Goal: Transaction & Acquisition: Purchase product/service

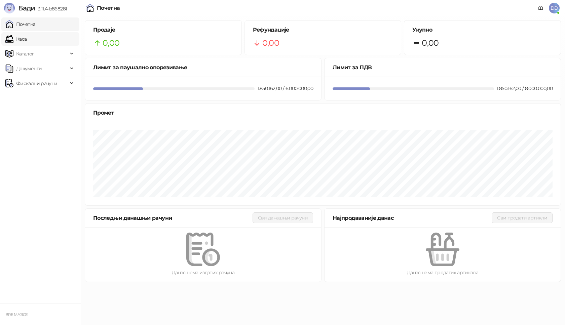
click at [24, 39] on link "Каса" at bounding box center [15, 38] width 21 height 13
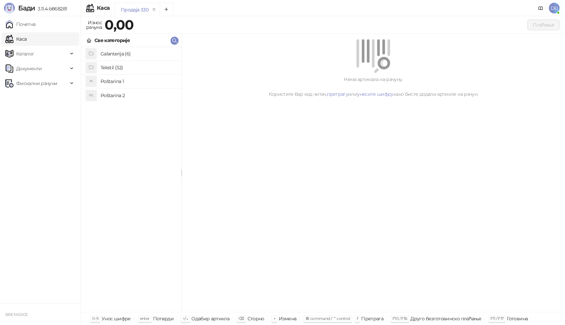
click at [111, 82] on h4 "Poštarina 1" at bounding box center [138, 81] width 75 height 11
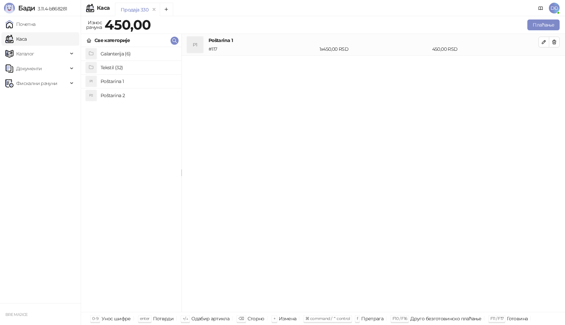
click at [119, 66] on h4 "Tekstil (32)" at bounding box center [138, 67] width 75 height 11
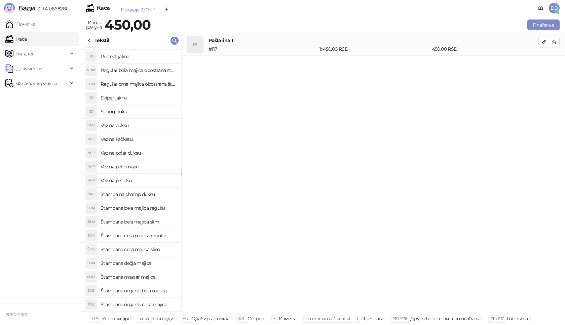
scroll to position [67, 0]
click at [149, 236] on h4 "Štampana crna majica regular" at bounding box center [138, 234] width 75 height 11
click at [543, 63] on icon "button" at bounding box center [543, 63] width 5 height 5
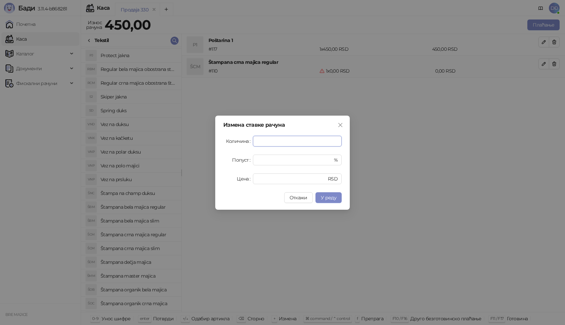
type input "*"
drag, startPoint x: 247, startPoint y: 182, endPoint x: 232, endPoint y: 179, distance: 15.2
click at [239, 181] on div "Цена * RSD" at bounding box center [282, 179] width 118 height 11
type input "****"
click at [331, 197] on span "У реду" at bounding box center [328, 198] width 15 height 6
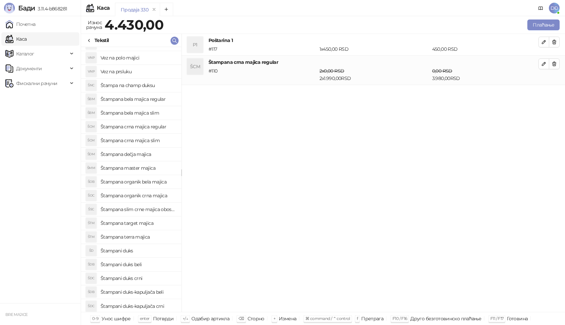
scroll to position [176, 0]
click at [160, 305] on h4 "Štampani duks-kapuljača crni" at bounding box center [138, 305] width 75 height 11
click at [544, 92] on icon "button" at bounding box center [543, 92] width 5 height 5
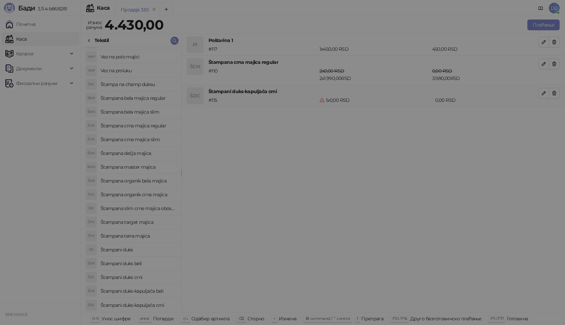
type input "*"
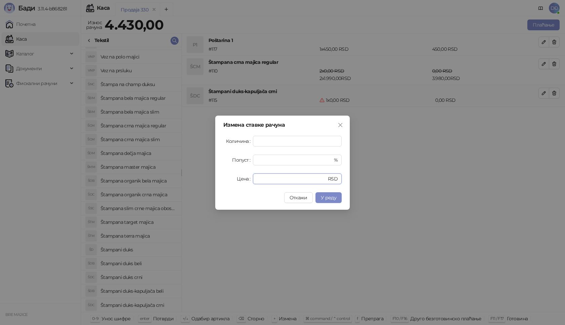
drag, startPoint x: 266, startPoint y: 179, endPoint x: 240, endPoint y: 183, distance: 26.3
click at [240, 183] on div "Цена * RSD" at bounding box center [282, 179] width 118 height 11
type input "****"
click at [323, 197] on span "У реду" at bounding box center [328, 198] width 15 height 6
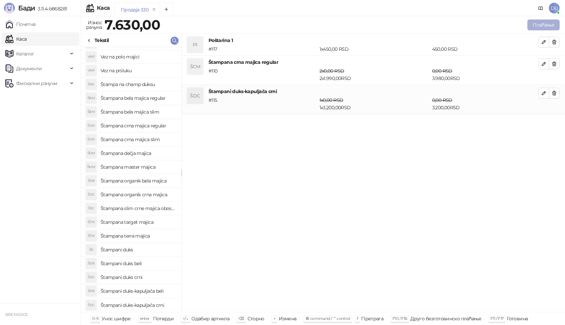
click at [553, 26] on button "Плаћање" at bounding box center [543, 25] width 32 height 11
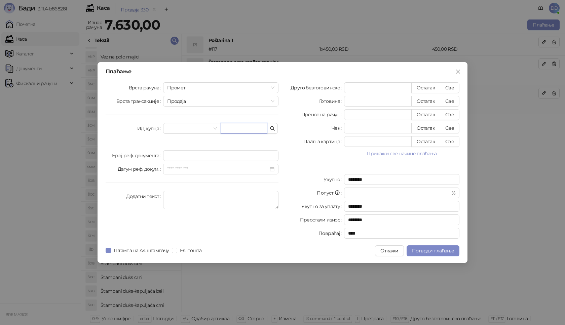
click at [235, 129] on input "text" at bounding box center [244, 128] width 47 height 11
type input "*"
type input "*********"
click at [455, 88] on button "Све" at bounding box center [450, 87] width 20 height 11
type input "****"
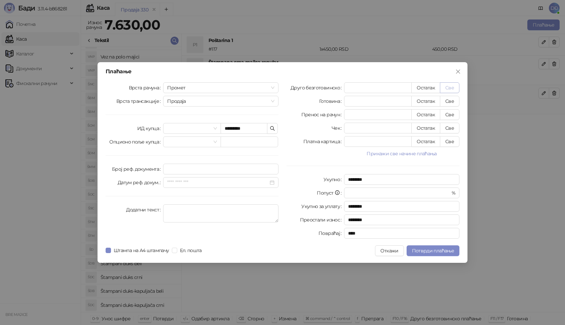
type input "****"
click at [439, 251] on span "Потврди плаћање" at bounding box center [433, 251] width 42 height 6
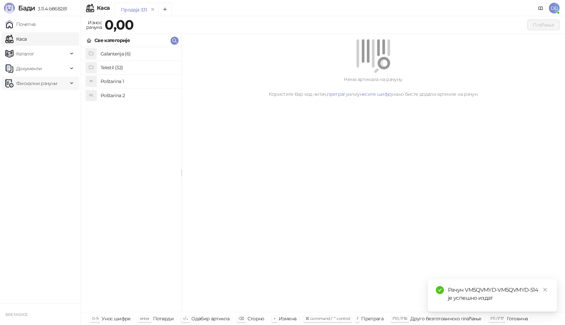
click at [47, 80] on span "Фискални рачуни" at bounding box center [36, 83] width 41 height 13
click at [40, 100] on link "Издати рачуни" at bounding box center [30, 97] width 45 height 13
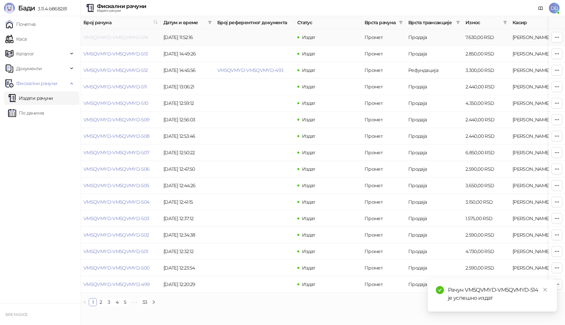
click at [121, 37] on link "VM5QVMYD-VM5QVMYD-514" at bounding box center [115, 37] width 65 height 6
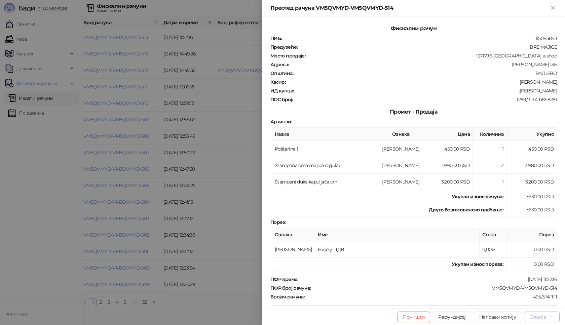
click at [533, 318] on div "Опције" at bounding box center [537, 317] width 17 height 6
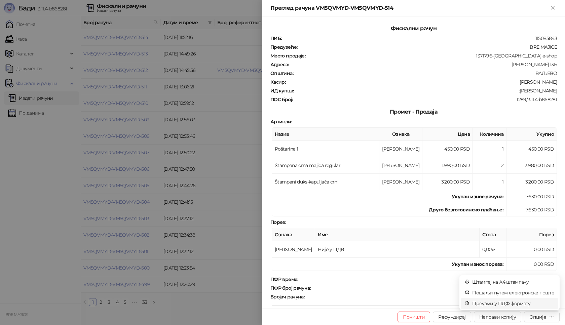
click at [521, 305] on span "Преузми у ПДФ формату" at bounding box center [513, 303] width 82 height 7
click at [544, 288] on icon "close" at bounding box center [545, 290] width 5 height 5
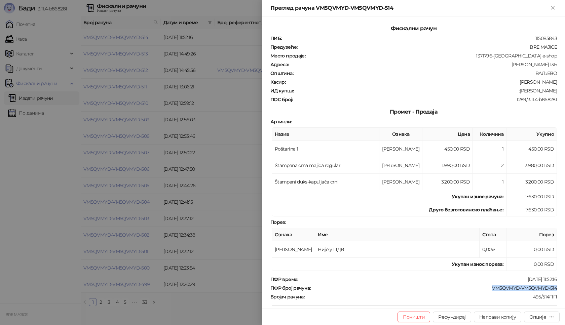
drag, startPoint x: 555, startPoint y: 286, endPoint x: 488, endPoint y: 289, distance: 66.7
click at [488, 289] on div "Фискални рачун ПИБ : 115085843 Предузеће : BRE MAJICE Место продаје : 1371796-B…" at bounding box center [413, 162] width 303 height 292
copy div "VM5QVMYD-VM5QVMYD-514"
click at [553, 82] on div "Фискални рачун ПИБ : 115085843 Предузеће : BRE MAJICE Место продаје : 1371796-B…" at bounding box center [413, 162] width 303 height 292
drag, startPoint x: 552, startPoint y: 88, endPoint x: 535, endPoint y: 91, distance: 16.8
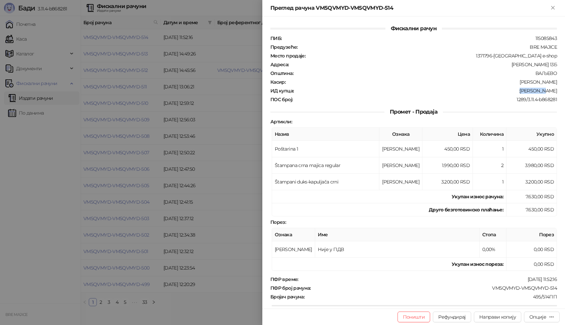
click at [535, 91] on div "ИД купца : :[PERSON_NAME]" at bounding box center [413, 91] width 289 height 6
copy div "[PERSON_NAME]"
click at [562, 2] on div "Преглед рачуна VM5QVMYD-VM5QVMYD-514" at bounding box center [413, 8] width 303 height 16
click at [553, 9] on icon "Close" at bounding box center [553, 8] width 6 height 6
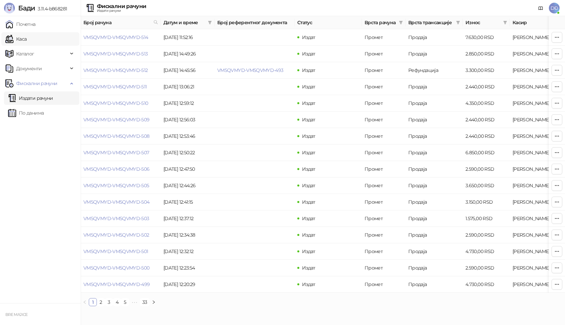
click at [25, 38] on link "Каса" at bounding box center [15, 38] width 21 height 13
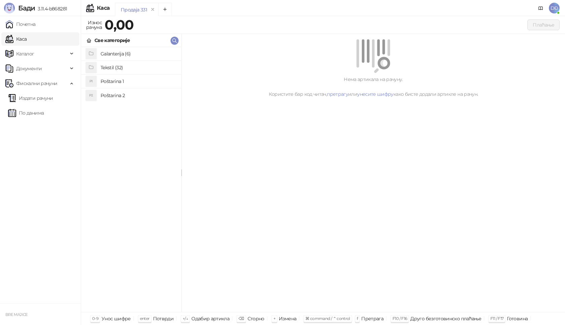
click at [112, 79] on h4 "Poštarina 1" at bounding box center [138, 81] width 75 height 11
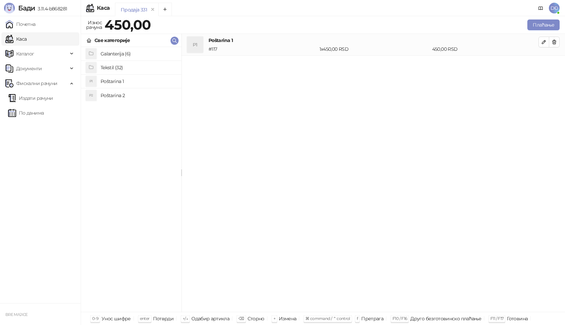
click at [118, 65] on h4 "Tekstil (32)" at bounding box center [138, 67] width 75 height 11
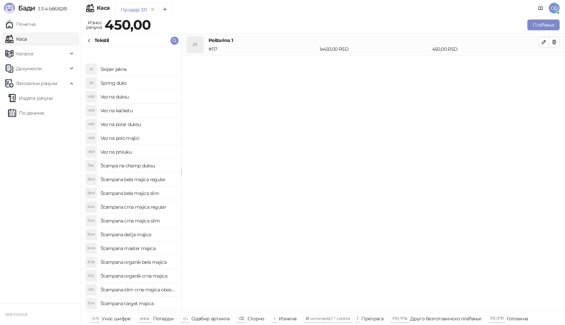
scroll to position [176, 0]
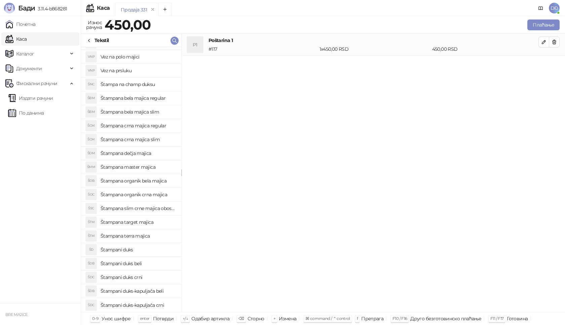
click at [158, 307] on h4 "Štampani duks-kapuljača crni" at bounding box center [138, 305] width 75 height 11
click at [544, 63] on icon "button" at bounding box center [543, 63] width 5 height 5
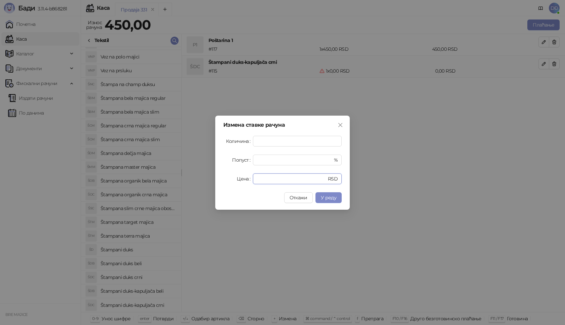
drag, startPoint x: 263, startPoint y: 177, endPoint x: 230, endPoint y: 181, distance: 32.8
click at [231, 182] on div "Цена * RSD" at bounding box center [282, 179] width 118 height 11
type input "****"
click at [333, 198] on span "У реду" at bounding box center [328, 198] width 15 height 6
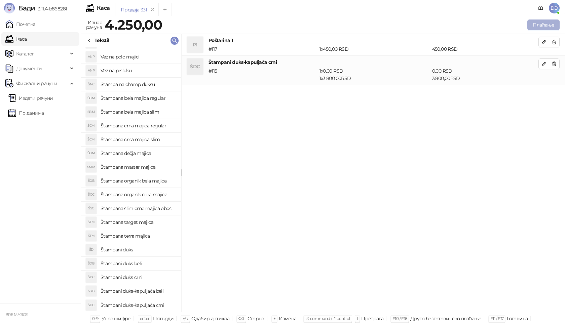
click at [542, 22] on button "Плаћање" at bounding box center [543, 25] width 32 height 11
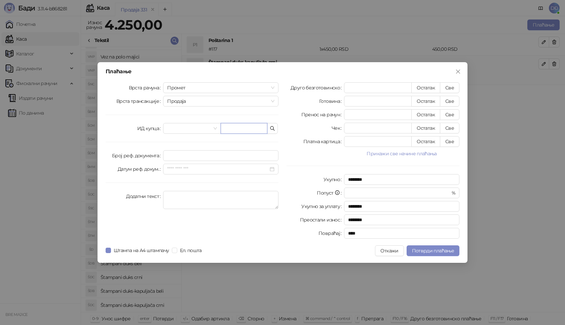
click at [225, 127] on input "text" at bounding box center [244, 128] width 47 height 11
paste input "**********"
type input "**********"
click at [447, 85] on button "Све" at bounding box center [450, 87] width 20 height 11
type input "****"
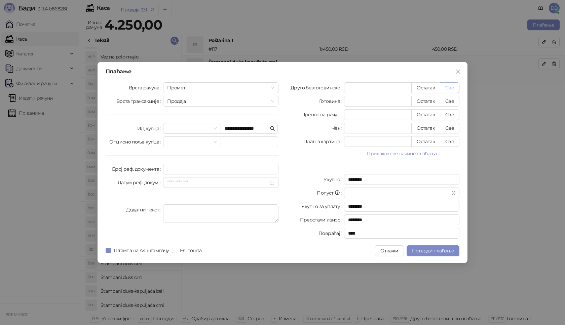
type input "****"
click at [431, 250] on span "Потврди плаћање" at bounding box center [433, 251] width 42 height 6
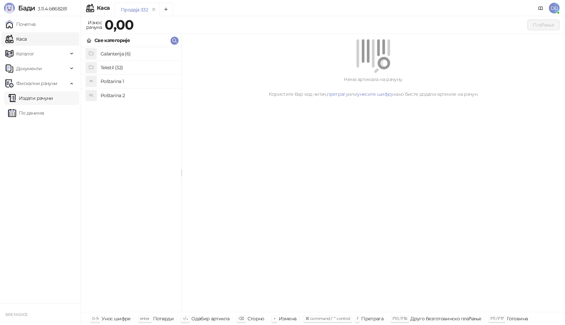
click at [48, 98] on link "Издати рачуни" at bounding box center [30, 97] width 45 height 13
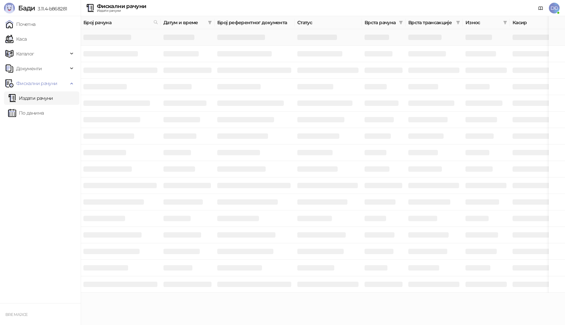
click at [123, 38] on h3 at bounding box center [107, 37] width 48 height 5
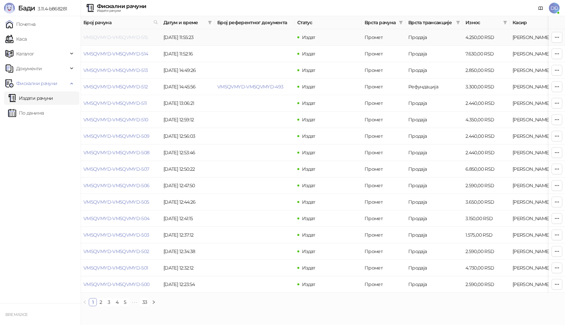
click at [106, 35] on link "VM5QVMYD-VM5QVMYD-515" at bounding box center [115, 37] width 65 height 6
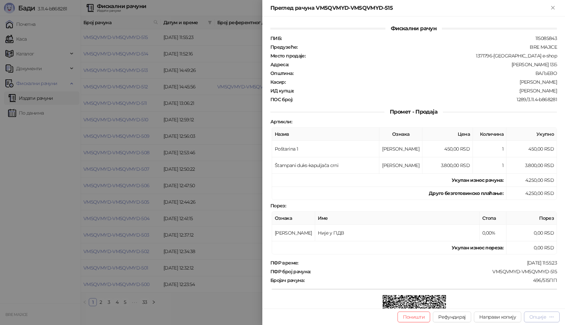
click at [542, 317] on div "Опције" at bounding box center [537, 317] width 17 height 6
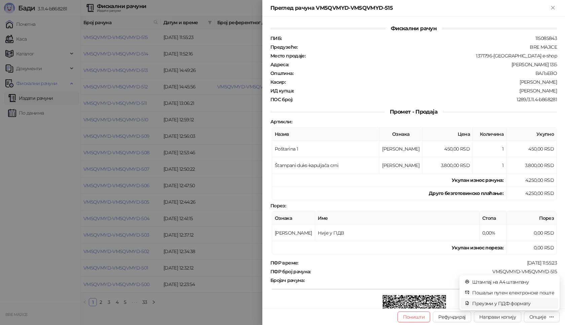
click at [524, 305] on span "Преузми у ПДФ формату" at bounding box center [513, 303] width 82 height 7
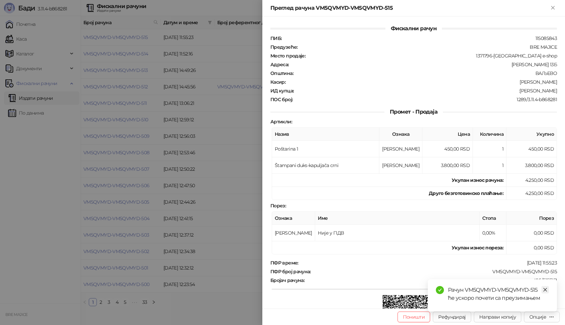
click at [546, 288] on icon "close" at bounding box center [545, 290] width 5 height 5
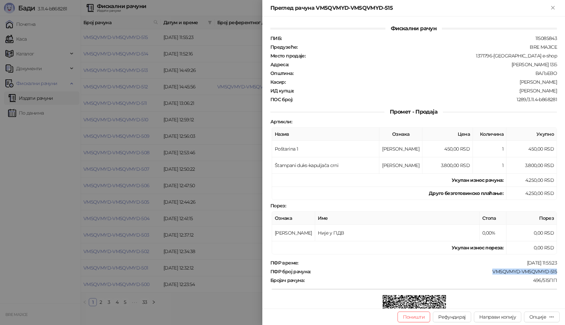
drag, startPoint x: 553, startPoint y: 272, endPoint x: 484, endPoint y: 270, distance: 68.3
click at [484, 270] on div "Фискални рачун ПИБ : 115085843 Предузеће : BRE MAJICE Место продаје : 1371796-B…" at bounding box center [413, 162] width 303 height 292
copy div "VM5QVMYD-VM5QVMYD-515"
drag, startPoint x: 551, startPoint y: 91, endPoint x: 515, endPoint y: 90, distance: 36.3
click at [515, 90] on div ":[PERSON_NAME]" at bounding box center [425, 91] width 263 height 6
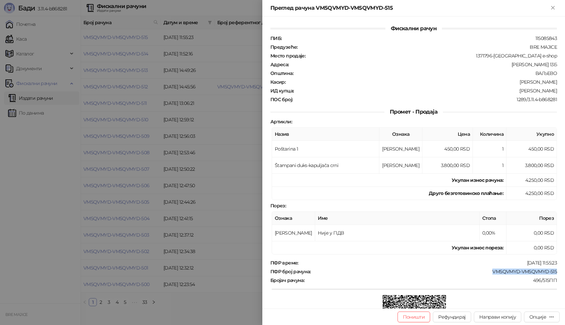
copy div "[PERSON_NAME]"
click at [551, 7] on icon "Close" at bounding box center [553, 8] width 6 height 6
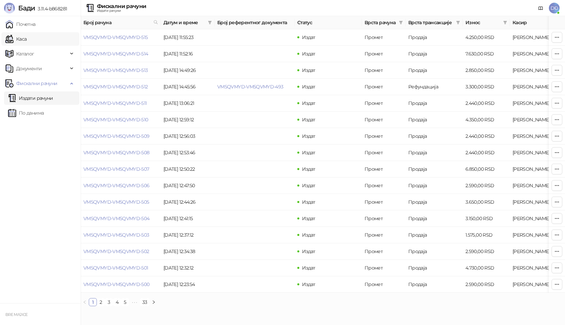
click at [25, 40] on link "Каса" at bounding box center [15, 38] width 21 height 13
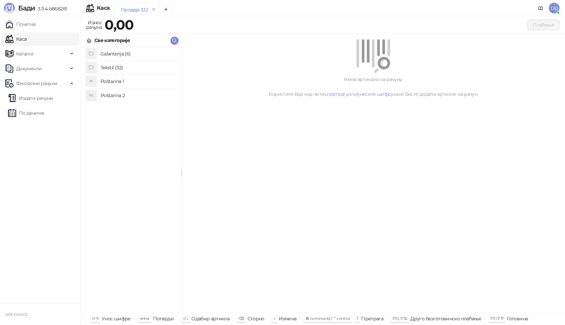
click at [109, 80] on h4 "Poštarina 1" at bounding box center [138, 81] width 75 height 11
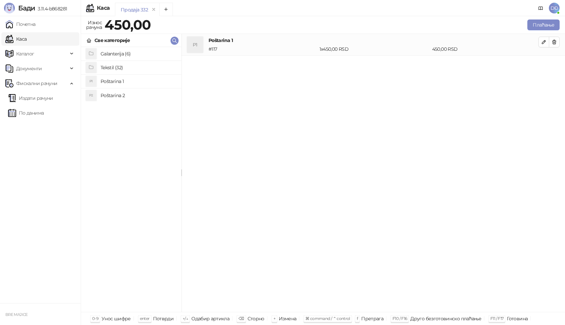
click at [115, 55] on h4 "Galanterija (6)" at bounding box center [138, 53] width 75 height 11
click at [120, 71] on h4 "Gravirani metalni Army upaljač" at bounding box center [138, 67] width 75 height 11
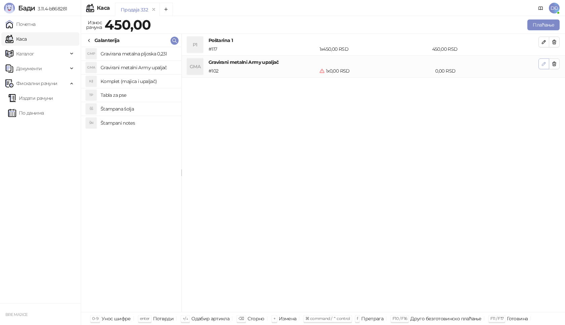
click at [547, 65] on button "button" at bounding box center [543, 64] width 11 height 11
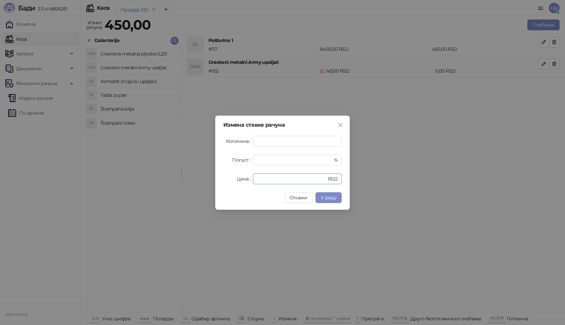
drag, startPoint x: 259, startPoint y: 178, endPoint x: 239, endPoint y: 176, distance: 19.9
click at [246, 179] on div "Цена * RSD" at bounding box center [282, 179] width 118 height 11
type input "****"
click at [337, 198] on button "У реду" at bounding box center [328, 197] width 26 height 11
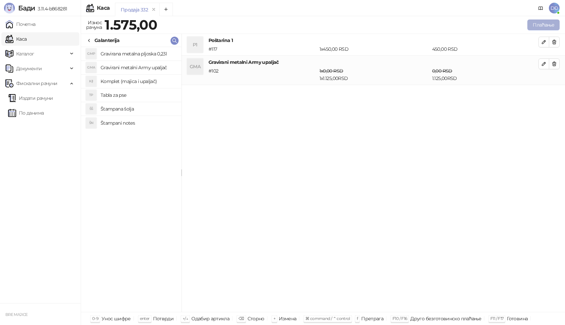
click at [558, 24] on button "Плаћање" at bounding box center [543, 25] width 32 height 11
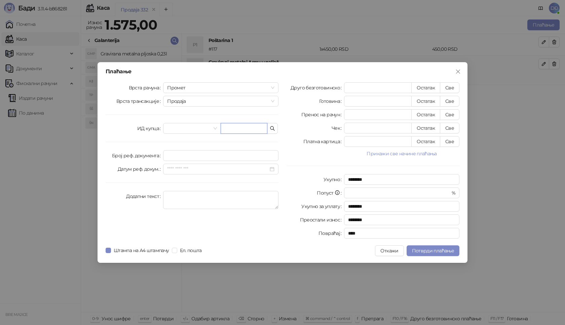
click at [241, 126] on input "text" at bounding box center [244, 128] width 47 height 11
paste input "**********"
type input "**********"
click at [447, 87] on button "Све" at bounding box center [450, 87] width 20 height 11
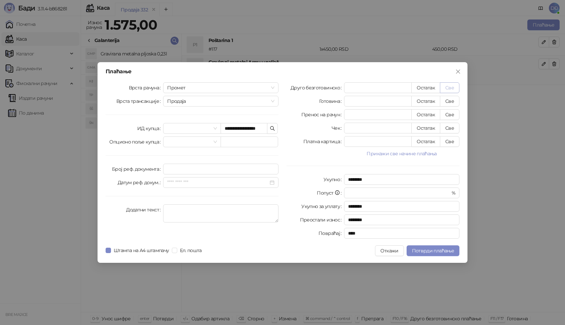
type input "****"
click at [442, 253] on span "Потврди плаћање" at bounding box center [433, 251] width 42 height 6
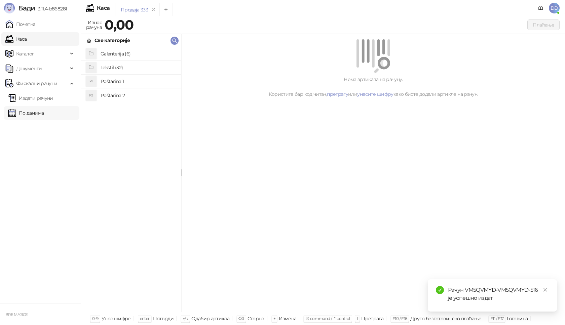
click at [53, 102] on link "Издати рачуни" at bounding box center [30, 97] width 45 height 13
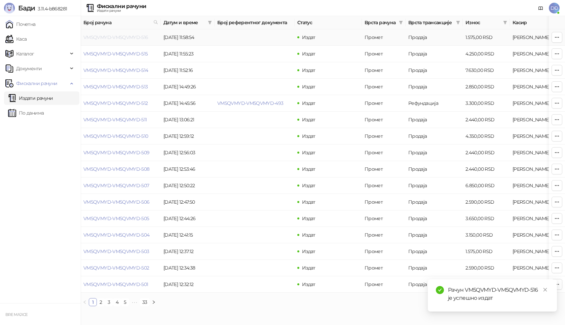
click at [124, 39] on link "VM5QVMYD-VM5QVMYD-516" at bounding box center [115, 37] width 65 height 6
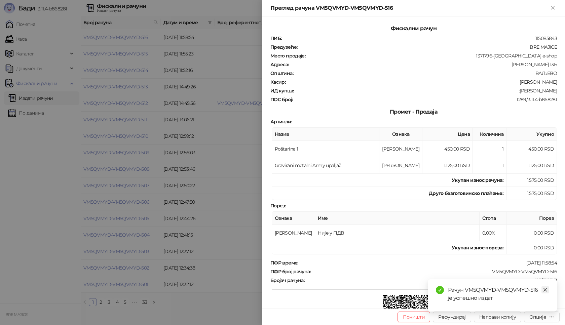
click at [543, 291] on icon "close" at bounding box center [545, 290] width 5 height 5
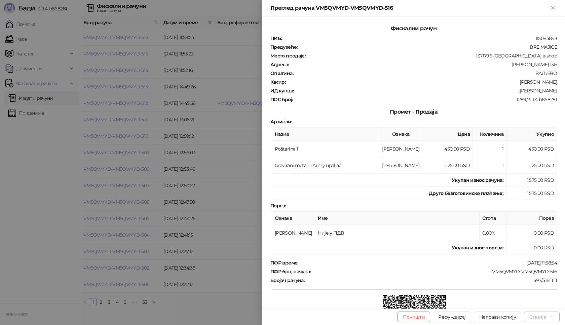
click at [542, 318] on div "Опције" at bounding box center [537, 317] width 17 height 6
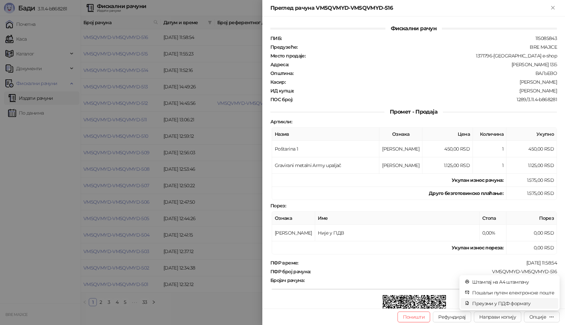
click at [517, 301] on span "Преузми у ПДФ формату" at bounding box center [513, 303] width 82 height 7
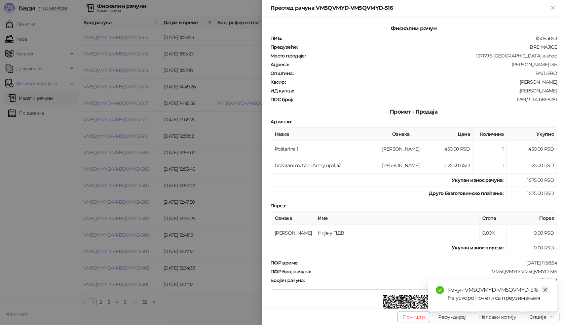
click at [542, 286] on link "Close" at bounding box center [544, 289] width 7 height 7
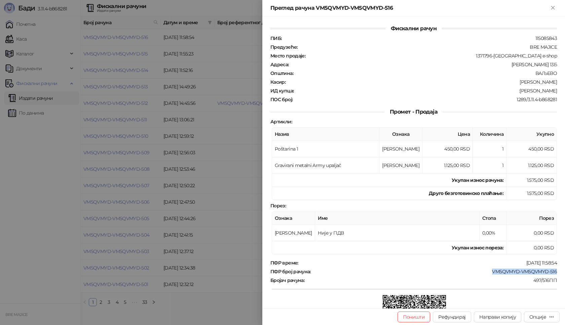
drag, startPoint x: 553, startPoint y: 271, endPoint x: 478, endPoint y: 271, distance: 74.7
click at [479, 271] on div "Фискални рачун ПИБ : 115085843 Предузеће : BRE MAJICE Место продаје : 1371796-B…" at bounding box center [413, 162] width 303 height 292
copy div "VM5QVMYD-VM5QVMYD-516"
drag, startPoint x: 555, startPoint y: 89, endPoint x: 513, endPoint y: 91, distance: 41.4
click at [513, 91] on div "Фискални рачун ПИБ : 115085843 Предузеће : BRE MAJICE Место продаје : 1371796-B…" at bounding box center [413, 162] width 303 height 292
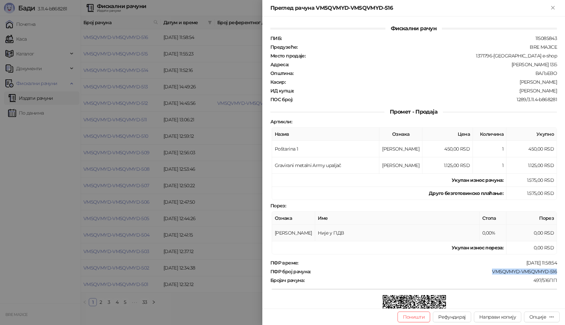
copy div "[PERSON_NAME]"
click at [554, 6] on icon "Close" at bounding box center [552, 7] width 3 height 3
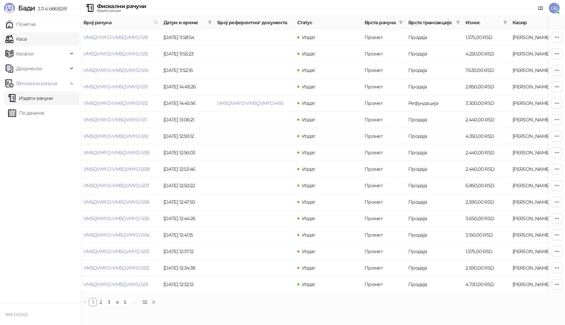
click at [27, 40] on link "Каса" at bounding box center [15, 38] width 21 height 13
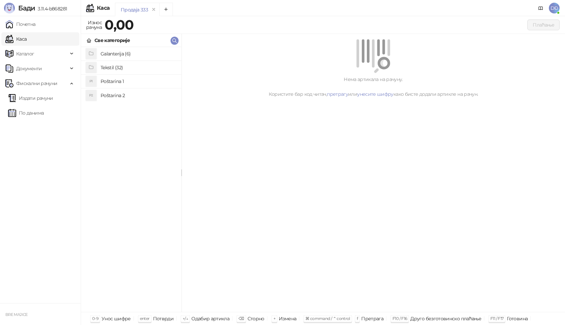
click at [111, 83] on h4 "Poštarina 1" at bounding box center [138, 81] width 75 height 11
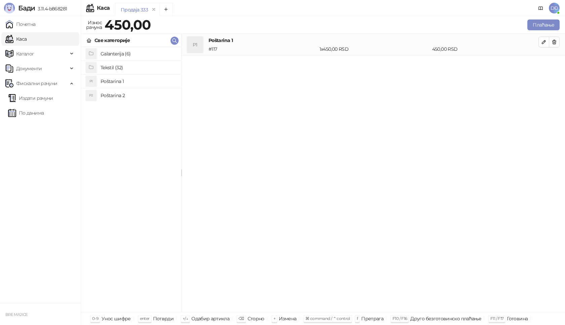
click at [113, 67] on h4 "Tekstil (32)" at bounding box center [138, 67] width 75 height 11
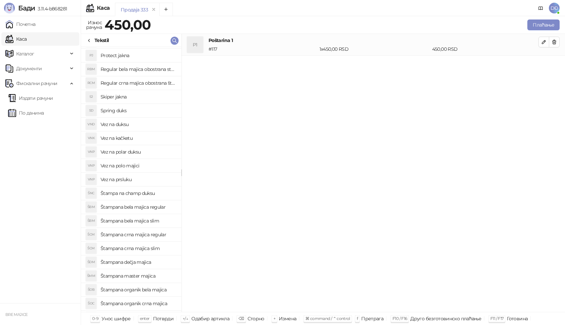
scroll to position [34, 0]
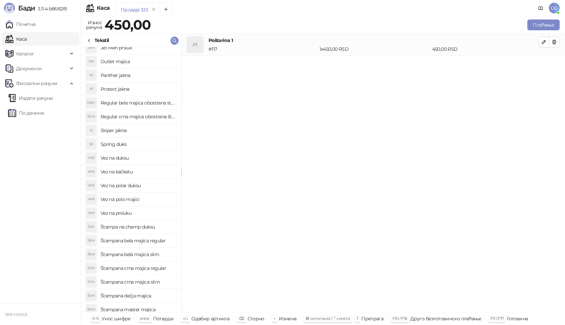
click at [139, 117] on h4 "Regular crna majica obostrana štampa" at bounding box center [138, 116] width 75 height 11
click at [545, 64] on icon "button" at bounding box center [543, 63] width 3 height 3
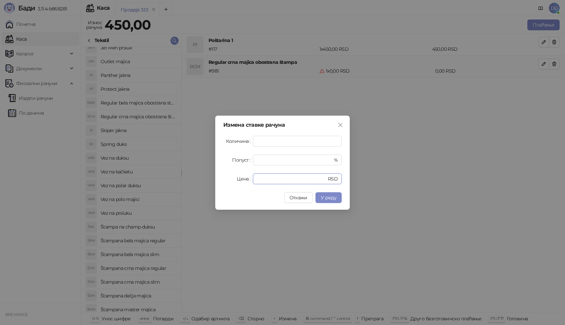
drag, startPoint x: 264, startPoint y: 179, endPoint x: 225, endPoint y: 181, distance: 39.4
click at [226, 182] on div "Цена * RSD" at bounding box center [282, 179] width 118 height 11
type input "****"
click at [335, 197] on span "У реду" at bounding box center [328, 198] width 15 height 6
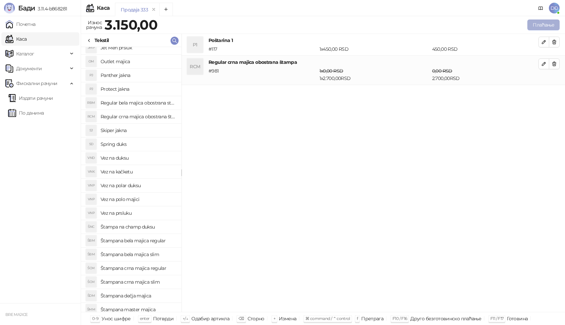
click at [538, 25] on button "Плаћање" at bounding box center [543, 25] width 32 height 11
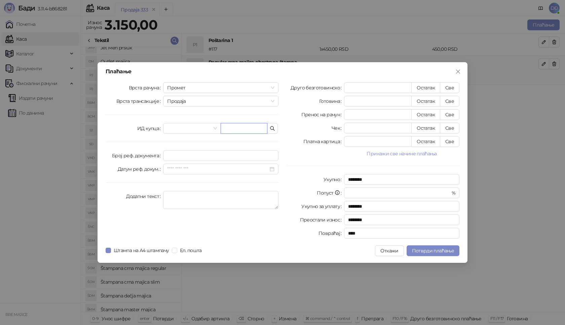
click at [235, 129] on input "text" at bounding box center [244, 128] width 47 height 11
paste input "**********"
type input "**********"
click at [450, 90] on button "Све" at bounding box center [450, 87] width 20 height 11
type input "****"
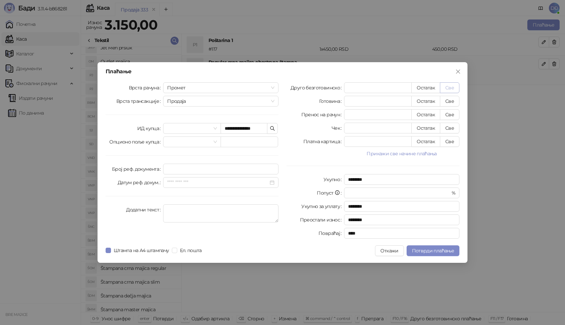
type input "****"
click at [423, 252] on span "Потврди плаћање" at bounding box center [433, 251] width 42 height 6
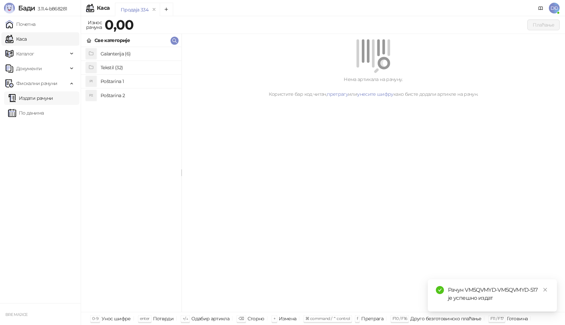
click at [44, 99] on link "Издати рачуни" at bounding box center [30, 97] width 45 height 13
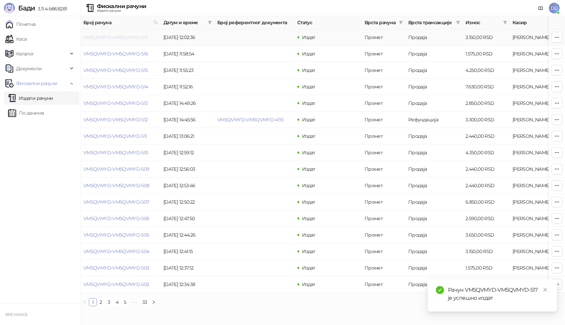
click at [130, 36] on link "VM5QVMYD-VM5QVMYD-517" at bounding box center [115, 37] width 65 height 6
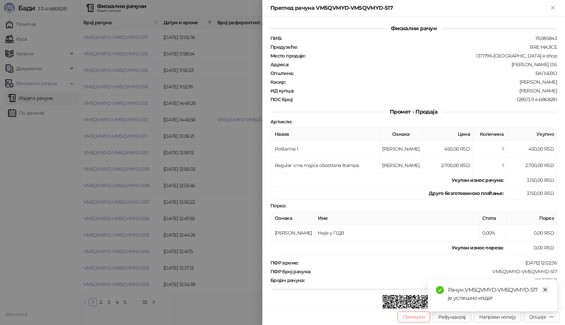
click at [547, 291] on icon "close" at bounding box center [545, 290] width 5 height 5
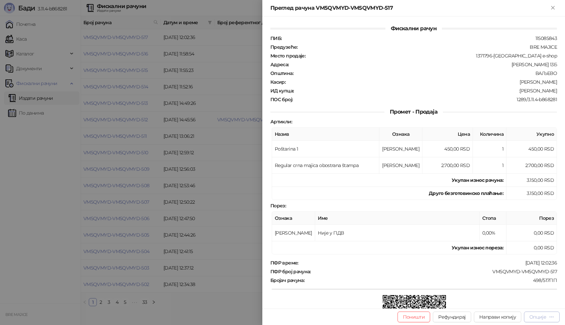
click at [543, 318] on div "Опције" at bounding box center [537, 317] width 17 height 6
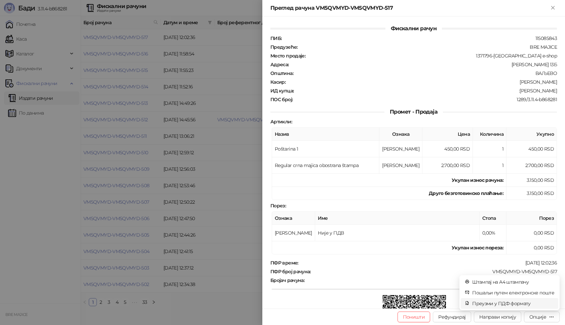
click at [500, 303] on span "Преузми у ПДФ формату" at bounding box center [513, 303] width 82 height 7
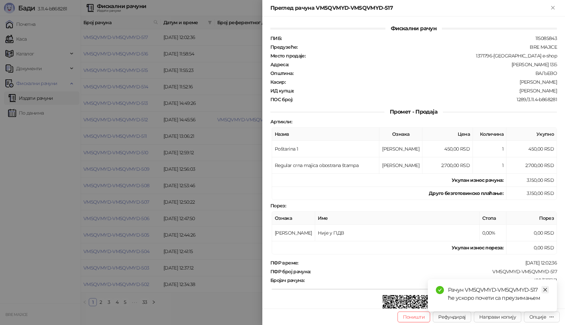
click at [544, 291] on icon "close" at bounding box center [545, 290] width 4 height 4
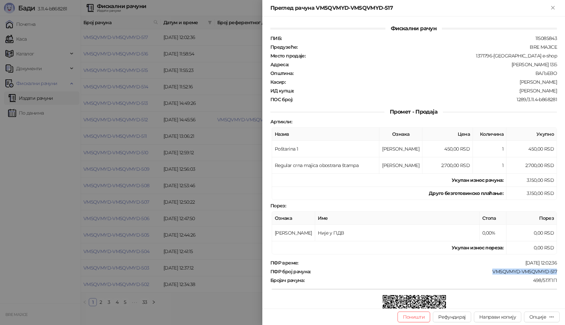
drag, startPoint x: 551, startPoint y: 270, endPoint x: 483, endPoint y: 269, distance: 67.6
click at [483, 269] on div "VM5QVMYD-VM5QVMYD-517" at bounding box center [434, 272] width 246 height 6
copy div "VM5QVMYD-VM5QVMYD-517"
drag, startPoint x: 553, startPoint y: 91, endPoint x: 517, endPoint y: 91, distance: 36.3
click at [517, 91] on div "Фискални рачун ПИБ : 115085843 Предузеће : BRE MAJICE Место продаје : 1371796-[…" at bounding box center [413, 162] width 303 height 292
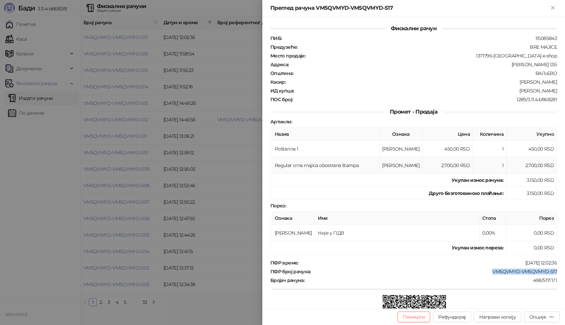
copy div "[PERSON_NAME]"
click at [552, 6] on icon "Close" at bounding box center [553, 8] width 6 height 6
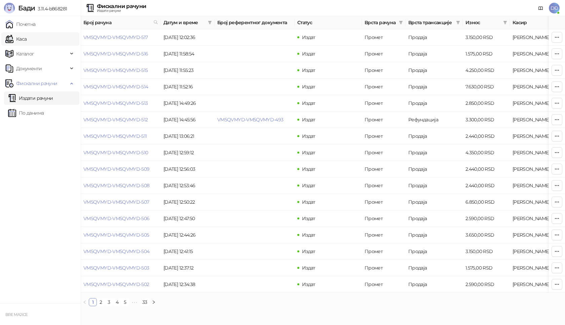
click at [27, 36] on link "Каса" at bounding box center [15, 38] width 21 height 13
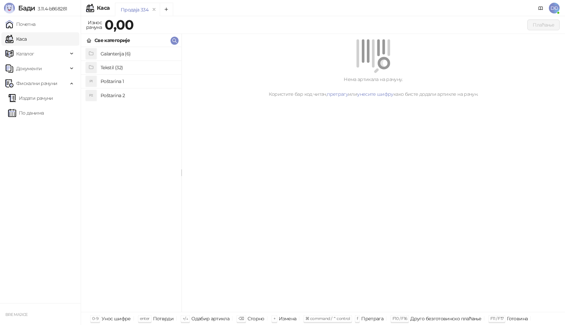
click at [108, 81] on h4 "Poštarina 1" at bounding box center [138, 81] width 75 height 11
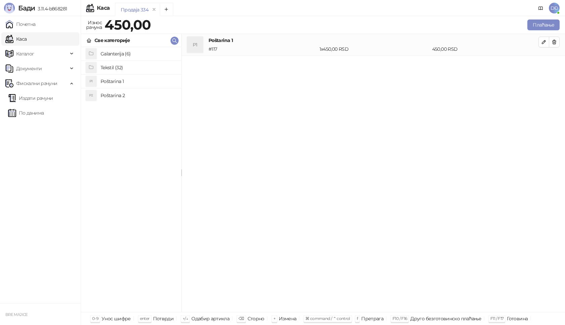
click at [118, 66] on h4 "Tekstil (32)" at bounding box center [138, 67] width 75 height 11
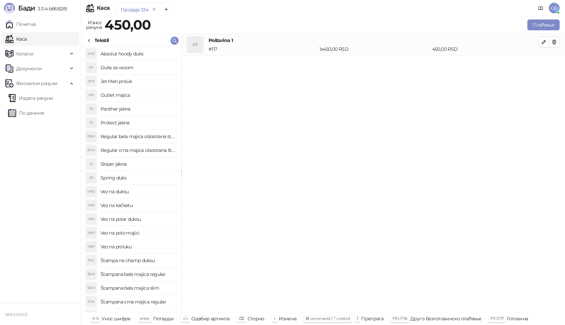
click at [151, 302] on h4 "Štampana crna majica regular" at bounding box center [138, 302] width 75 height 11
click at [546, 61] on icon "button" at bounding box center [543, 63] width 5 height 5
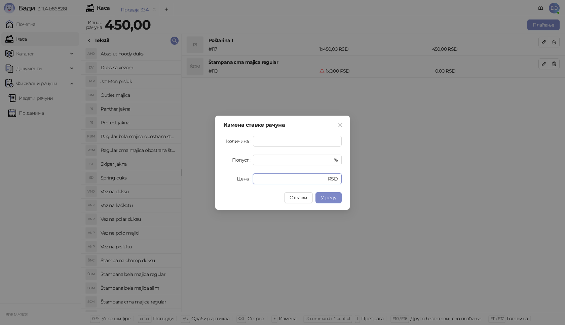
drag, startPoint x: 269, startPoint y: 176, endPoint x: 219, endPoint y: 175, distance: 50.1
click at [235, 179] on div "Цена * RSD" at bounding box center [282, 179] width 118 height 11
type input "****"
click at [330, 196] on span "У реду" at bounding box center [328, 198] width 15 height 6
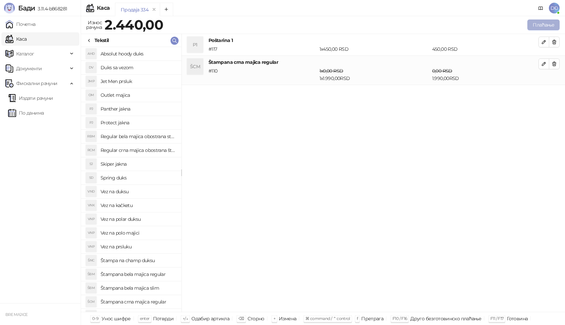
click at [541, 22] on button "Плаћање" at bounding box center [543, 25] width 32 height 11
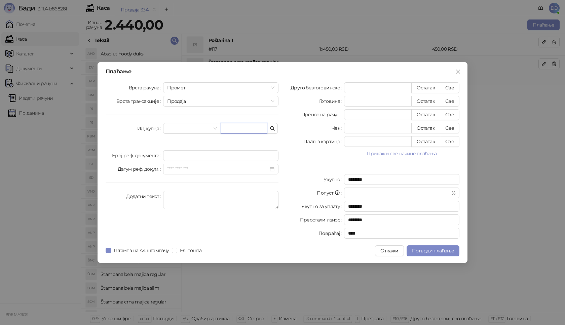
click at [230, 129] on input "text" at bounding box center [244, 128] width 47 height 11
paste input "**********"
type input "**********"
click at [453, 88] on button "Све" at bounding box center [450, 87] width 20 height 11
type input "****"
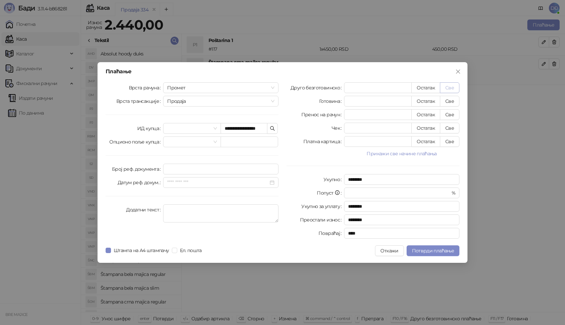
type input "****"
click at [430, 253] on span "Потврди плаћање" at bounding box center [433, 251] width 42 height 6
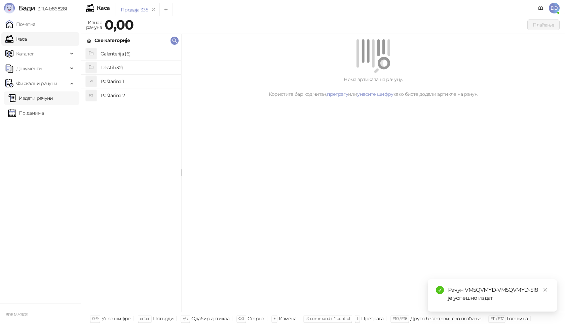
click at [41, 99] on link "Издати рачуни" at bounding box center [30, 97] width 45 height 13
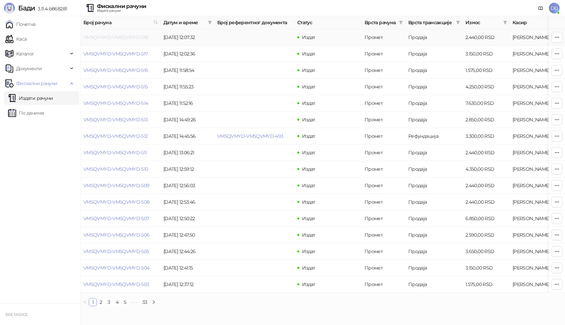
click at [120, 38] on link "VM5QVMYD-VM5QVMYD-518" at bounding box center [115, 37] width 65 height 6
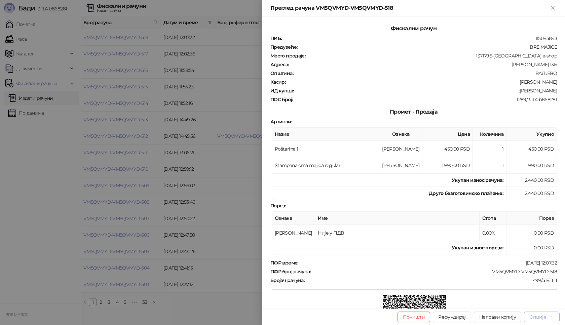
click at [545, 319] on div "Опције" at bounding box center [537, 317] width 17 height 6
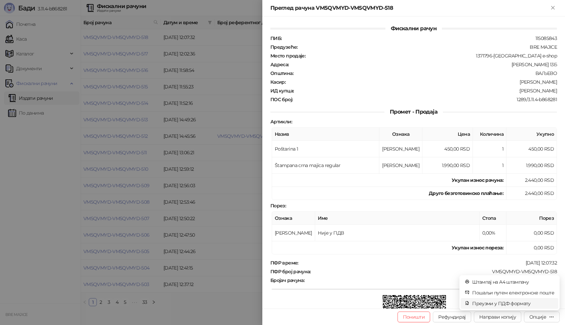
click at [519, 301] on span "Преузми у ПДФ формату" at bounding box center [513, 303] width 82 height 7
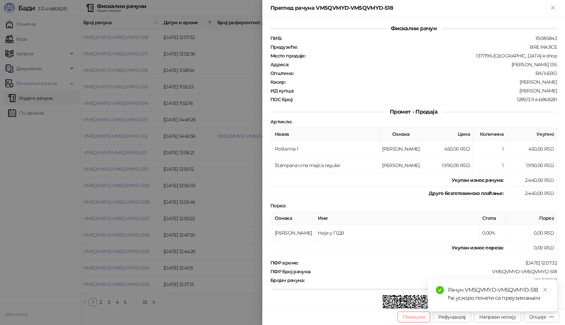
drag, startPoint x: 548, startPoint y: 292, endPoint x: 553, endPoint y: 278, distance: 14.8
click at [548, 291] on link "Close" at bounding box center [544, 289] width 7 height 7
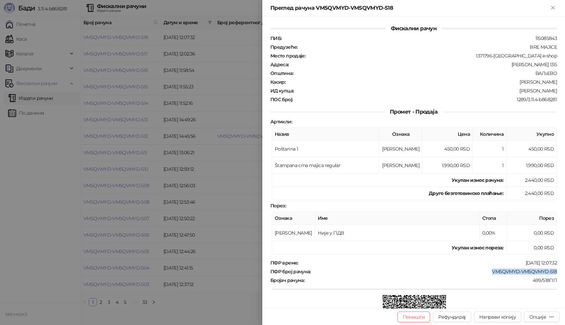
drag, startPoint x: 555, startPoint y: 272, endPoint x: 487, endPoint y: 274, distance: 68.6
click at [487, 274] on div "Фискални рачун ПИБ : 115085843 Предузеће : BRE MAJICE Место продаје : 1371796-B…" at bounding box center [413, 162] width 303 height 292
copy div "VM5QVMYD-VM5QVMYD-518"
drag, startPoint x: 550, startPoint y: 91, endPoint x: 515, endPoint y: 91, distance: 35.3
click at [515, 91] on div "Фискални рачун ПИБ : 115085843 Предузеће : BRE MAJICE Место продаје : 1371796-B…" at bounding box center [413, 162] width 303 height 292
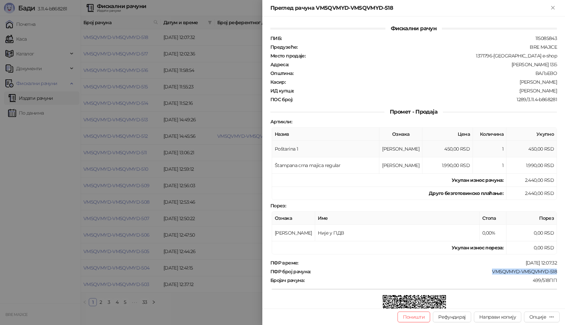
copy div "[PERSON_NAME]"
click at [552, 6] on icon "Close" at bounding box center [552, 7] width 3 height 3
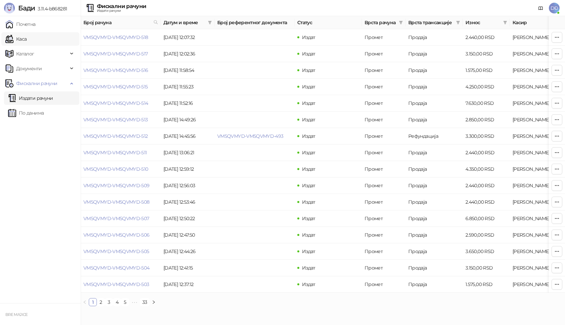
click at [27, 40] on link "Каса" at bounding box center [15, 38] width 21 height 13
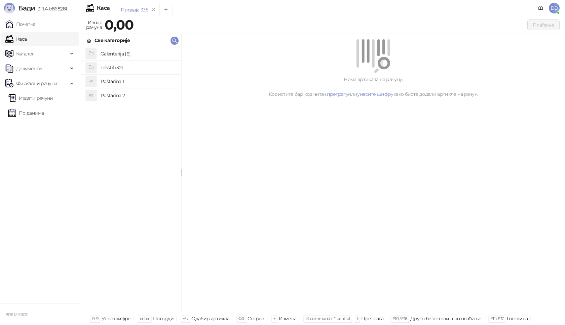
click at [103, 82] on h4 "Poštarina 1" at bounding box center [138, 81] width 75 height 11
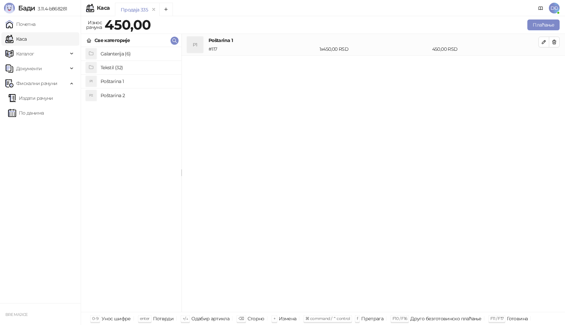
click at [116, 67] on h4 "Tekstil (32)" at bounding box center [138, 67] width 75 height 11
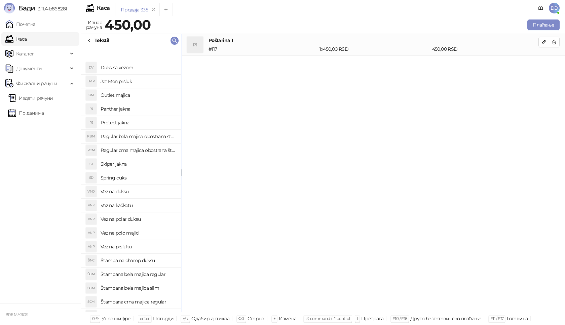
scroll to position [176, 0]
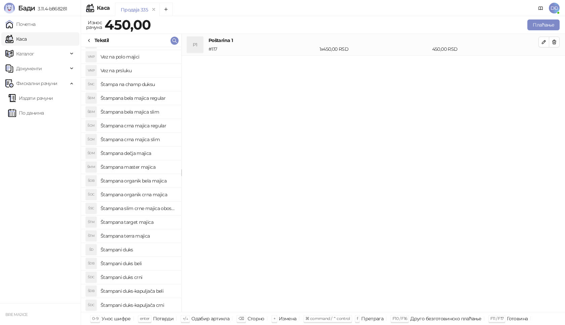
click at [144, 125] on h4 "Štampana crna majica regular" at bounding box center [138, 125] width 75 height 11
click at [542, 62] on icon "button" at bounding box center [543, 63] width 5 height 5
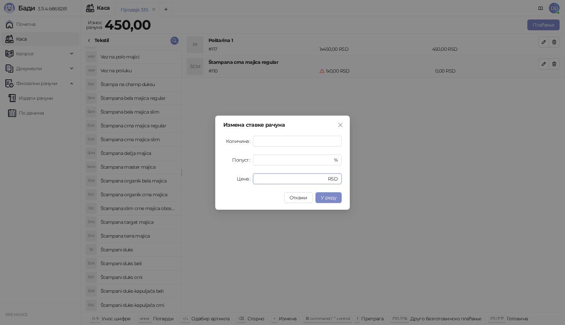
drag, startPoint x: 272, startPoint y: 179, endPoint x: 205, endPoint y: 159, distance: 69.4
click at [228, 174] on div "Цена * RSD" at bounding box center [282, 179] width 118 height 11
type input "****"
click at [329, 195] on span "У реду" at bounding box center [328, 198] width 15 height 6
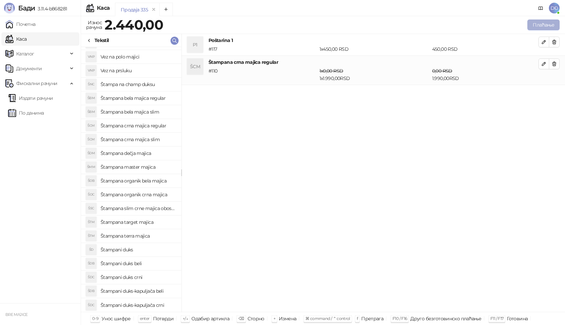
click at [544, 24] on button "Плаћање" at bounding box center [543, 25] width 32 height 11
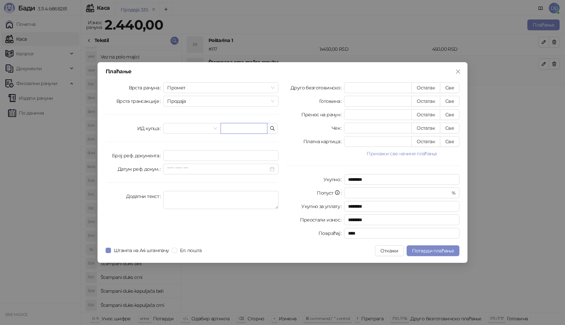
click at [233, 127] on input "text" at bounding box center [244, 128] width 47 height 11
paste input "**********"
type input "**********"
click at [448, 86] on button "Све" at bounding box center [450, 87] width 20 height 11
type input "****"
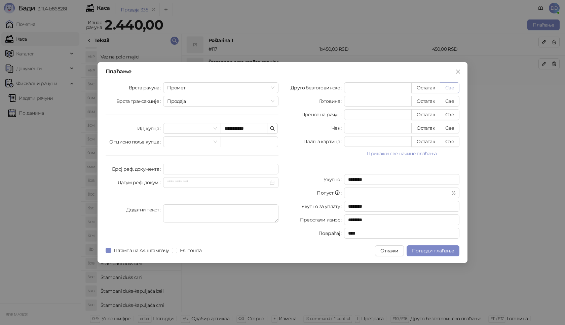
type input "****"
click at [436, 252] on span "Потврди плаћање" at bounding box center [433, 251] width 42 height 6
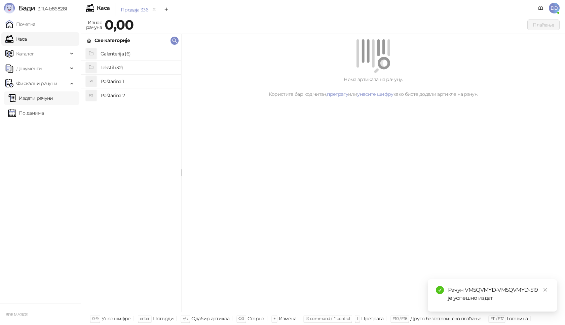
click at [46, 97] on link "Издати рачуни" at bounding box center [30, 97] width 45 height 13
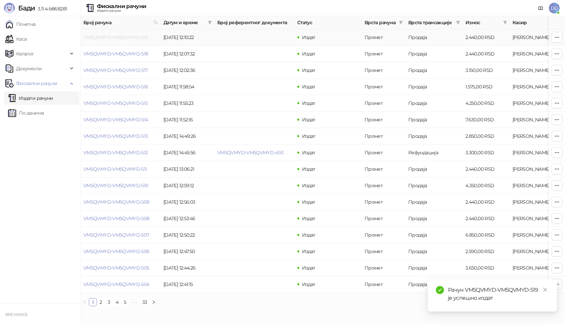
click at [117, 36] on link "VM5QVMYD-VM5QVMYD-519" at bounding box center [115, 37] width 65 height 6
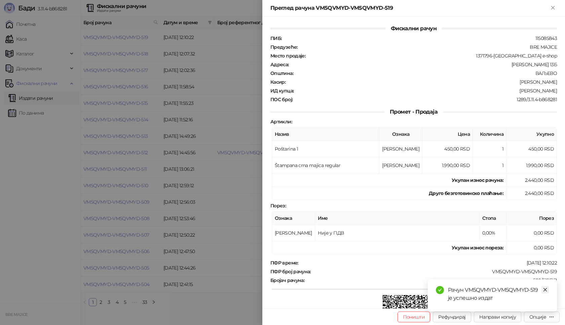
click at [545, 289] on icon "close" at bounding box center [545, 290] width 5 height 5
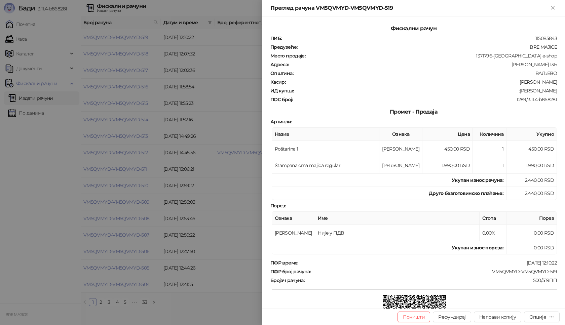
click at [539, 323] on div "Поништи Рефундирај Направи копију Опције" at bounding box center [413, 317] width 303 height 16
click at [539, 320] on div "Опције" at bounding box center [537, 317] width 17 height 6
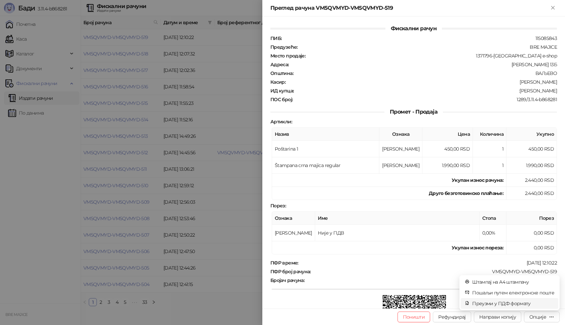
click at [514, 303] on span "Преузми у ПДФ формату" at bounding box center [513, 303] width 82 height 7
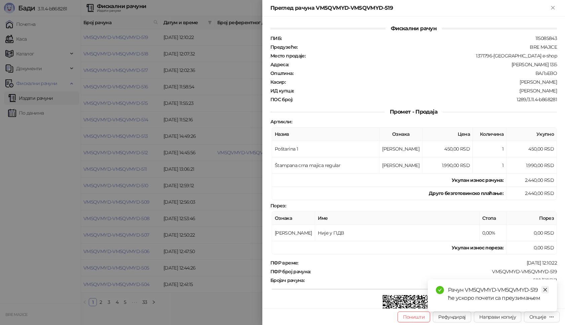
click at [543, 289] on icon "close" at bounding box center [545, 290] width 5 height 5
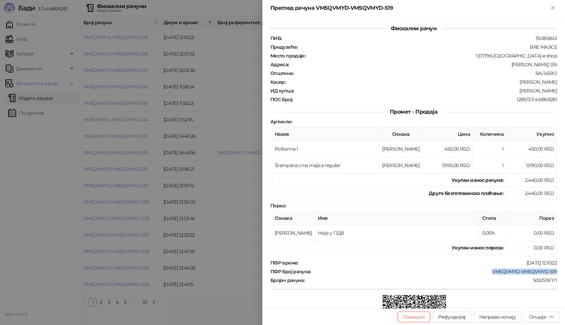
drag, startPoint x: 551, startPoint y: 270, endPoint x: 484, endPoint y: 268, distance: 67.6
click at [483, 271] on div "VM5QVMYD-VM5QVMYD-519" at bounding box center [434, 272] width 246 height 6
drag, startPoint x: 554, startPoint y: 90, endPoint x: 528, endPoint y: 92, distance: 26.3
click at [528, 92] on div "Фискални рачун ПИБ : 115085843 Предузеће : BRE MAJICE Место продаје : 1371796-[…" at bounding box center [413, 162] width 303 height 292
click at [552, 6] on icon "Close" at bounding box center [552, 7] width 3 height 3
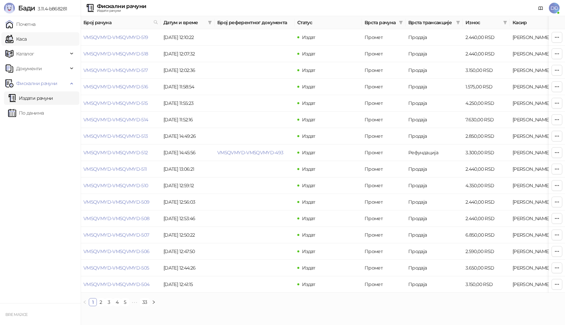
click at [25, 40] on link "Каса" at bounding box center [15, 38] width 21 height 13
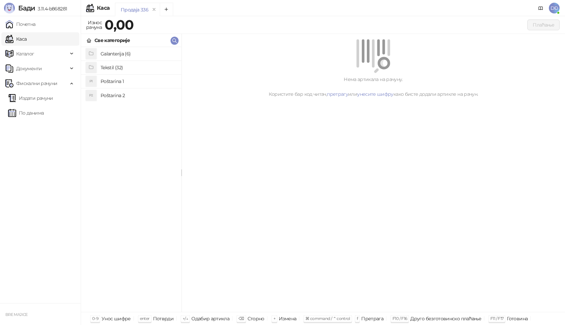
click at [113, 80] on h4 "Poštarina 1" at bounding box center [138, 81] width 75 height 11
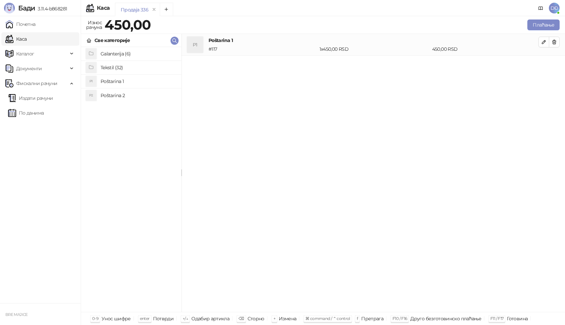
click at [115, 54] on h4 "Galanterija (6)" at bounding box center [138, 53] width 75 height 11
click at [125, 55] on h4 "Gravirana metalna pljoska 0,23l" at bounding box center [138, 53] width 75 height 11
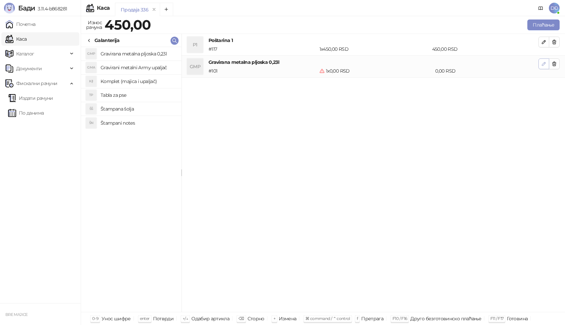
click at [542, 64] on icon "button" at bounding box center [543, 63] width 5 height 5
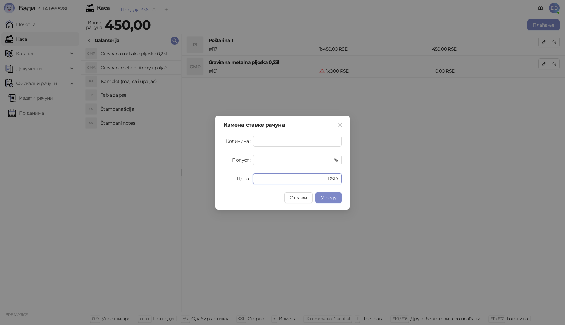
drag, startPoint x: 263, startPoint y: 179, endPoint x: 212, endPoint y: 175, distance: 51.9
click at [230, 181] on div "Цена * RSD" at bounding box center [282, 179] width 118 height 11
type input "****"
click at [322, 201] on button "У реду" at bounding box center [328, 197] width 26 height 11
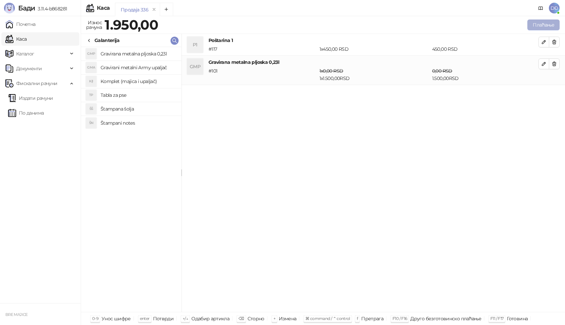
click at [545, 24] on button "Плаћање" at bounding box center [543, 25] width 32 height 11
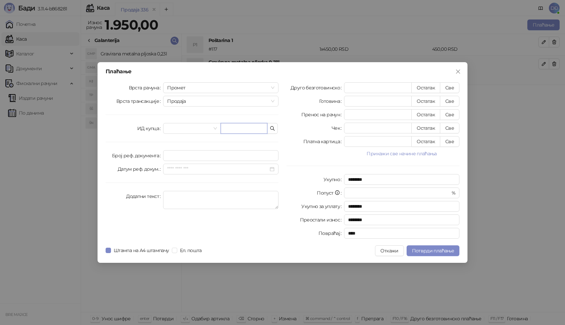
click at [224, 128] on input "text" at bounding box center [244, 128] width 47 height 11
paste input "**********"
type input "**********"
click at [452, 89] on button "Све" at bounding box center [450, 87] width 20 height 11
type input "****"
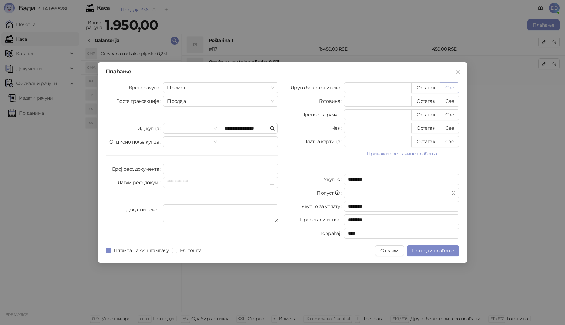
type input "****"
click at [428, 251] on span "Потврди плаћање" at bounding box center [433, 251] width 42 height 6
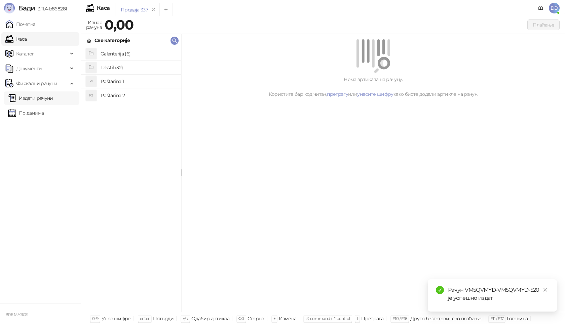
click at [46, 99] on link "Издати рачуни" at bounding box center [30, 97] width 45 height 13
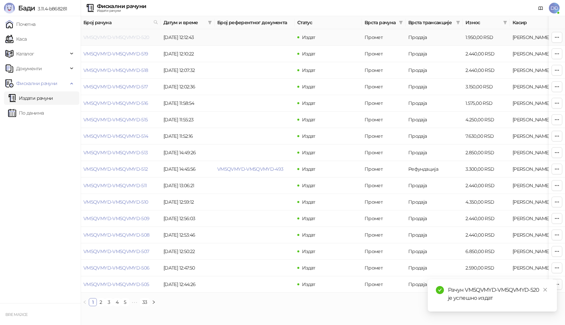
click at [123, 37] on link "VM5QVMYD-VM5QVMYD-520" at bounding box center [116, 37] width 66 height 6
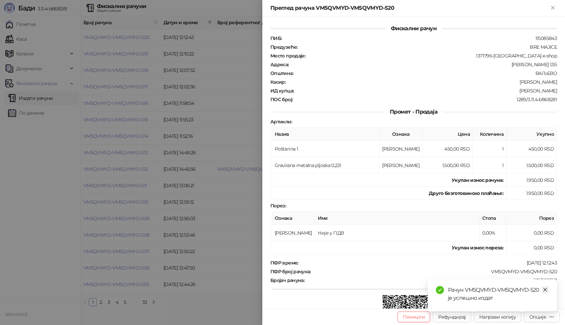
click at [544, 289] on icon "close" at bounding box center [545, 290] width 5 height 5
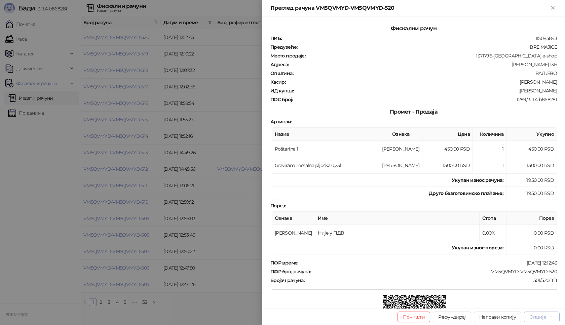
click at [548, 316] on div "Опције" at bounding box center [541, 317] width 25 height 6
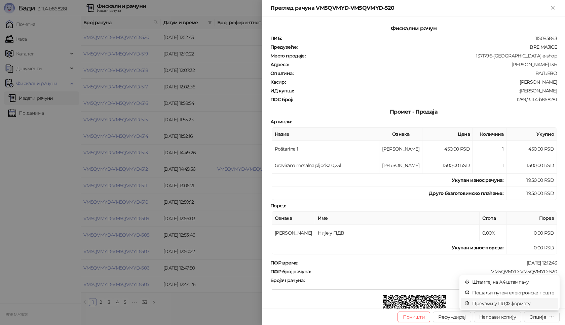
click at [520, 303] on span "Преузми у ПДФ формату" at bounding box center [513, 303] width 82 height 7
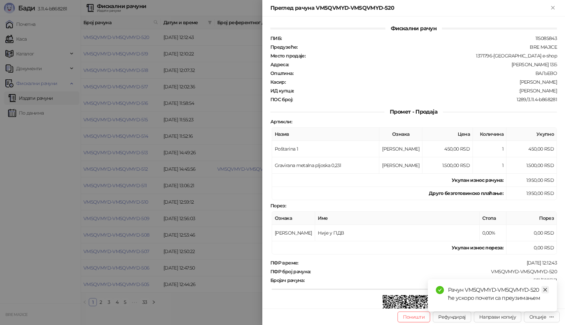
click at [546, 290] on icon "close" at bounding box center [545, 290] width 5 height 5
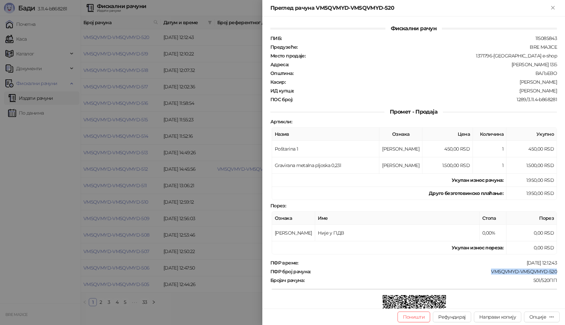
drag, startPoint x: 554, startPoint y: 271, endPoint x: 482, endPoint y: 270, distance: 72.7
click at [482, 270] on div "Фискални рачун ПИБ : 115085843 Предузеће : BRE MAJICE Место продаје : 1371796-B…" at bounding box center [413, 162] width 303 height 292
drag, startPoint x: 552, startPoint y: 91, endPoint x: 514, endPoint y: 93, distance: 37.7
click at [514, 93] on div ":[PERSON_NAME]" at bounding box center [425, 91] width 263 height 6
click at [554, 7] on icon "Close" at bounding box center [552, 7] width 3 height 3
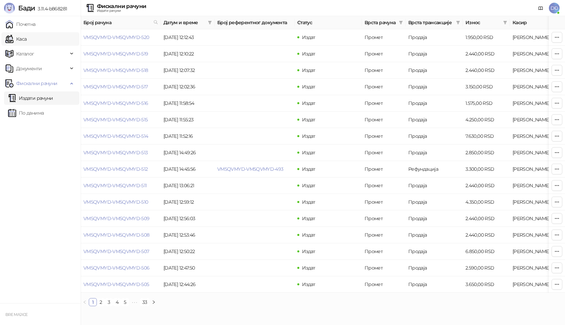
click at [27, 41] on link "Каса" at bounding box center [15, 38] width 21 height 13
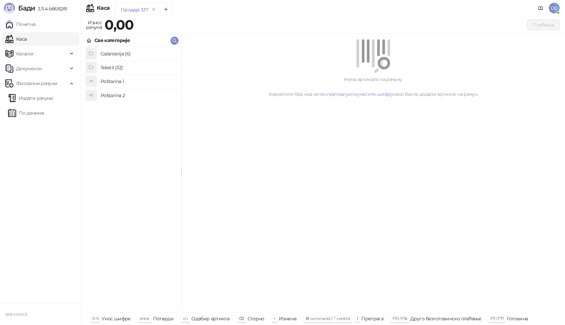
click at [111, 82] on h4 "Poštarina 1" at bounding box center [138, 81] width 75 height 11
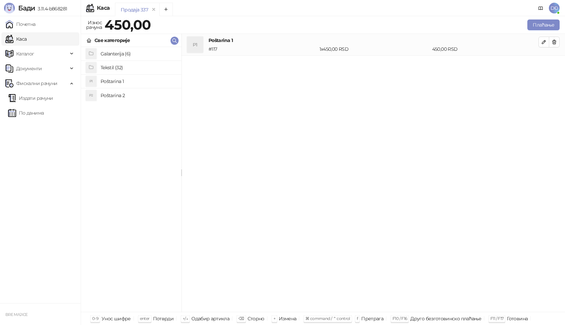
click at [112, 68] on h4 "Tekstil (32)" at bounding box center [138, 67] width 75 height 11
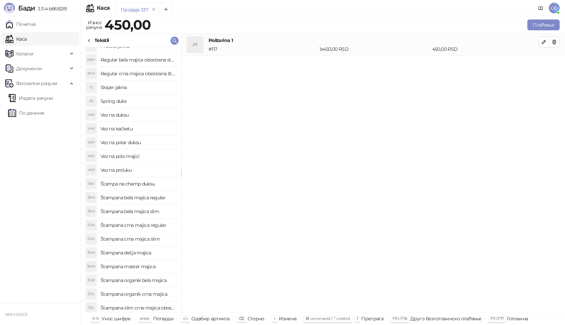
scroll to position [176, 0]
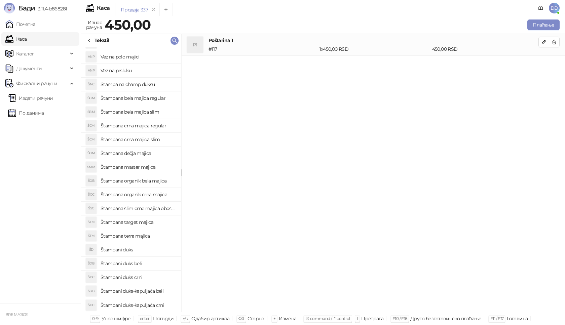
click at [165, 307] on h4 "Štampani duks-kapuljača crni" at bounding box center [138, 305] width 75 height 11
click at [543, 65] on icon "button" at bounding box center [543, 63] width 5 height 5
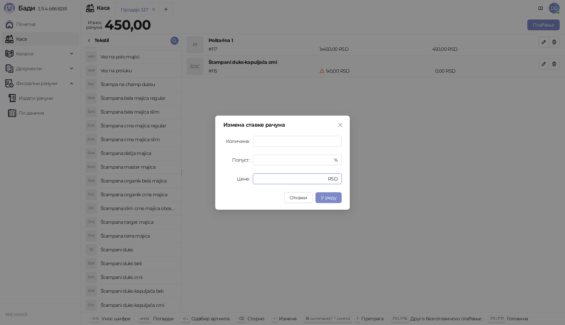
drag, startPoint x: 266, startPoint y: 177, endPoint x: 219, endPoint y: 181, distance: 46.9
click at [226, 181] on div "Цена * RSD" at bounding box center [282, 179] width 118 height 11
type input "****"
click at [327, 197] on span "У реду" at bounding box center [328, 198] width 15 height 6
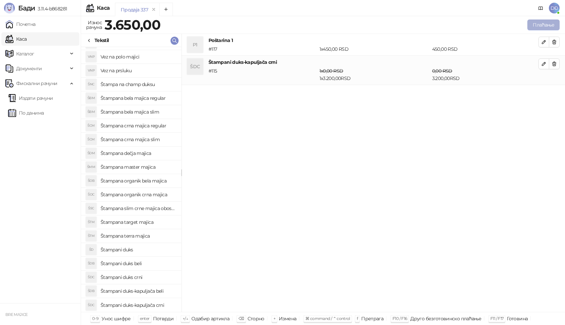
click at [548, 23] on button "Плаћање" at bounding box center [543, 25] width 32 height 11
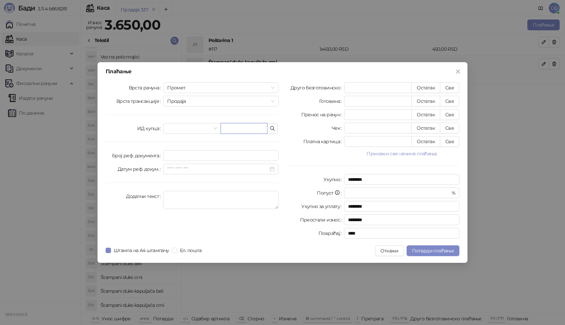
click at [229, 126] on input "text" at bounding box center [244, 128] width 47 height 11
paste input "**********"
type input "**********"
click at [450, 87] on button "Све" at bounding box center [450, 87] width 20 height 11
type input "****"
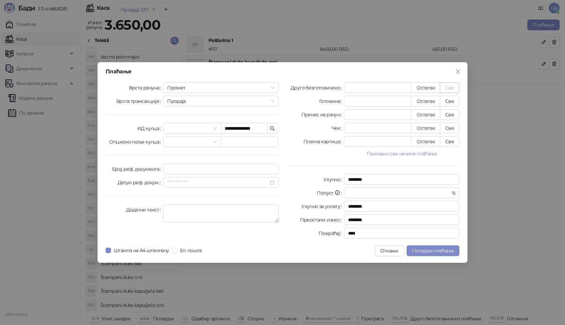
type input "****"
click at [430, 251] on span "Потврди плаћање" at bounding box center [433, 251] width 42 height 6
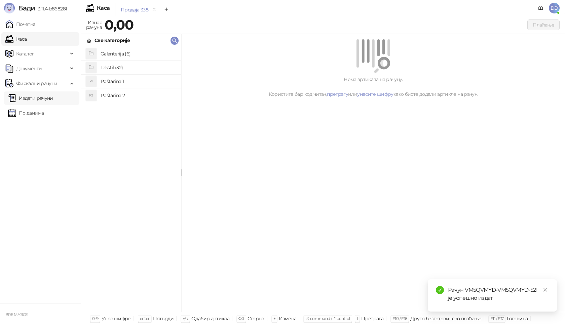
click at [49, 101] on link "Издати рачуни" at bounding box center [30, 97] width 45 height 13
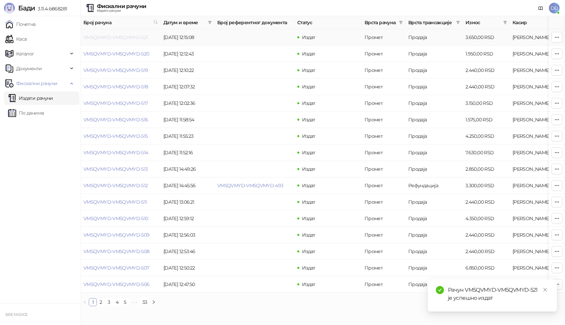
click at [127, 38] on link "VM5QVMYD-VM5QVMYD-521" at bounding box center [115, 37] width 65 height 6
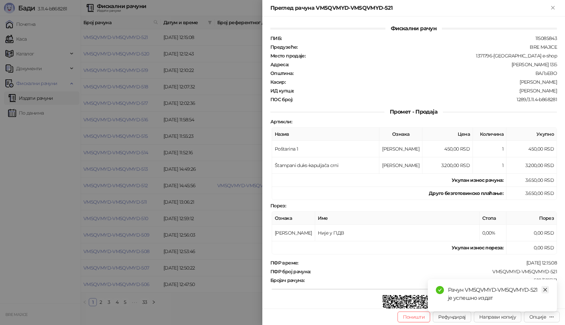
click at [547, 290] on icon "close" at bounding box center [545, 290] width 5 height 5
click at [544, 318] on div "Опције" at bounding box center [537, 317] width 17 height 6
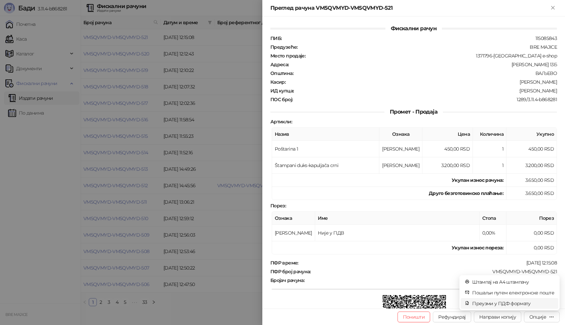
click at [519, 306] on span "Преузми у ПДФ формату" at bounding box center [513, 303] width 82 height 7
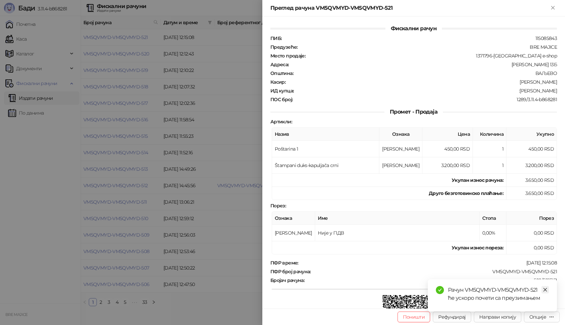
click at [546, 289] on icon "close" at bounding box center [545, 290] width 5 height 5
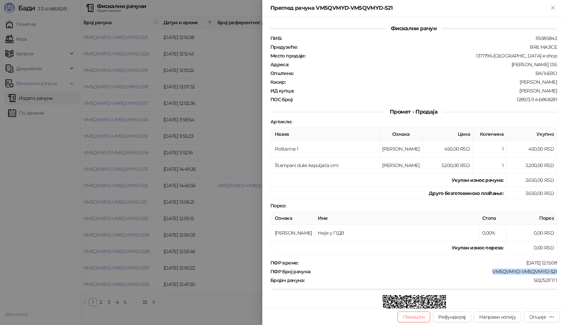
drag, startPoint x: 553, startPoint y: 272, endPoint x: 489, endPoint y: 271, distance: 64.6
click at [489, 271] on div "Фискални рачун ПИБ : 115085843 Предузеће : BRE MAJICE Место продаје : 1371796-[…" at bounding box center [413, 162] width 303 height 292
drag, startPoint x: 552, startPoint y: 90, endPoint x: 516, endPoint y: 94, distance: 35.5
click at [516, 94] on div "ПИБ : 115085843 Предузеће : BRE MAJICE Место продаје : 1371796-Bremajice e-shop…" at bounding box center [413, 68] width 289 height 67
click at [553, 6] on icon "Close" at bounding box center [553, 8] width 6 height 6
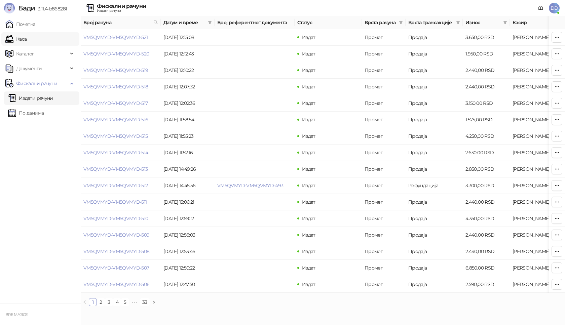
click at [19, 37] on link "Каса" at bounding box center [15, 38] width 21 height 13
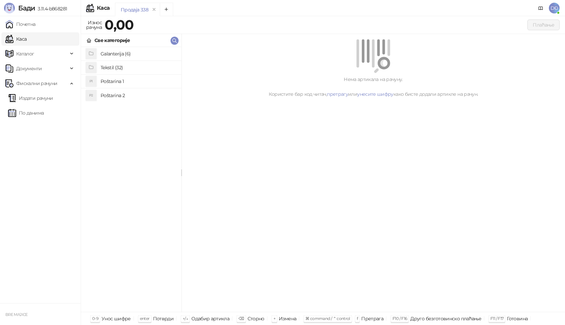
drag, startPoint x: 105, startPoint y: 81, endPoint x: 105, endPoint y: 73, distance: 8.4
click at [105, 81] on h4 "Poštarina 1" at bounding box center [138, 81] width 75 height 11
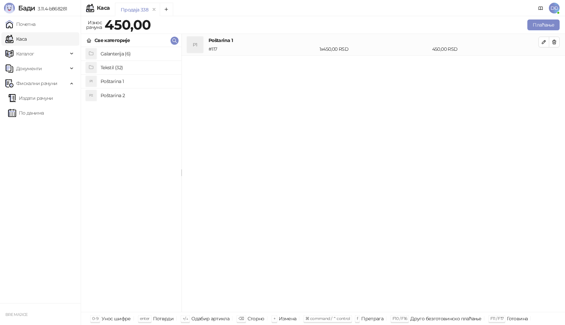
click at [105, 68] on h4 "Tekstil (32)" at bounding box center [138, 67] width 75 height 11
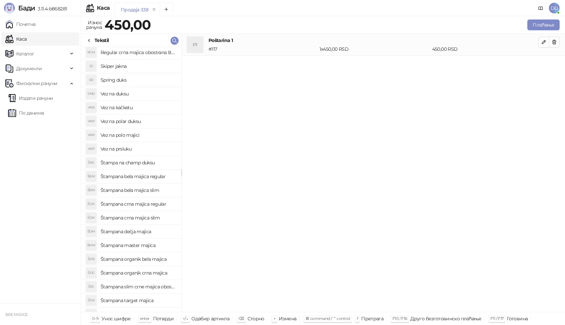
scroll to position [101, 0]
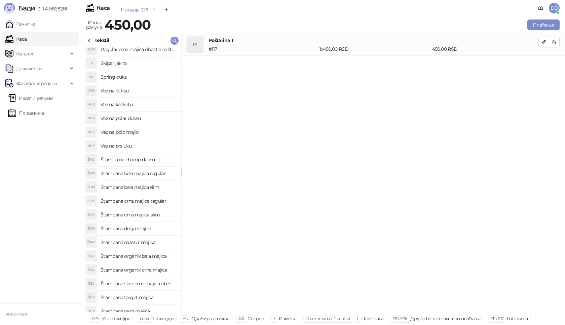
click at [130, 215] on h4 "Štampana crna majica slim" at bounding box center [138, 215] width 75 height 11
click at [541, 66] on icon "button" at bounding box center [543, 63] width 5 height 5
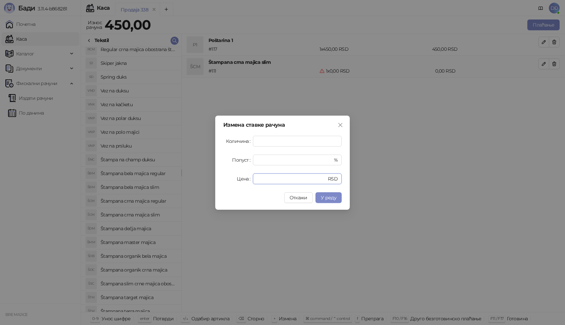
drag, startPoint x: 275, startPoint y: 181, endPoint x: 220, endPoint y: 171, distance: 56.0
click at [220, 181] on div "Измена ставке рачуна Количина * Попуст * % Цена * RSD Откажи У реду" at bounding box center [282, 163] width 135 height 94
type input "****"
click at [326, 197] on span "У реду" at bounding box center [328, 198] width 15 height 6
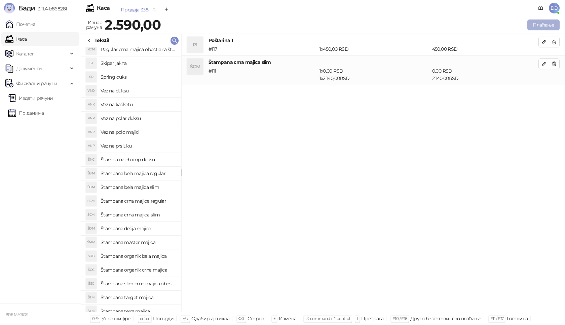
click at [540, 24] on button "Плаћање" at bounding box center [543, 25] width 32 height 11
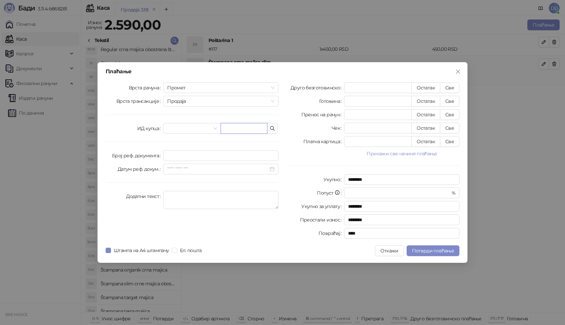
click at [239, 125] on input "text" at bounding box center [244, 128] width 47 height 11
paste input "**********"
type input "**********"
click at [452, 87] on button "Све" at bounding box center [450, 87] width 20 height 11
type input "****"
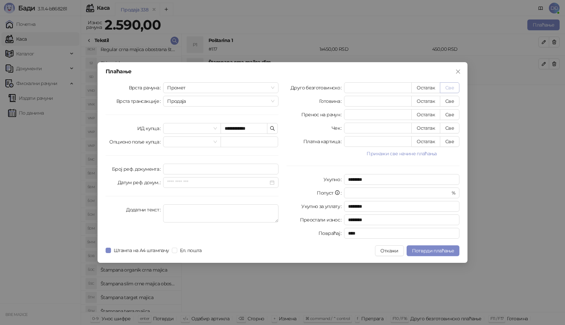
type input "****"
click at [425, 252] on span "Потврди плаћање" at bounding box center [433, 251] width 42 height 6
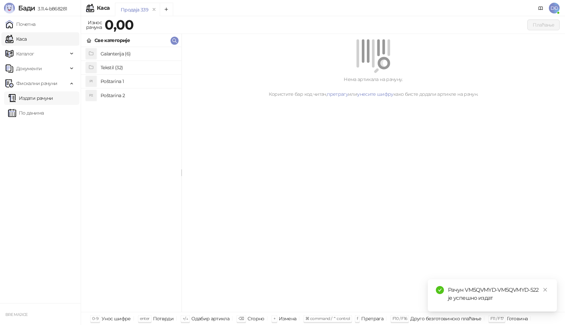
click at [42, 100] on link "Издати рачуни" at bounding box center [30, 97] width 45 height 13
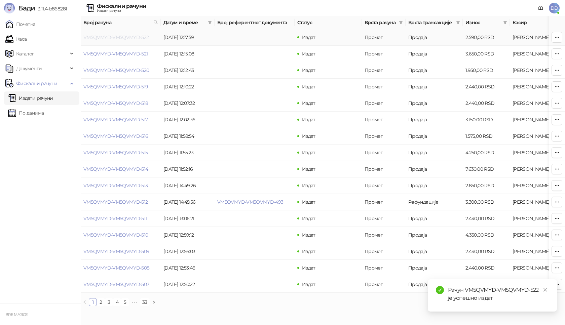
click at [110, 38] on link "VM5QVMYD-VM5QVMYD-522" at bounding box center [116, 37] width 66 height 6
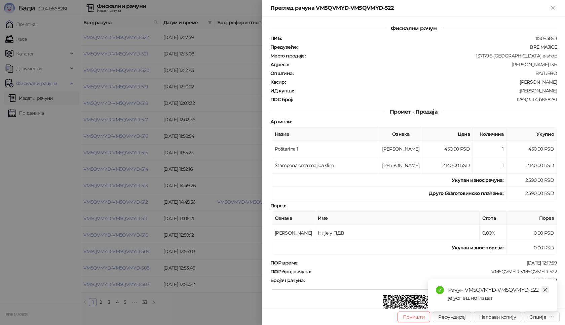
click at [545, 291] on icon "close" at bounding box center [545, 290] width 5 height 5
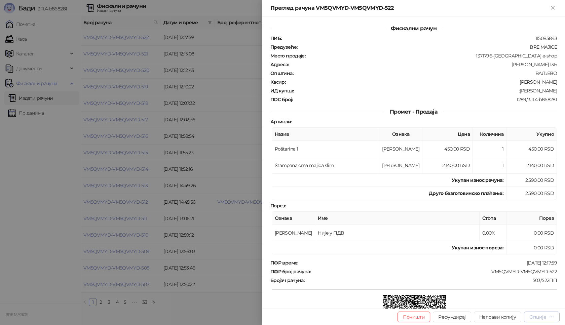
click at [539, 316] on div "Опције" at bounding box center [537, 317] width 17 height 6
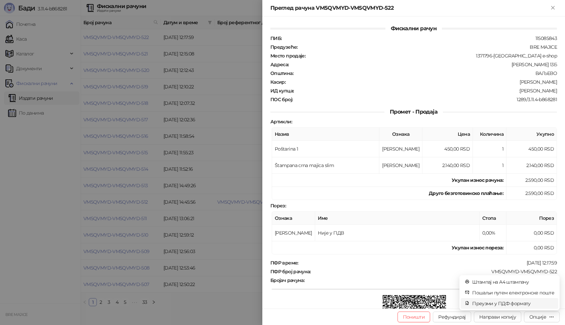
click at [518, 302] on span "Преузми у ПДФ формату" at bounding box center [513, 303] width 82 height 7
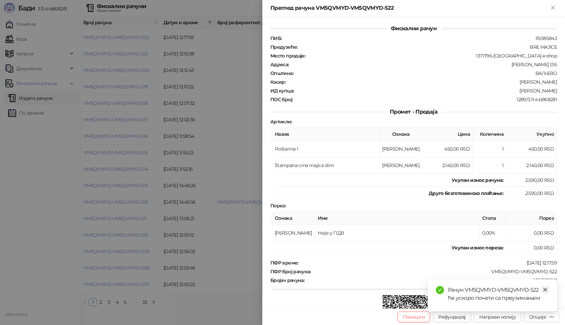
click at [546, 288] on icon "close" at bounding box center [545, 290] width 5 height 5
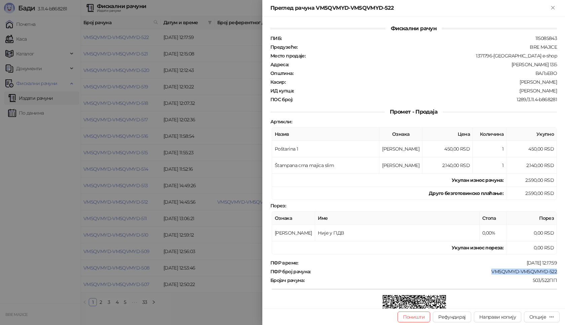
drag, startPoint x: 551, startPoint y: 273, endPoint x: 481, endPoint y: 268, distance: 70.4
click at [481, 269] on div "VM5QVMYD-VM5QVMYD-522" at bounding box center [434, 272] width 246 height 6
drag, startPoint x: 552, startPoint y: 90, endPoint x: 526, endPoint y: 90, distance: 25.2
click at [526, 90] on div ":[PERSON_NAME]" at bounding box center [425, 91] width 263 height 6
click at [551, 6] on icon "Close" at bounding box center [553, 8] width 6 height 6
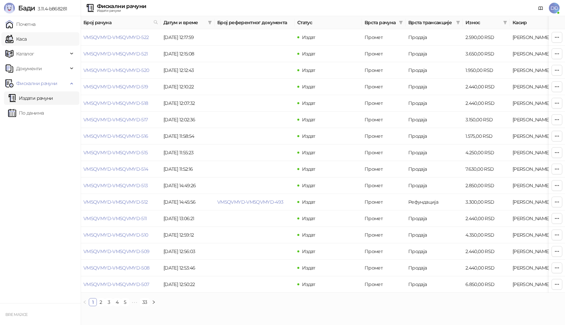
click at [23, 40] on link "Каса" at bounding box center [15, 38] width 21 height 13
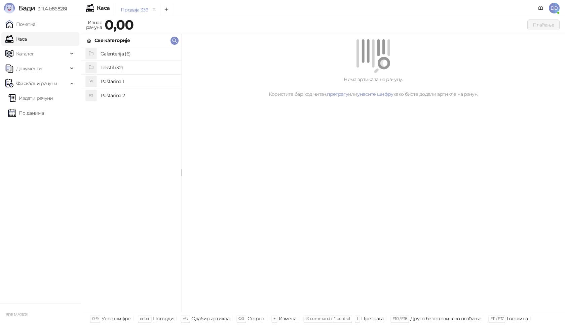
click at [105, 83] on h4 "Poštarina 1" at bounding box center [138, 81] width 75 height 11
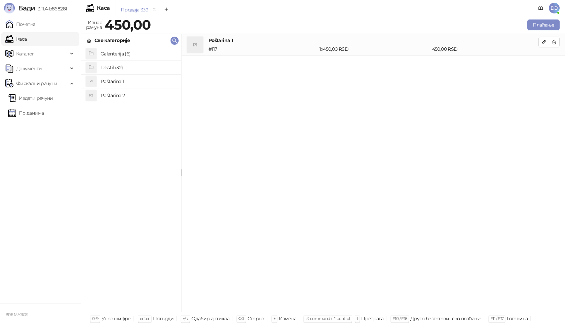
click at [113, 66] on h4 "Tekstil (32)" at bounding box center [138, 67] width 75 height 11
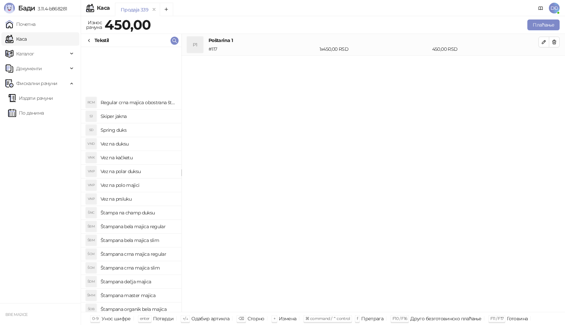
scroll to position [135, 0]
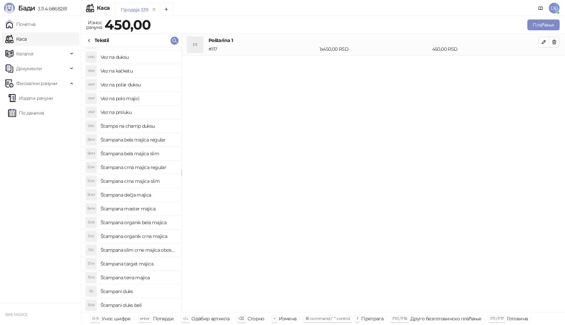
click at [143, 167] on h4 "Štampana crna majica regular" at bounding box center [138, 167] width 75 height 11
click at [543, 64] on icon "button" at bounding box center [543, 63] width 3 height 3
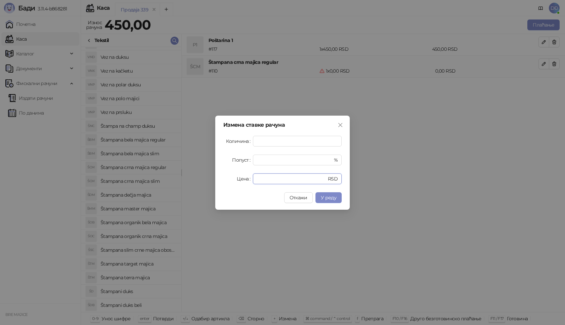
drag, startPoint x: 270, startPoint y: 176, endPoint x: 232, endPoint y: 179, distance: 38.8
click at [232, 179] on div "Цена * RSD" at bounding box center [282, 179] width 118 height 11
click at [326, 200] on span "У реду" at bounding box center [328, 198] width 15 height 6
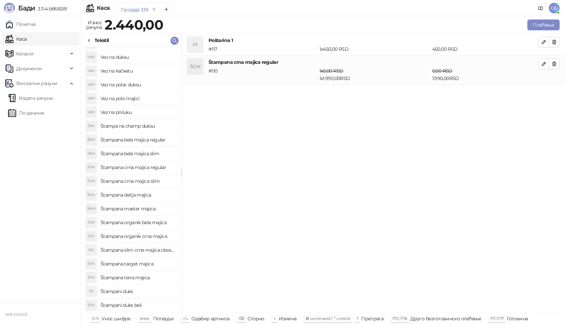
click at [146, 140] on h4 "Štampana bela majica regular" at bounding box center [138, 140] width 75 height 11
click at [541, 95] on button "button" at bounding box center [543, 93] width 11 height 11
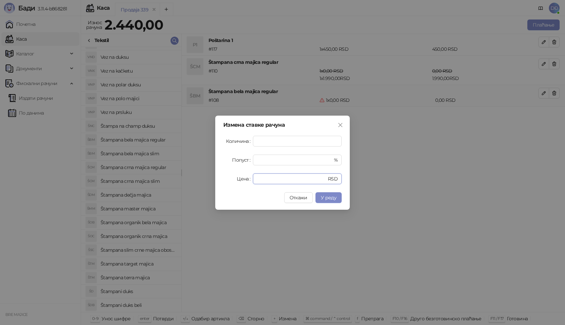
drag, startPoint x: 264, startPoint y: 180, endPoint x: 212, endPoint y: 171, distance: 52.9
click at [217, 182] on div "Измена ставке рачуна Количина * Попуст * % Цена * RSD Откажи У реду" at bounding box center [282, 163] width 135 height 94
click at [324, 196] on span "У реду" at bounding box center [328, 198] width 15 height 6
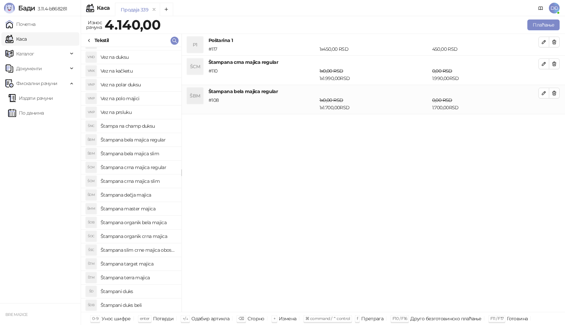
click at [144, 154] on h4 "Štampana bela majica slim" at bounding box center [138, 153] width 75 height 11
click at [542, 122] on icon "button" at bounding box center [543, 122] width 5 height 5
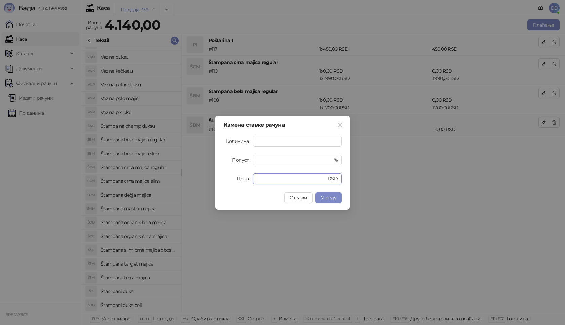
drag, startPoint x: 270, startPoint y: 178, endPoint x: 223, endPoint y: 181, distance: 46.8
click at [222, 181] on div "Измена ставке рачуна Количина * Попуст * % Цена * RSD Откажи У реду" at bounding box center [282, 163] width 135 height 94
type input "****"
click at [329, 202] on button "У реду" at bounding box center [328, 197] width 26 height 11
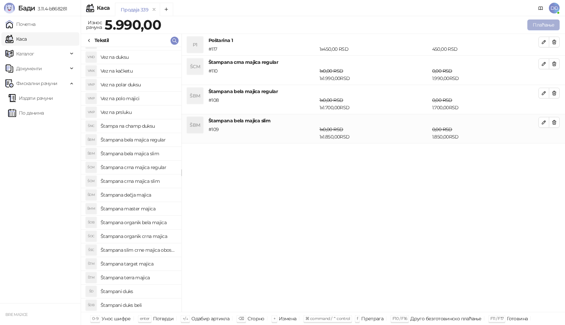
click at [534, 24] on button "Плаћање" at bounding box center [543, 25] width 32 height 11
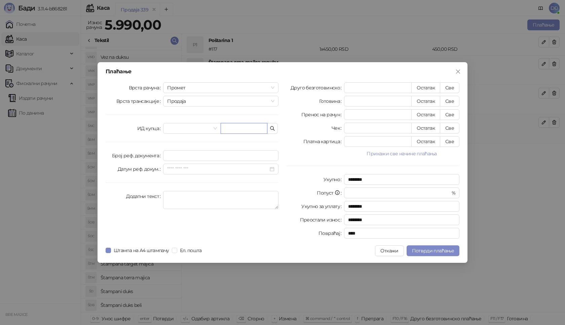
click at [243, 126] on input "text" at bounding box center [244, 128] width 47 height 11
paste input "**********"
type input "**********"
click at [451, 86] on button "Све" at bounding box center [450, 87] width 20 height 11
type input "****"
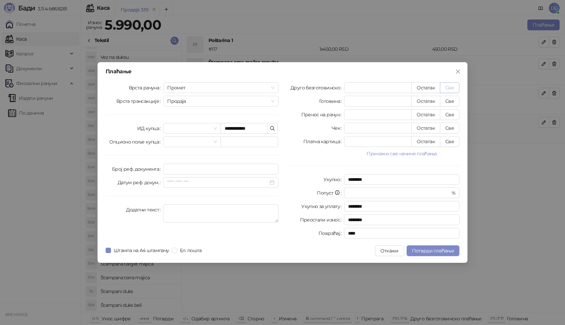
type input "****"
click at [432, 252] on span "Потврди плаћање" at bounding box center [433, 251] width 42 height 6
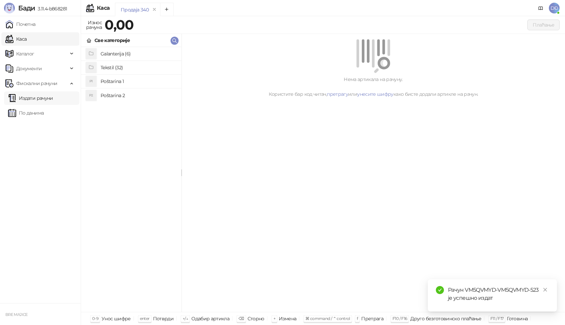
click at [29, 99] on link "Издати рачуни" at bounding box center [30, 97] width 45 height 13
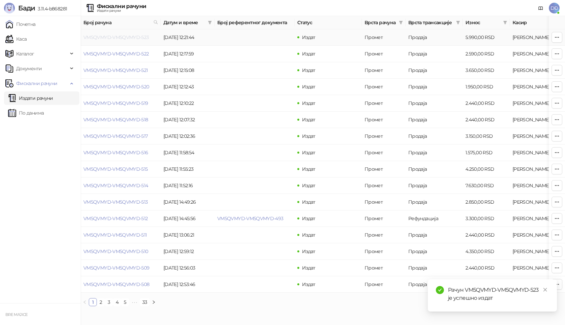
click at [126, 37] on link "VM5QVMYD-VM5QVMYD-523" at bounding box center [116, 37] width 66 height 6
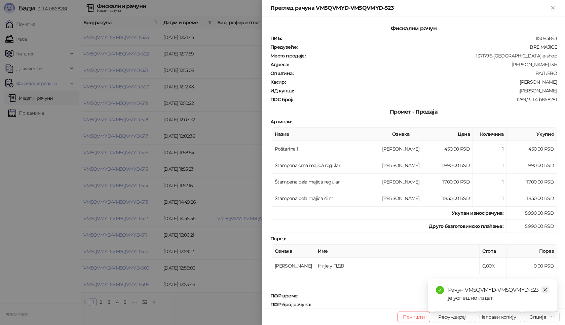
click at [543, 288] on icon "close" at bounding box center [545, 290] width 5 height 5
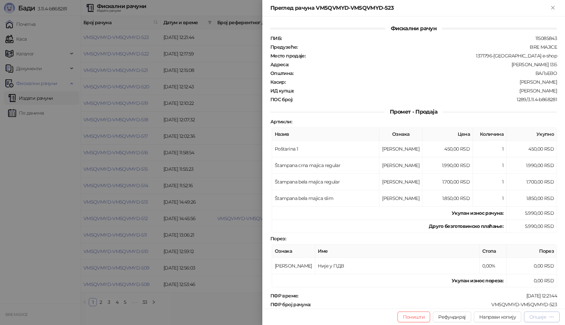
click at [542, 318] on div "Опције" at bounding box center [537, 317] width 17 height 6
click at [525, 302] on span "Преузми у ПДФ формату" at bounding box center [513, 303] width 82 height 7
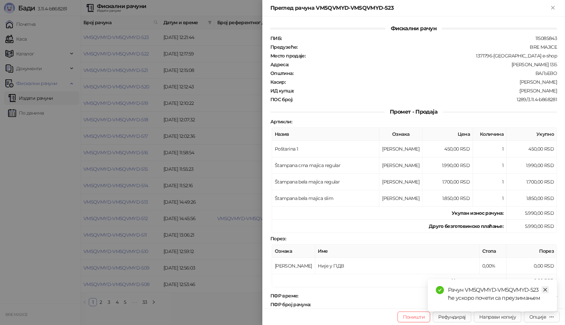
click at [546, 289] on icon "close" at bounding box center [545, 290] width 5 height 5
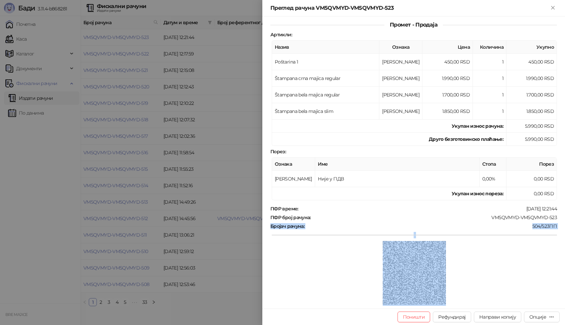
scroll to position [114, 0]
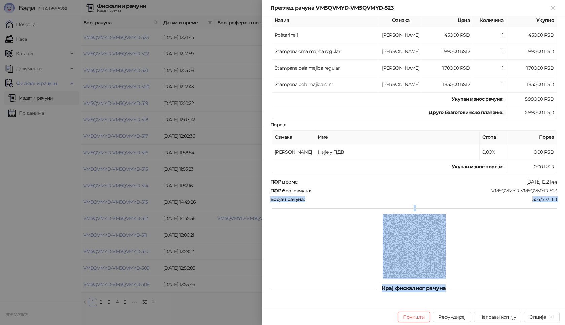
drag, startPoint x: 554, startPoint y: 303, endPoint x: 503, endPoint y: 289, distance: 53.2
click at [503, 289] on div "Фискални рачун ПИБ : 115085843 Предузеће : BRE MAJICE Место продаје : 1371796-B…" at bounding box center [413, 162] width 303 height 292
click at [498, 195] on div "ПФР време : [DATE] 12:21:44 ПФР број рачуна : VM5QVMYD-VM5QVMYD-523 Бројач рачу…" at bounding box center [413, 229] width 289 height 100
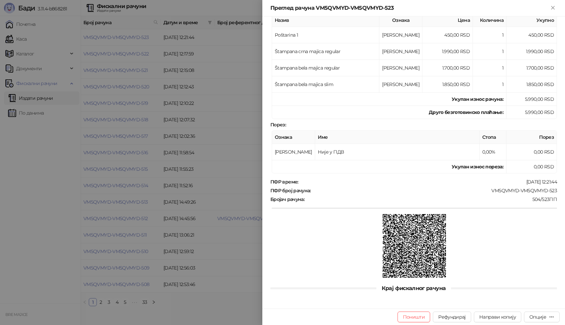
click at [447, 185] on div "ПФР време : [DATE] 12:21:44 ПФР број рачуна : VM5QVMYD-VM5QVMYD-523 Бројач рачу…" at bounding box center [413, 229] width 289 height 100
drag, startPoint x: 554, startPoint y: 187, endPoint x: 484, endPoint y: 188, distance: 69.6
click at [486, 188] on div "Фискални рачун ПИБ : 115085843 Предузеће : BRE MAJICE Место продаје : 1371796-B…" at bounding box center [413, 162] width 303 height 292
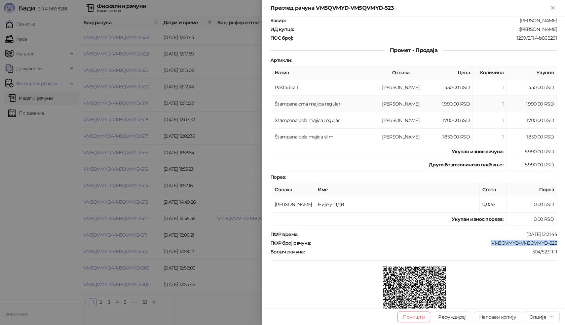
scroll to position [13, 0]
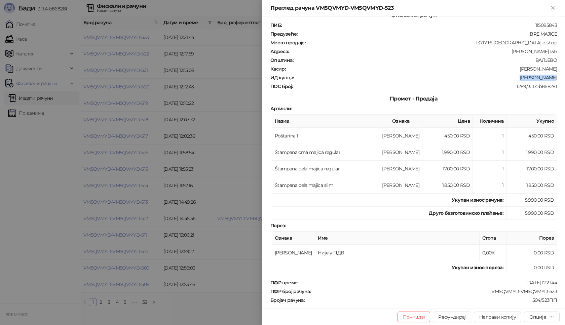
drag, startPoint x: 551, startPoint y: 77, endPoint x: 526, endPoint y: 78, distance: 24.9
click at [526, 78] on div ":[PERSON_NAME]" at bounding box center [425, 78] width 263 height 6
click at [551, 7] on icon "Close" at bounding box center [553, 8] width 6 height 6
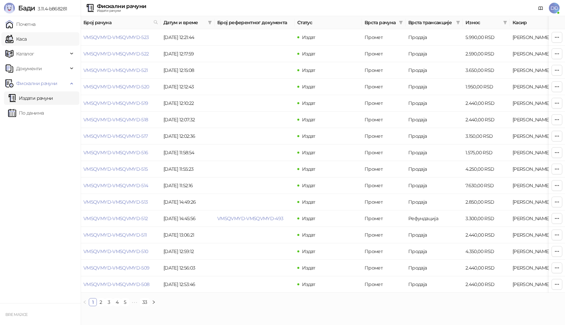
click at [27, 40] on link "Каса" at bounding box center [15, 38] width 21 height 13
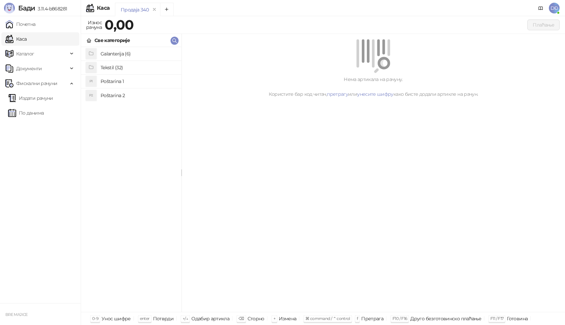
click at [107, 80] on h4 "Poštarina 1" at bounding box center [138, 81] width 75 height 11
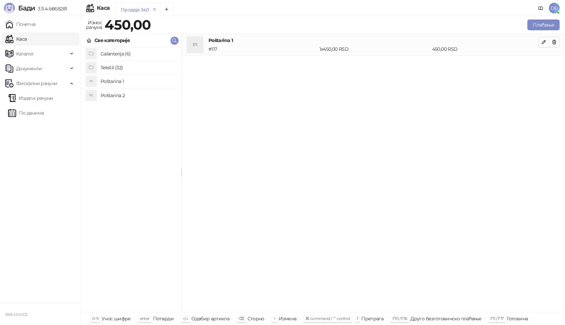
click at [114, 67] on h4 "Tekstil (32)" at bounding box center [138, 67] width 75 height 11
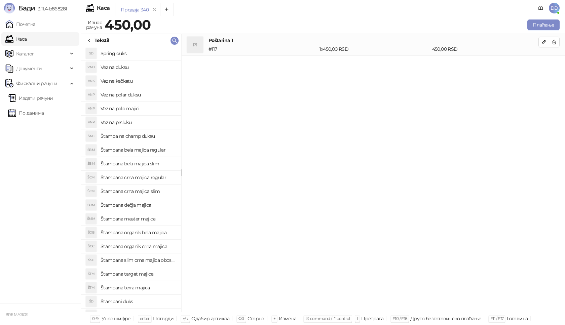
scroll to position [135, 0]
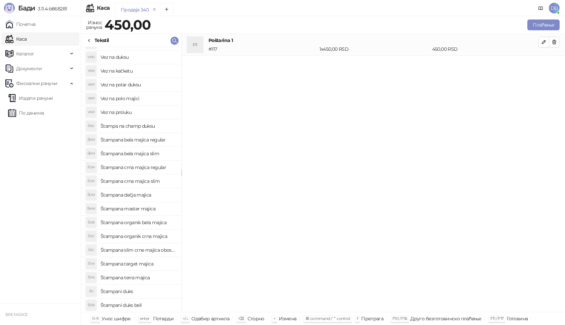
click at [155, 168] on h4 "Štampana crna majica regular" at bounding box center [138, 167] width 75 height 11
click at [543, 63] on icon "button" at bounding box center [543, 63] width 5 height 5
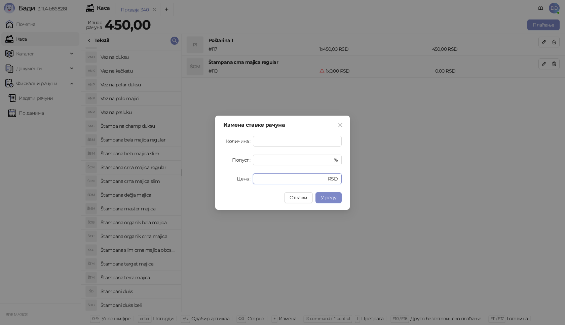
drag, startPoint x: 249, startPoint y: 179, endPoint x: 219, endPoint y: 177, distance: 29.6
click at [228, 179] on div "Цена * RSD" at bounding box center [282, 179] width 118 height 11
type input "****"
click at [331, 197] on span "У реду" at bounding box center [328, 198] width 15 height 6
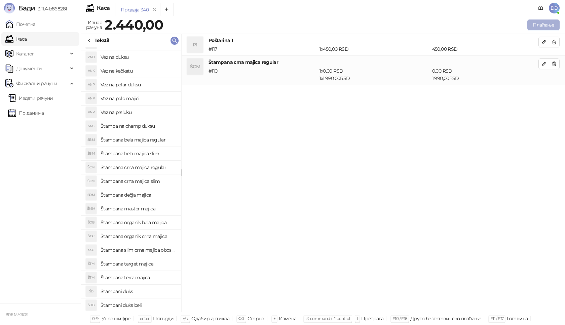
click at [538, 23] on button "Плаћање" at bounding box center [543, 25] width 32 height 11
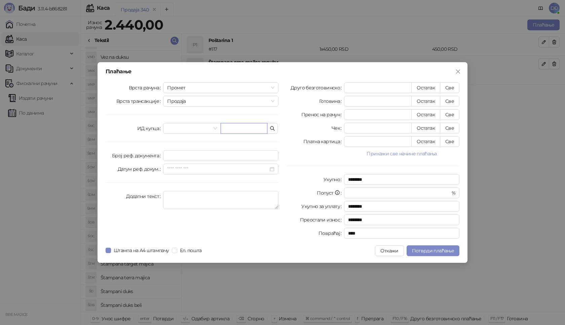
click at [238, 128] on input "text" at bounding box center [244, 128] width 47 height 11
paste input "**********"
type input "**********"
click at [449, 88] on button "Све" at bounding box center [450, 87] width 20 height 11
type input "****"
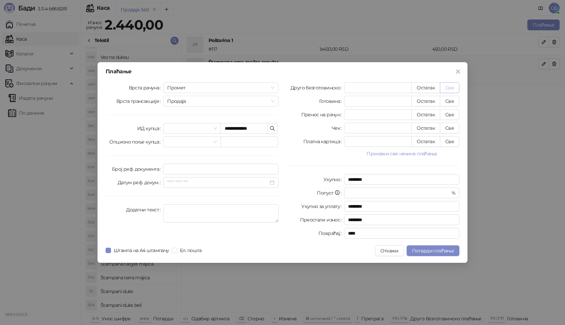
type input "****"
click at [423, 249] on span "Потврди плаћање" at bounding box center [433, 251] width 42 height 6
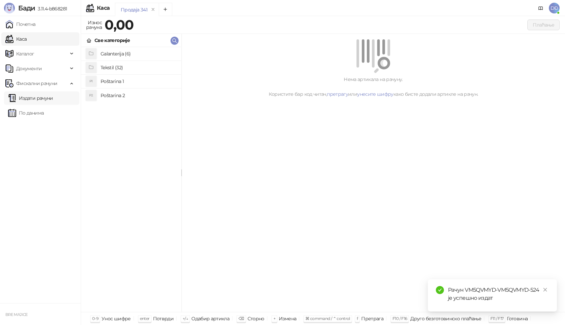
click at [49, 99] on link "Издати рачуни" at bounding box center [30, 97] width 45 height 13
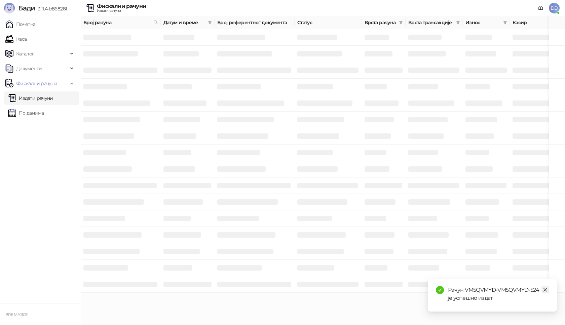
click at [544, 290] on icon "close" at bounding box center [545, 290] width 5 height 5
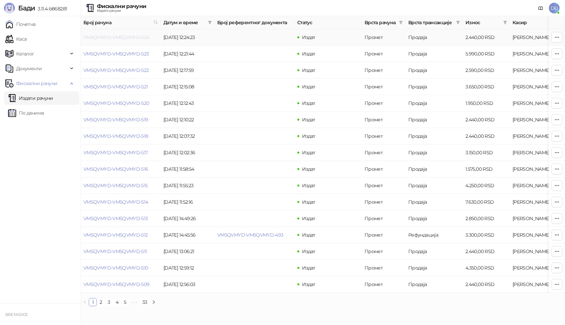
click at [117, 35] on link "VM5QVMYD-VM5QVMYD-524" at bounding box center [116, 37] width 66 height 6
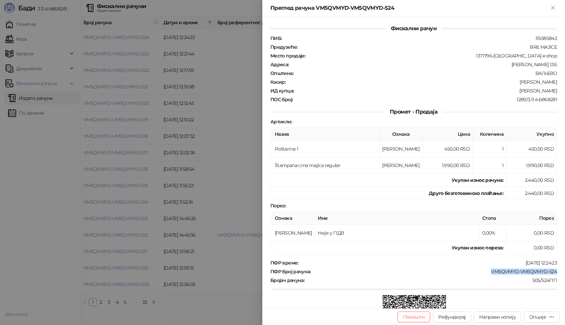
drag, startPoint x: 554, startPoint y: 271, endPoint x: 482, endPoint y: 273, distance: 72.0
click at [482, 273] on div "Фискални рачун ПИБ : 115085843 Предузеће : BRE MAJICE Место продаје : 1371796-[…" at bounding box center [413, 162] width 303 height 292
click at [493, 276] on div "ПФР време : [DATE] 12:24:23 ПФР број рачуна : VM5QVMYD-VM5QVMYD-524 Бројач рачу…" at bounding box center [413, 310] width 289 height 100
click at [456, 271] on div "VM5QVMYD-VM5QVMYD-524" at bounding box center [434, 272] width 246 height 6
click at [543, 319] on div "Опције" at bounding box center [537, 317] width 17 height 6
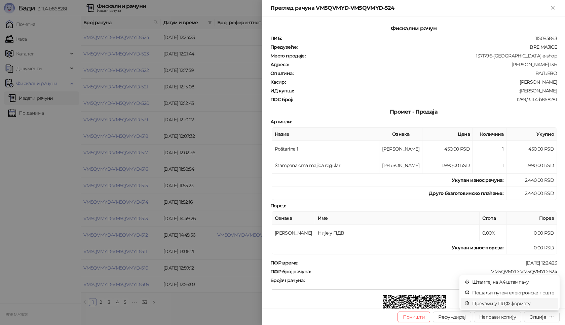
click at [518, 303] on span "Преузми у ПДФ формату" at bounding box center [513, 303] width 82 height 7
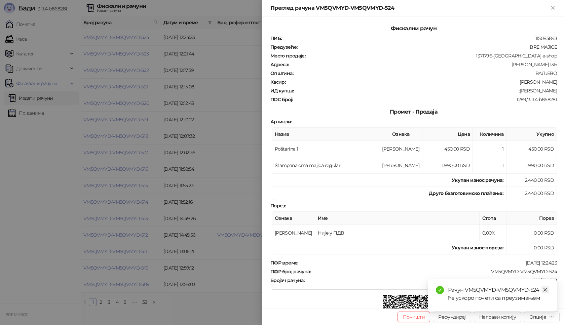
click at [543, 288] on icon "close" at bounding box center [545, 290] width 5 height 5
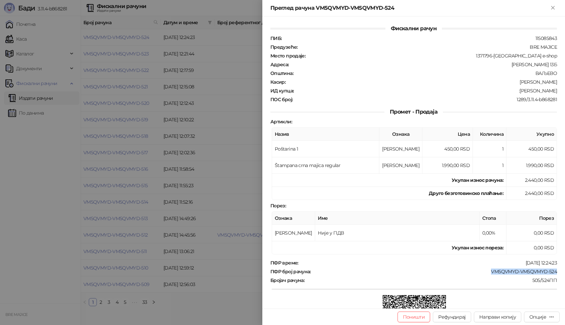
drag, startPoint x: 555, startPoint y: 271, endPoint x: 483, endPoint y: 272, distance: 72.3
click at [483, 272] on div "Фискални рачун ПИБ : 115085843 Предузеће : BRE MAJICE Место продаје : 1371796-[…" at bounding box center [413, 162] width 303 height 292
drag, startPoint x: 551, startPoint y: 90, endPoint x: 524, endPoint y: 91, distance: 26.9
click at [524, 91] on div ":[PERSON_NAME]" at bounding box center [425, 91] width 263 height 6
click at [553, 6] on icon "Close" at bounding box center [553, 8] width 6 height 6
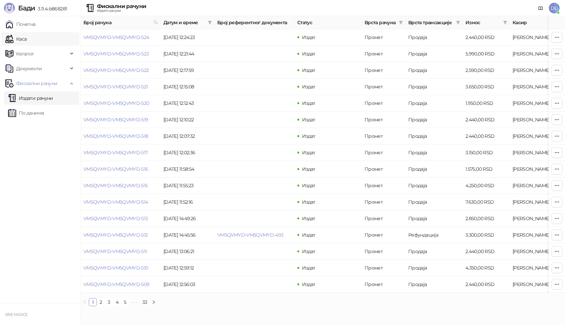
click at [22, 39] on link "Каса" at bounding box center [15, 38] width 21 height 13
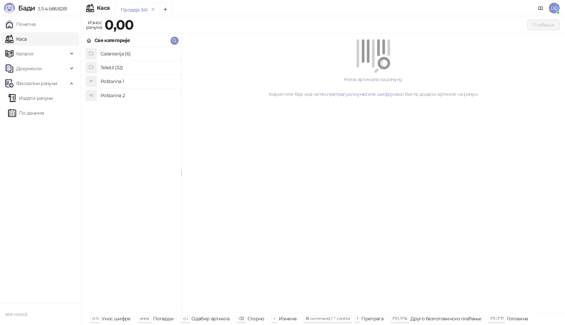
drag, startPoint x: 103, startPoint y: 81, endPoint x: 105, endPoint y: 77, distance: 3.9
click at [103, 80] on h4 "Poštarina 1" at bounding box center [138, 81] width 75 height 11
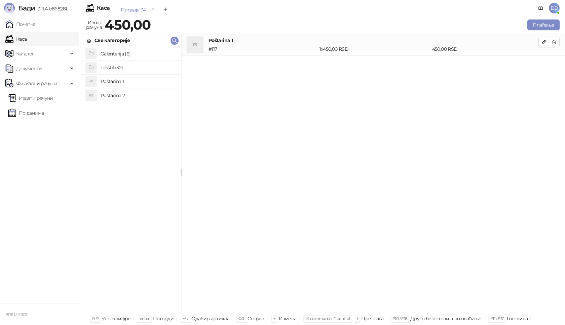
click at [109, 69] on h4 "Tekstil (32)" at bounding box center [138, 67] width 75 height 11
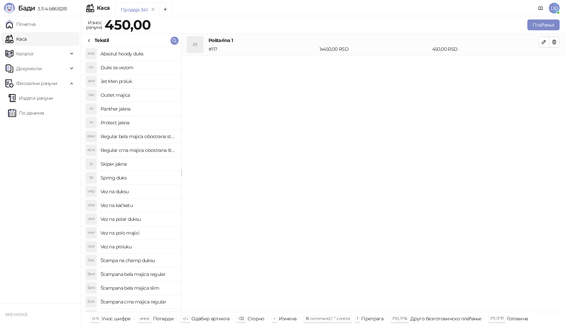
scroll to position [34, 0]
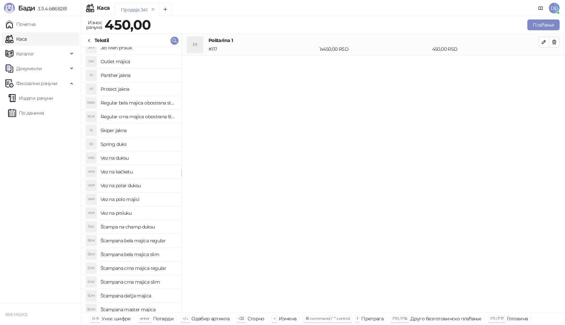
click at [144, 269] on h4 "Štampana crna majica regular" at bounding box center [138, 268] width 75 height 11
click at [543, 61] on icon "button" at bounding box center [543, 63] width 5 height 5
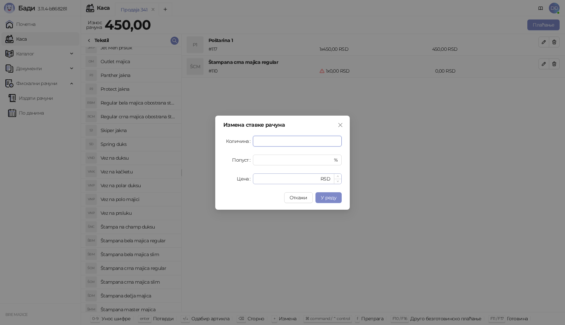
type input "*"
drag, startPoint x: 273, startPoint y: 181, endPoint x: 211, endPoint y: 174, distance: 62.4
click at [216, 178] on div "Измена ставке рачуна Количина * Попуст * % Цена * RSD Откажи У реду" at bounding box center [282, 163] width 135 height 94
type input "****"
click at [332, 198] on span "У реду" at bounding box center [328, 198] width 15 height 6
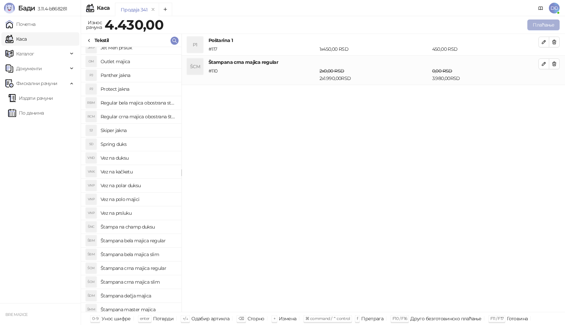
click at [549, 24] on button "Плаћање" at bounding box center [543, 25] width 32 height 11
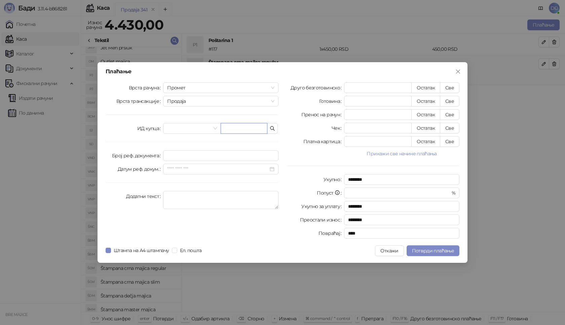
click at [239, 129] on input "text" at bounding box center [244, 128] width 47 height 11
paste input "**********"
type input "**********"
click at [451, 85] on button "Све" at bounding box center [450, 87] width 20 height 11
type input "****"
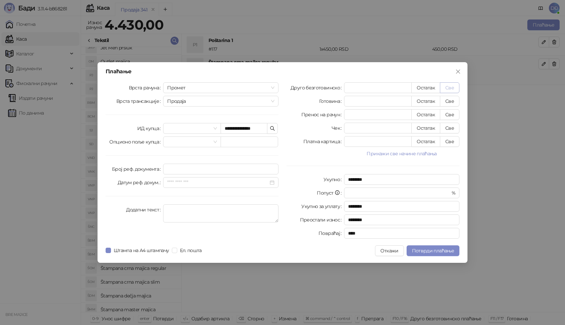
type input "****"
click at [437, 252] on span "Потврди плаћање" at bounding box center [433, 251] width 42 height 6
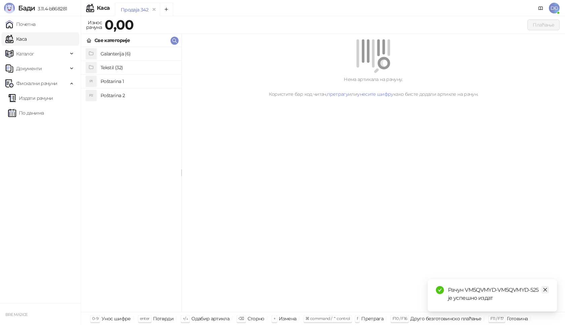
click at [542, 290] on link "Close" at bounding box center [544, 289] width 7 height 7
click at [39, 101] on link "Издати рачуни" at bounding box center [30, 97] width 45 height 13
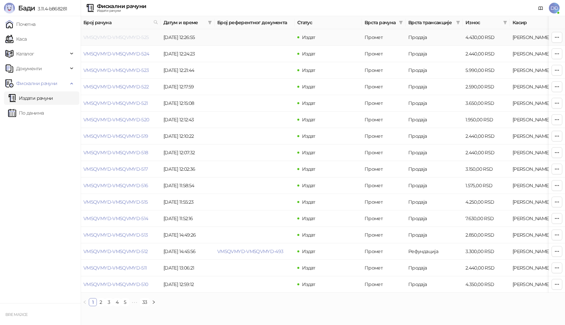
click at [120, 37] on link "VM5QVMYD-VM5QVMYD-525" at bounding box center [116, 37] width 66 height 6
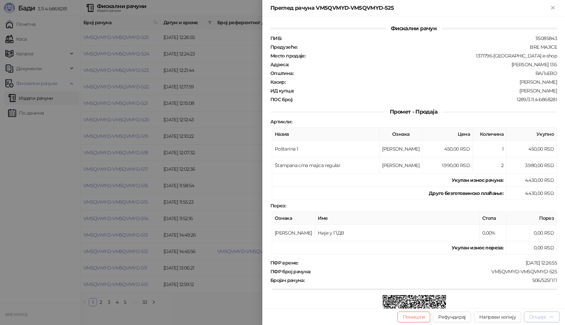
click at [543, 316] on div "Опције" at bounding box center [537, 317] width 17 height 6
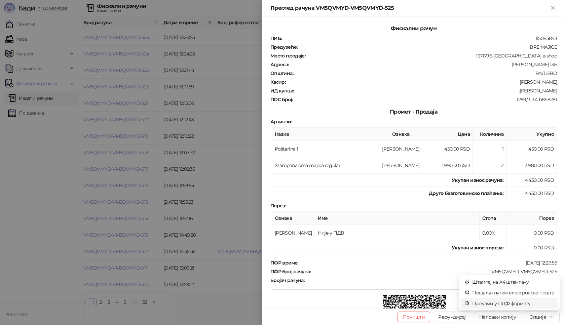
click at [524, 305] on span "Преузми у ПДФ формату" at bounding box center [513, 303] width 82 height 7
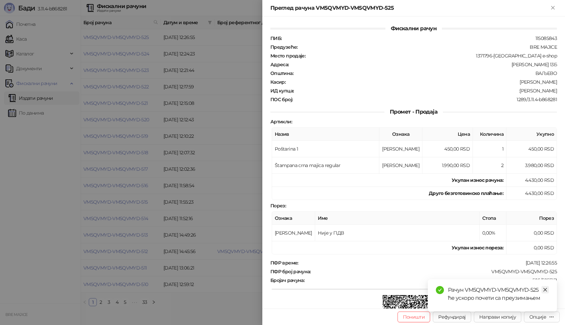
click at [547, 290] on icon "close" at bounding box center [545, 290] width 5 height 5
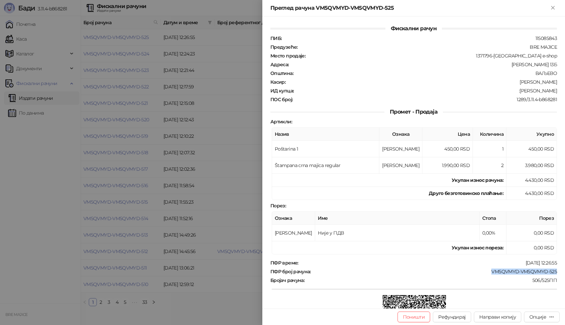
drag, startPoint x: 551, startPoint y: 272, endPoint x: 482, endPoint y: 272, distance: 68.9
click at [482, 272] on div "ПФР број рачуна : VM5QVMYD-VM5QVMYD-525" at bounding box center [413, 272] width 289 height 6
drag, startPoint x: 551, startPoint y: 90, endPoint x: 519, endPoint y: 92, distance: 32.0
click at [519, 92] on div ":[PERSON_NAME]" at bounding box center [425, 91] width 263 height 6
click at [550, 9] on icon "Close" at bounding box center [553, 8] width 6 height 6
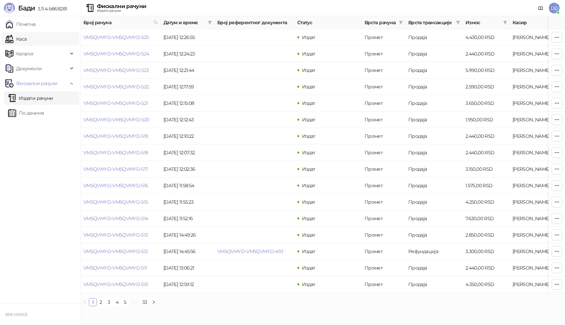
click at [24, 35] on link "Каса" at bounding box center [15, 38] width 21 height 13
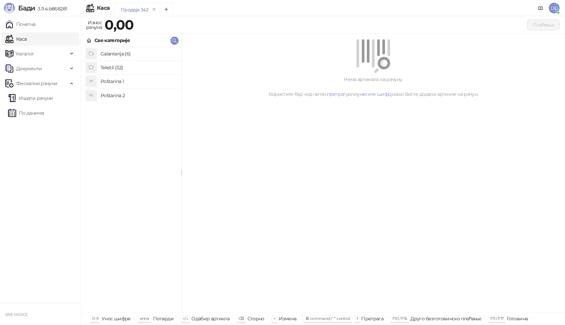
click at [116, 84] on h4 "Poštarina 1" at bounding box center [138, 81] width 75 height 11
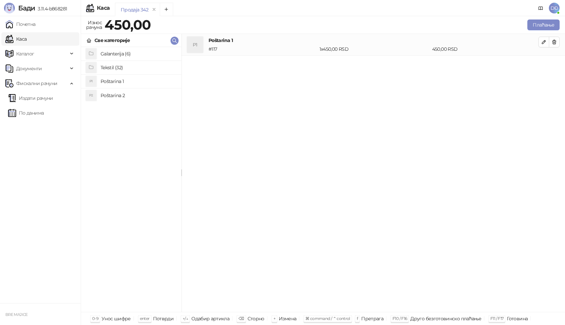
click at [115, 69] on h4 "Tekstil (32)" at bounding box center [138, 67] width 75 height 11
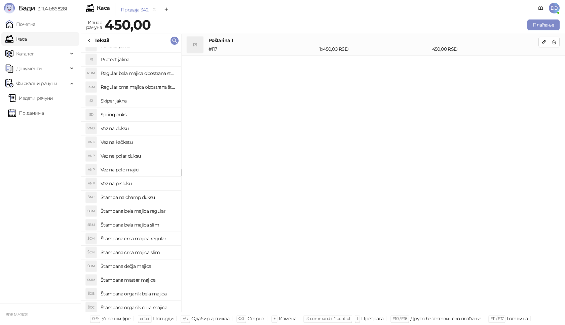
scroll to position [67, 0]
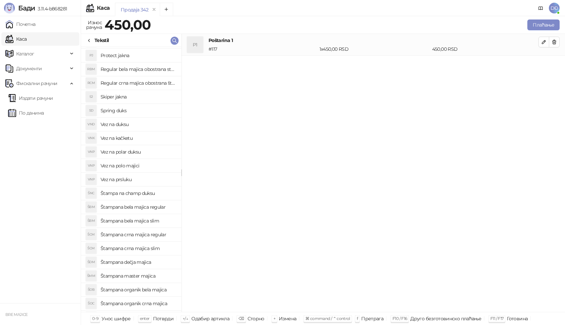
click at [142, 275] on h4 "Štampana master majica" at bounding box center [138, 276] width 75 height 11
click at [541, 66] on button "button" at bounding box center [543, 64] width 11 height 11
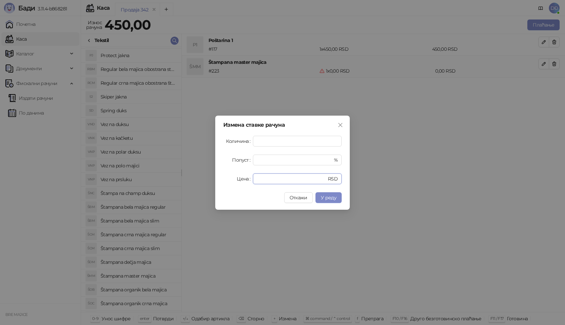
drag, startPoint x: 262, startPoint y: 174, endPoint x: 232, endPoint y: 175, distance: 30.3
click at [252, 180] on div "Цена * RSD" at bounding box center [282, 179] width 118 height 11
type input "****"
click at [329, 196] on span "У реду" at bounding box center [328, 198] width 15 height 6
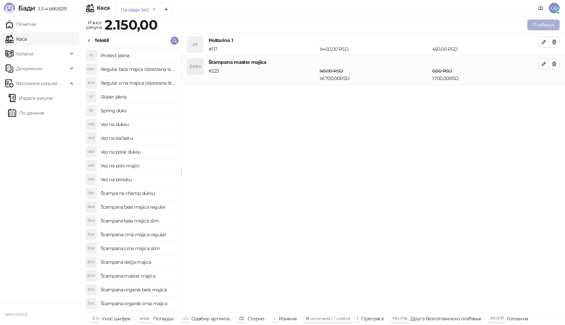
click at [533, 23] on button "Плаћање" at bounding box center [543, 25] width 32 height 11
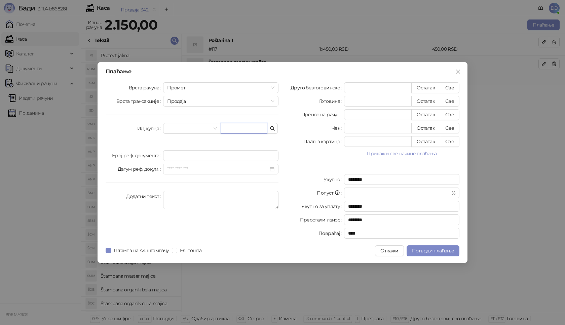
click at [239, 124] on input "text" at bounding box center [244, 128] width 47 height 11
paste input "**********"
type input "**********"
click at [445, 87] on button "Све" at bounding box center [450, 87] width 20 height 11
type input "****"
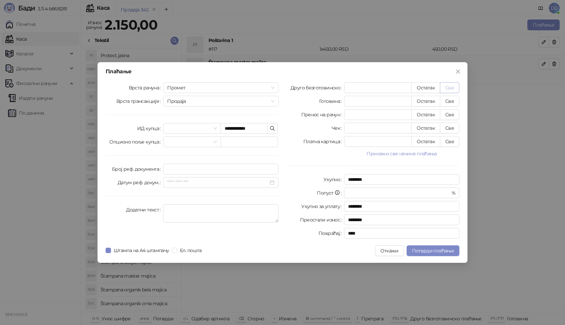
type input "****"
click at [413, 248] on button "Потврди плаћање" at bounding box center [433, 251] width 53 height 11
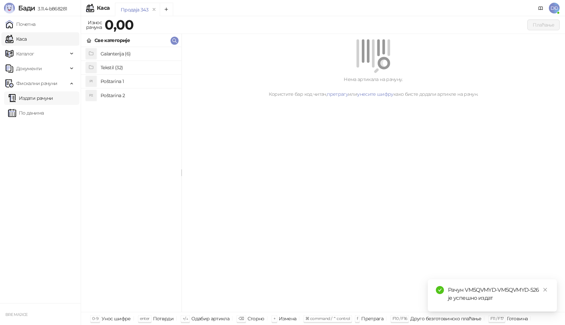
click at [53, 98] on link "Издати рачуни" at bounding box center [30, 97] width 45 height 13
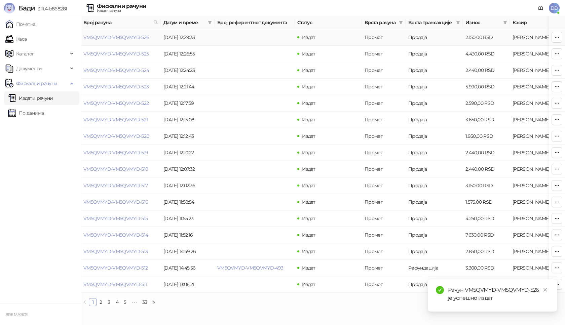
click at [114, 38] on link "VM5QVMYD-VM5QVMYD-526" at bounding box center [116, 37] width 66 height 6
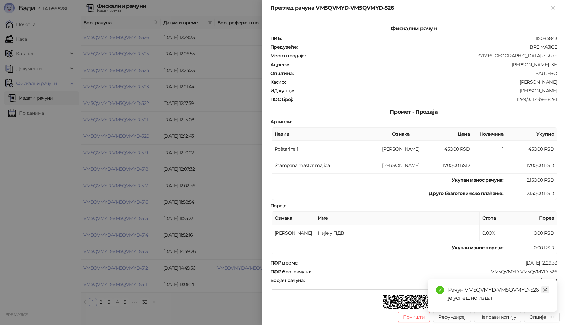
click at [542, 289] on link "Close" at bounding box center [544, 289] width 7 height 7
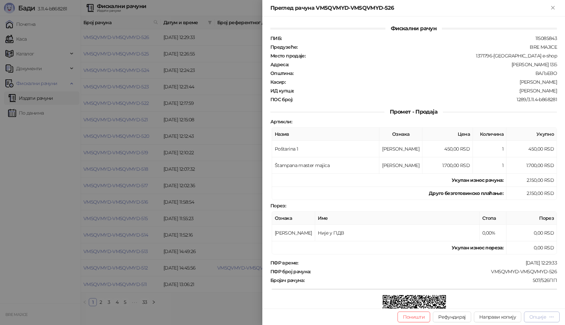
click at [539, 318] on div "Опције" at bounding box center [537, 317] width 17 height 6
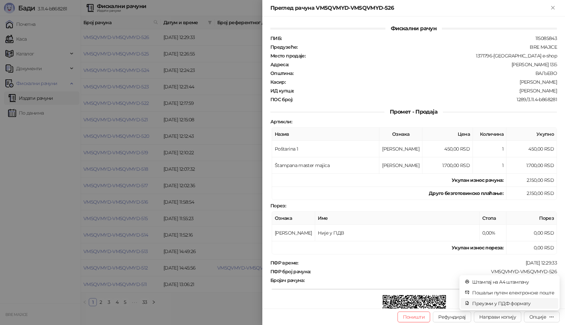
click at [512, 302] on span "Преузми у ПДФ формату" at bounding box center [513, 303] width 82 height 7
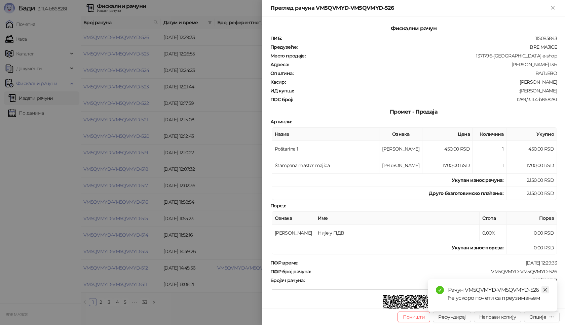
click at [548, 290] on link "Close" at bounding box center [544, 289] width 7 height 7
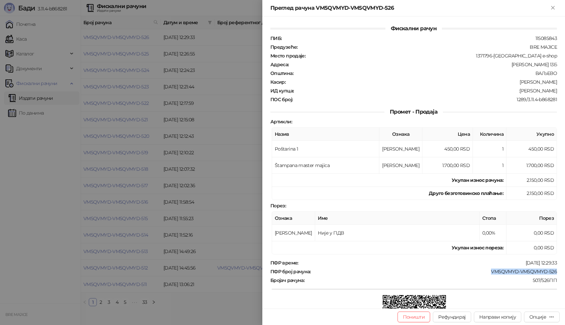
drag, startPoint x: 552, startPoint y: 272, endPoint x: 487, endPoint y: 271, distance: 64.9
click at [487, 271] on div "ПФР број рачуна : VM5QVMYD-VM5QVMYD-526" at bounding box center [413, 272] width 289 height 6
drag, startPoint x: 552, startPoint y: 90, endPoint x: 527, endPoint y: 91, distance: 25.2
click at [527, 91] on div "ИД купца : :[PERSON_NAME]" at bounding box center [413, 91] width 289 height 6
click at [548, 5] on div "Преглед рачуна VM5QVMYD-VM5QVMYD-526" at bounding box center [409, 8] width 278 height 8
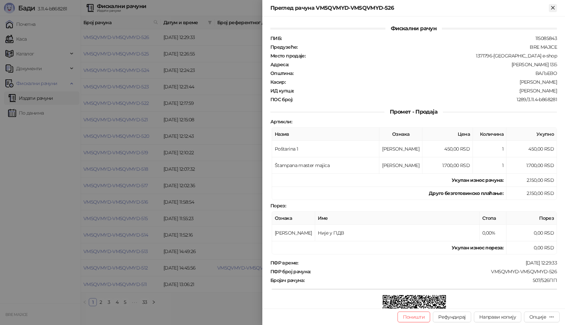
click at [553, 7] on icon "Close" at bounding box center [552, 7] width 3 height 3
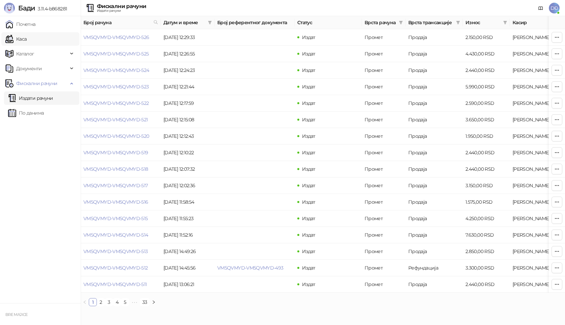
click at [25, 38] on link "Каса" at bounding box center [15, 38] width 21 height 13
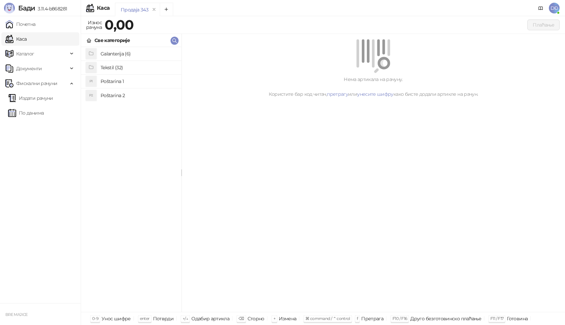
click at [106, 79] on h4 "Poštarina 1" at bounding box center [138, 81] width 75 height 11
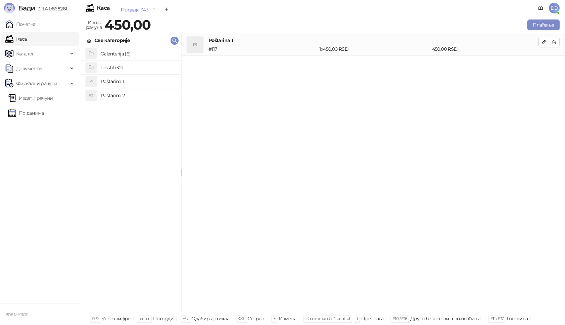
click at [110, 68] on h4 "Tekstil (32)" at bounding box center [138, 67] width 75 height 11
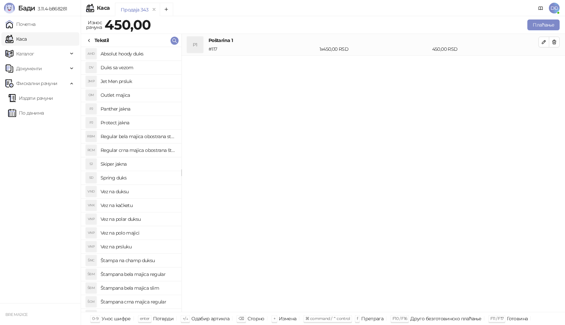
click at [126, 246] on h4 "Vez na prsluku" at bounding box center [138, 246] width 75 height 11
click at [544, 67] on button "button" at bounding box center [543, 64] width 11 height 11
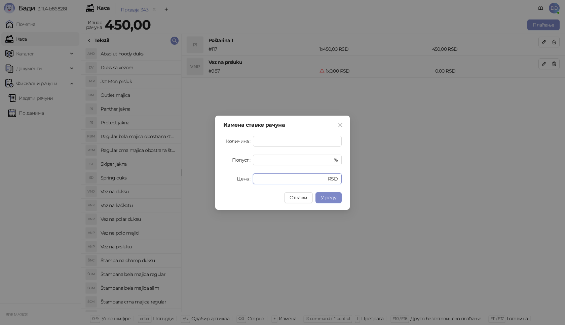
drag, startPoint x: 268, startPoint y: 177, endPoint x: 243, endPoint y: 181, distance: 24.8
click at [243, 181] on div "Цена * RSD" at bounding box center [282, 179] width 118 height 11
type input "****"
click at [331, 199] on span "У реду" at bounding box center [328, 198] width 15 height 6
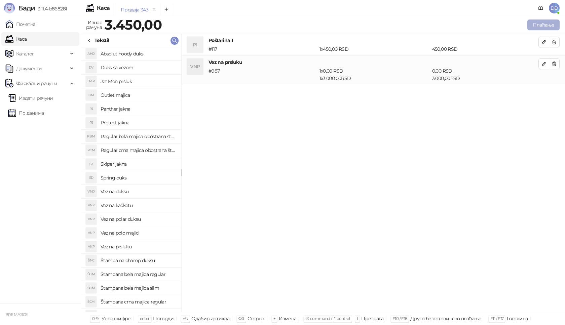
click at [545, 24] on button "Плаћање" at bounding box center [543, 25] width 32 height 11
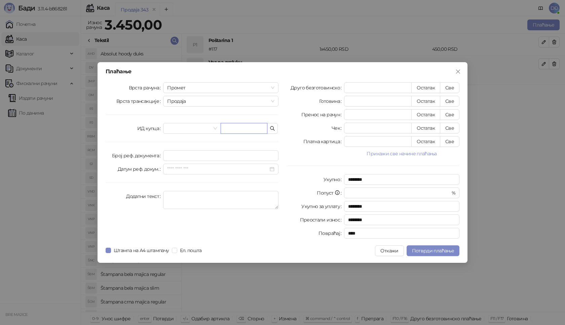
click at [232, 132] on input "text" at bounding box center [244, 128] width 47 height 11
paste input "**********"
type input "**********"
click at [450, 87] on button "Све" at bounding box center [450, 87] width 20 height 11
type input "****"
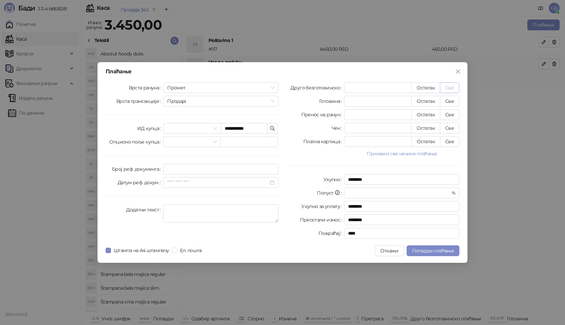
type input "****"
click at [436, 250] on span "Потврди плаћање" at bounding box center [433, 251] width 42 height 6
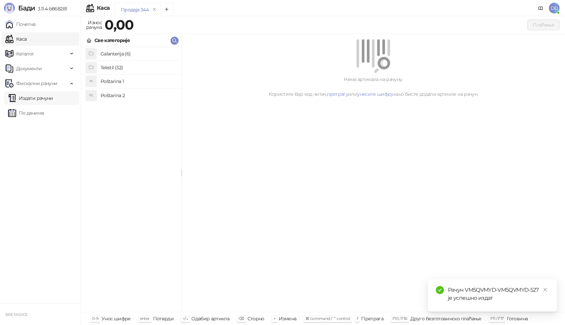
click at [52, 96] on link "Издати рачуни" at bounding box center [30, 97] width 45 height 13
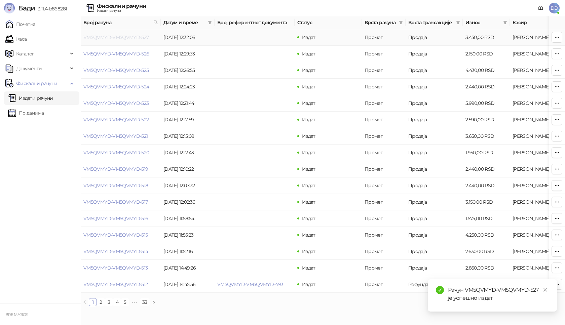
click at [112, 37] on link "VM5QVMYD-VM5QVMYD-527" at bounding box center [116, 37] width 66 height 6
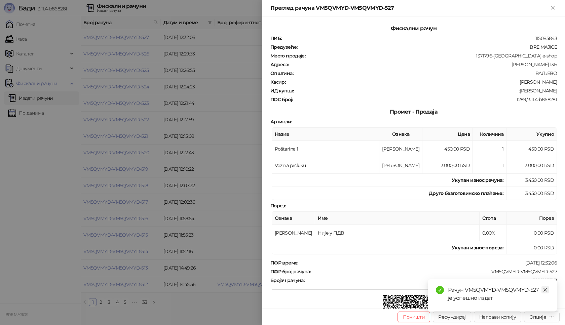
click at [546, 292] on icon "close" at bounding box center [545, 290] width 5 height 5
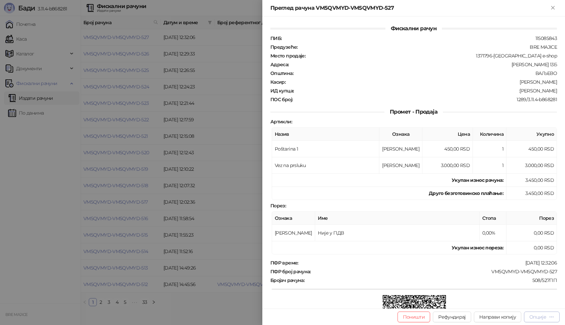
click at [542, 318] on div "Опције" at bounding box center [537, 317] width 17 height 6
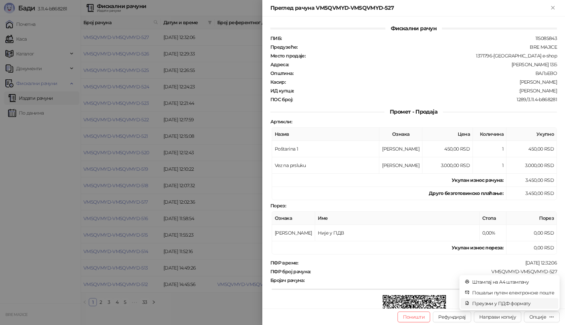
click at [518, 304] on span "Преузми у ПДФ формату" at bounding box center [513, 303] width 82 height 7
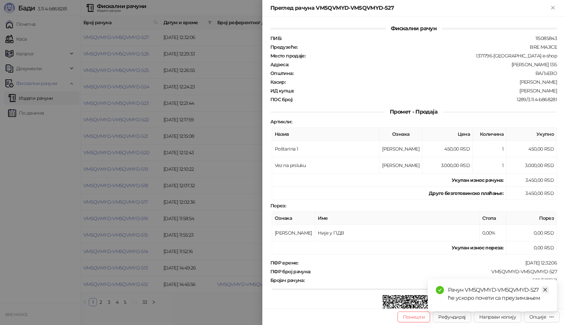
click at [545, 290] on icon "close" at bounding box center [545, 290] width 5 height 5
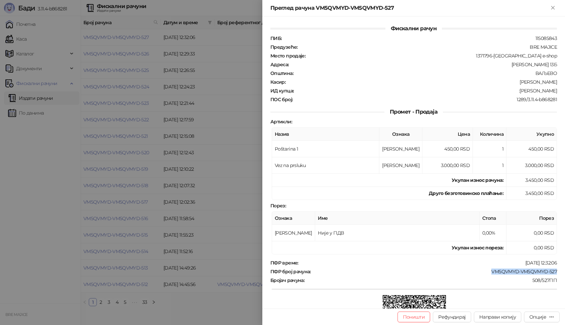
drag, startPoint x: 552, startPoint y: 271, endPoint x: 506, endPoint y: 272, distance: 45.7
click at [487, 271] on div "VM5QVMYD-VM5QVMYD-527" at bounding box center [434, 272] width 246 height 6
drag, startPoint x: 554, startPoint y: 90, endPoint x: 528, endPoint y: 91, distance: 25.3
click at [528, 91] on div "Фискални рачун ПИБ : 115085843 Предузеће : BRE MAJICE Место продаје : 1371796-B…" at bounding box center [413, 162] width 303 height 292
click at [553, 8] on icon "Close" at bounding box center [552, 7] width 3 height 3
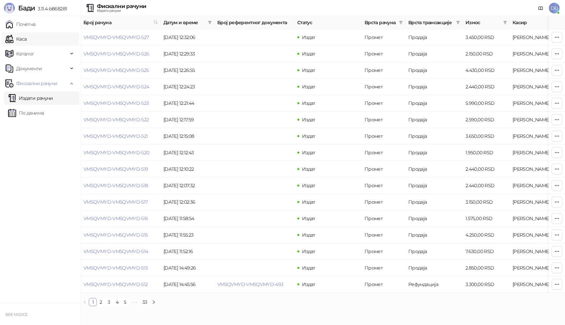
click at [26, 39] on link "Каса" at bounding box center [15, 38] width 21 height 13
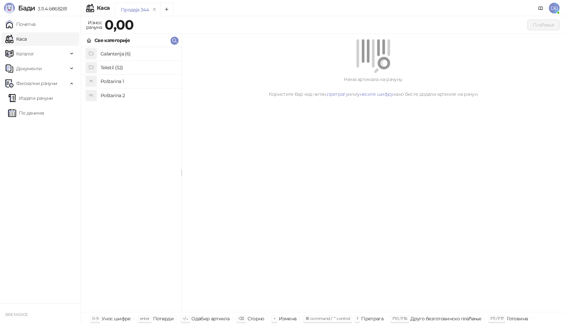
click at [109, 81] on h4 "Poštarina 1" at bounding box center [138, 81] width 75 height 11
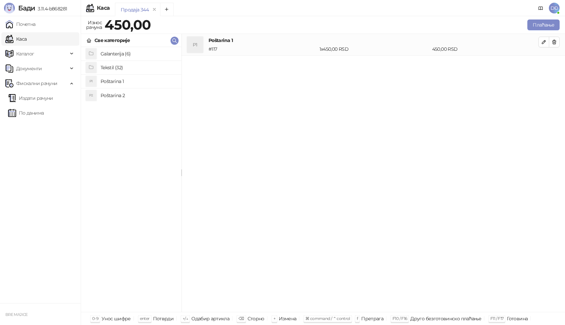
click at [111, 66] on h4 "Tekstil (32)" at bounding box center [138, 67] width 75 height 11
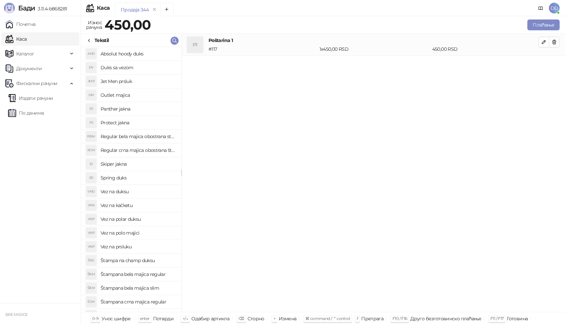
click at [124, 163] on h4 "Skiper jakna" at bounding box center [138, 164] width 75 height 11
click at [546, 67] on span "button" at bounding box center [543, 64] width 5 height 6
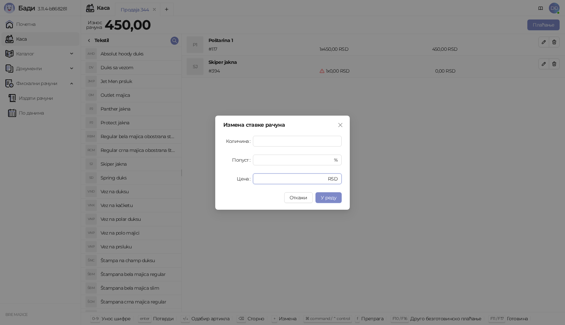
drag, startPoint x: 266, startPoint y: 175, endPoint x: 224, endPoint y: 179, distance: 41.9
click at [231, 181] on div "Цена * RSD" at bounding box center [282, 179] width 118 height 11
type input "****"
click at [325, 197] on span "У реду" at bounding box center [328, 198] width 15 height 6
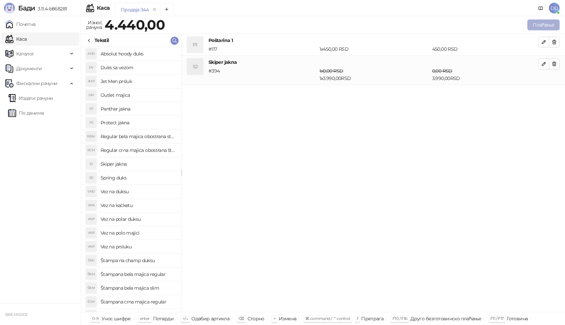
click at [548, 24] on button "Плаћање" at bounding box center [543, 25] width 32 height 11
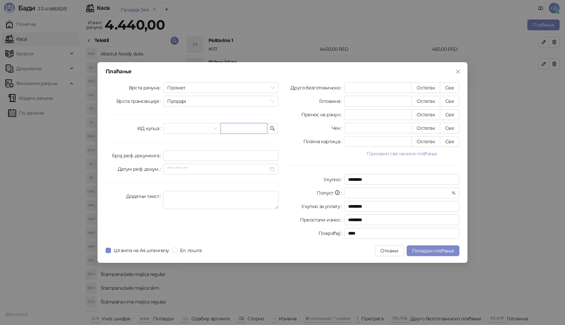
click at [236, 127] on input "text" at bounding box center [244, 128] width 47 height 11
paste input "**********"
type input "**********"
click at [447, 87] on button "Све" at bounding box center [450, 87] width 20 height 11
type input "****"
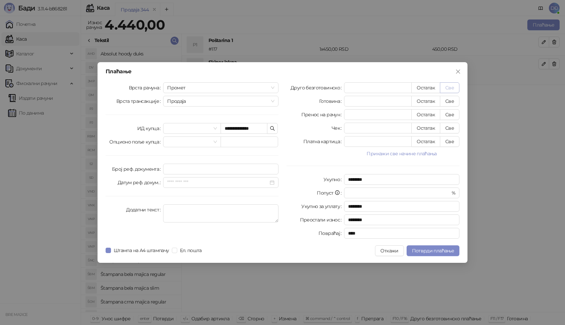
type input "****"
click at [433, 252] on span "Потврди плаћање" at bounding box center [433, 251] width 42 height 6
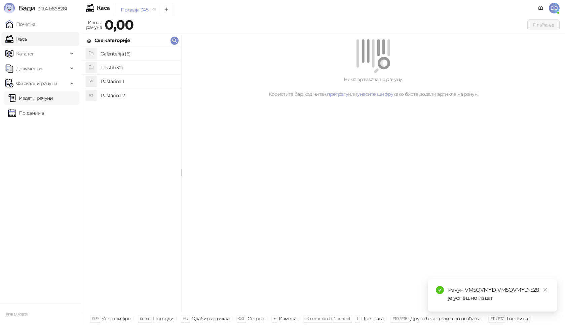
click at [45, 99] on link "Издати рачуни" at bounding box center [30, 97] width 45 height 13
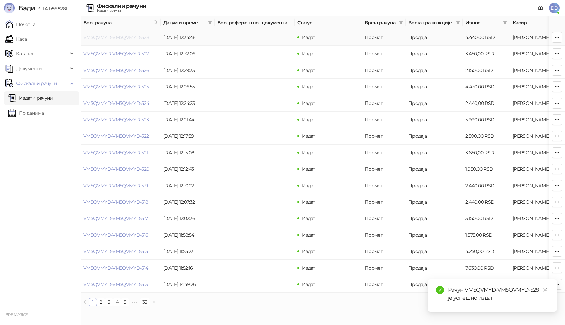
click at [113, 37] on link "VM5QVMYD-VM5QVMYD-528" at bounding box center [116, 37] width 66 height 6
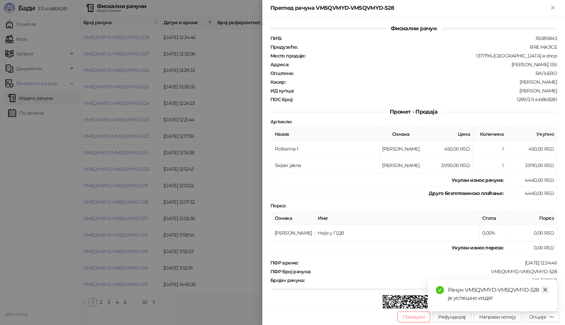
click at [546, 291] on icon "close" at bounding box center [545, 290] width 4 height 4
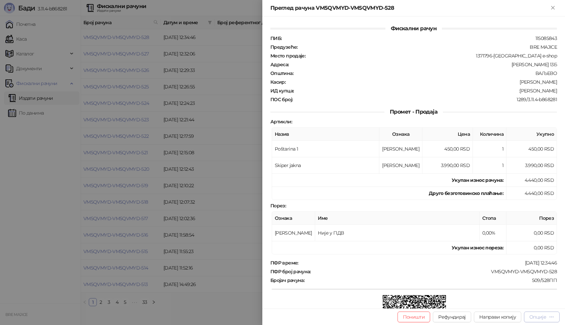
click at [543, 320] on div "Опције" at bounding box center [537, 317] width 17 height 6
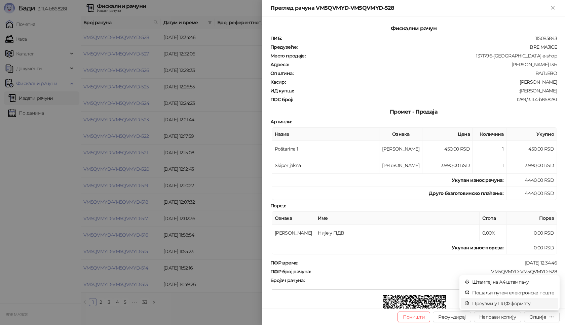
click at [517, 302] on span "Преузми у ПДФ формату" at bounding box center [513, 303] width 82 height 7
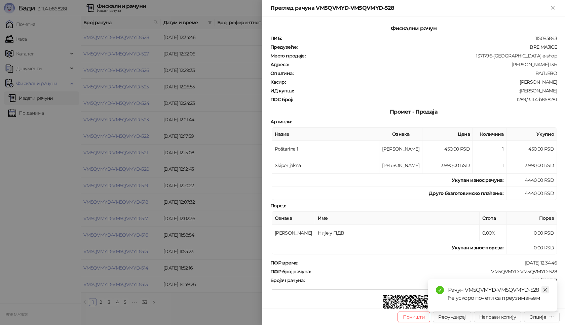
click at [547, 288] on icon "close" at bounding box center [545, 290] width 5 height 5
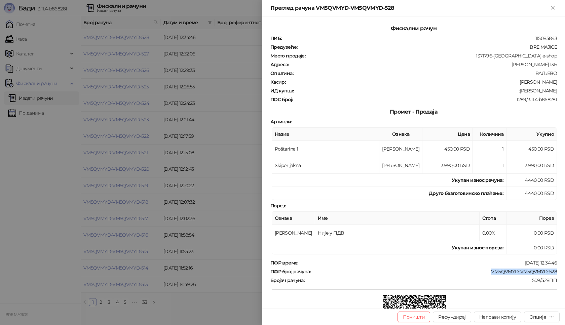
drag, startPoint x: 552, startPoint y: 272, endPoint x: 484, endPoint y: 270, distance: 68.3
click at [484, 270] on div "ПФР број рачуна : VM5QVMYD-VM5QVMYD-528" at bounding box center [413, 272] width 289 height 6
drag, startPoint x: 550, startPoint y: 90, endPoint x: 520, endPoint y: 90, distance: 30.6
click at [520, 90] on div ":[PERSON_NAME]" at bounding box center [425, 91] width 263 height 6
click at [553, 8] on icon "Close" at bounding box center [553, 8] width 6 height 6
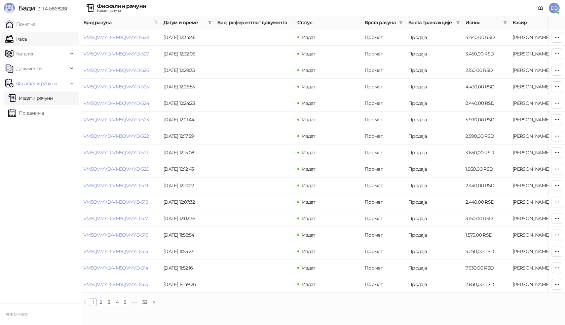
click at [27, 40] on link "Каса" at bounding box center [15, 38] width 21 height 13
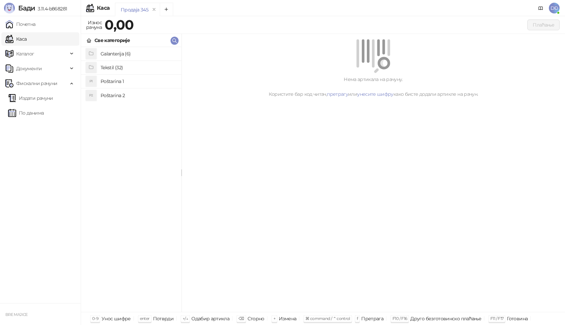
click at [117, 82] on h4 "Poštarina 1" at bounding box center [138, 81] width 75 height 11
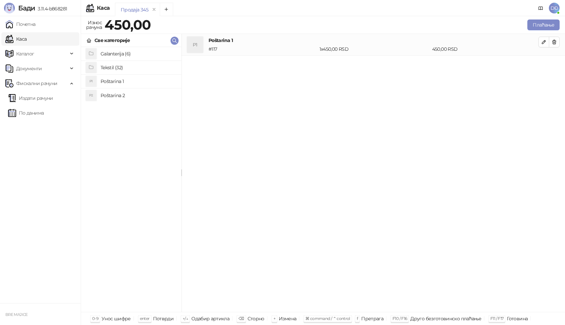
click at [119, 66] on h4 "Tekstil (32)" at bounding box center [138, 67] width 75 height 11
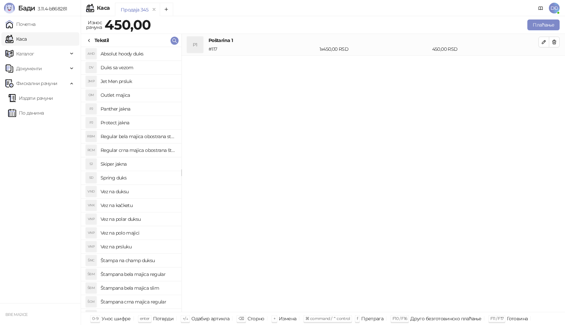
click at [153, 136] on h4 "Regular bela majica obostrana stampa" at bounding box center [138, 136] width 75 height 11
click at [544, 64] on icon "button" at bounding box center [543, 63] width 5 height 5
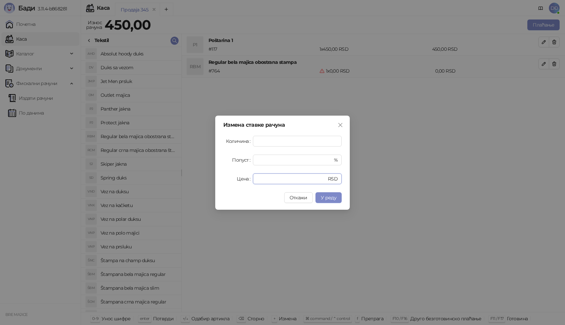
drag, startPoint x: 267, startPoint y: 180, endPoint x: 239, endPoint y: 182, distance: 28.7
click at [239, 182] on div "Цена * RSD" at bounding box center [282, 179] width 118 height 11
type input "****"
click at [329, 196] on span "У реду" at bounding box center [328, 198] width 15 height 6
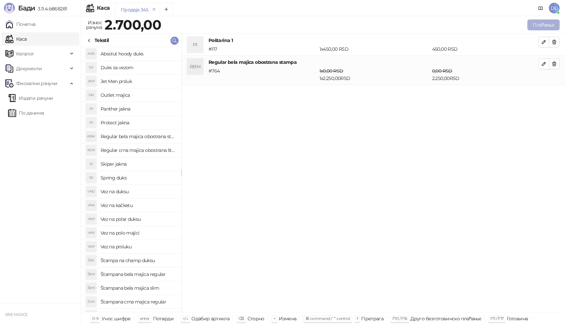
click at [547, 24] on button "Плаћање" at bounding box center [543, 25] width 32 height 11
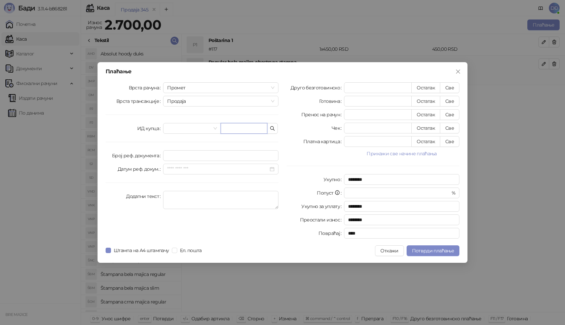
click at [237, 130] on input "text" at bounding box center [244, 128] width 47 height 11
paste input "**********"
type input "**********"
click at [447, 88] on button "Све" at bounding box center [450, 87] width 20 height 11
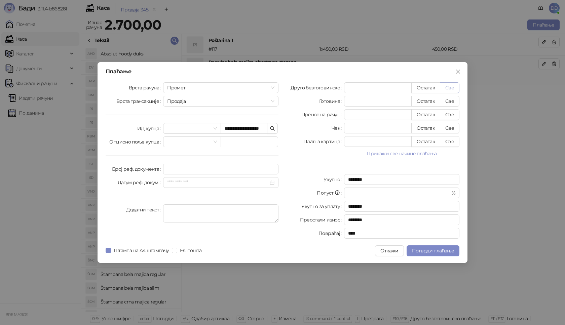
type input "****"
click at [436, 248] on span "Потврди плаћање" at bounding box center [433, 251] width 42 height 6
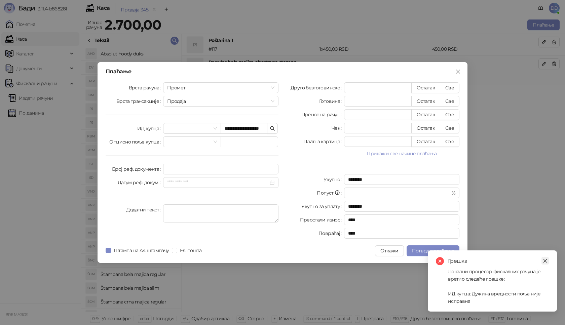
click at [543, 262] on icon "close" at bounding box center [545, 261] width 5 height 5
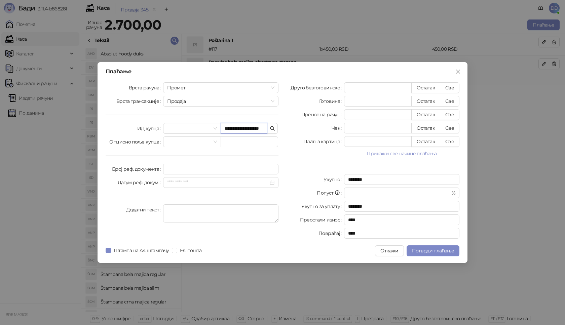
click at [253, 128] on input "**********" at bounding box center [244, 128] width 47 height 11
type input "**********"
click at [424, 251] on span "Потврди плаћање" at bounding box center [433, 251] width 42 height 6
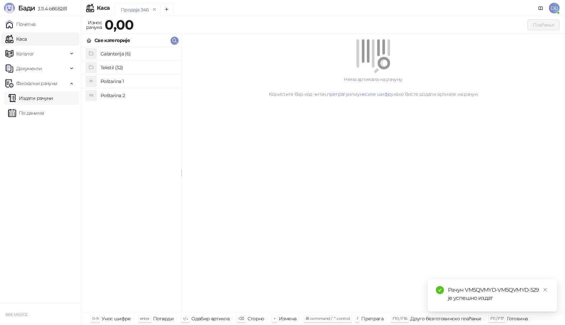
click at [50, 98] on link "Издати рачуни" at bounding box center [30, 97] width 45 height 13
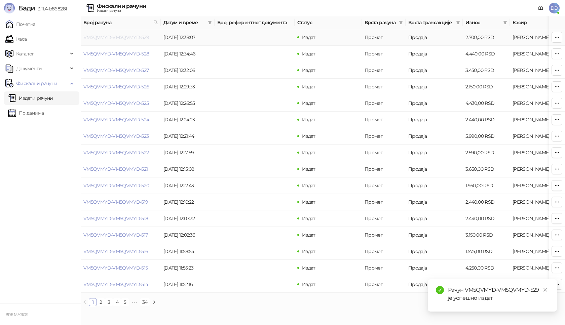
click at [110, 37] on link "VM5QVMYD-VM5QVMYD-529" at bounding box center [116, 37] width 66 height 6
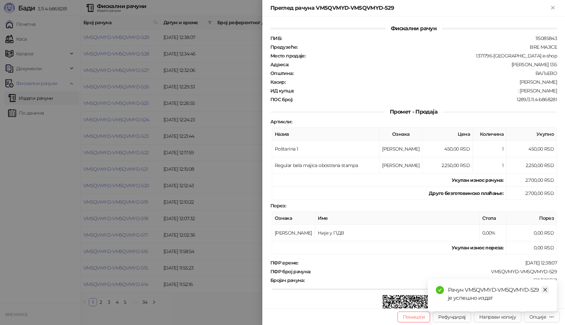
click at [544, 290] on icon "close" at bounding box center [545, 290] width 5 height 5
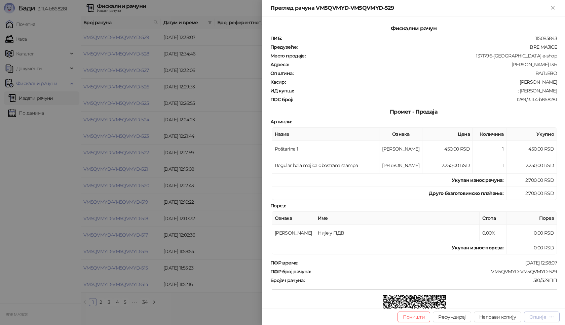
click at [539, 320] on div "Опције" at bounding box center [537, 317] width 17 height 6
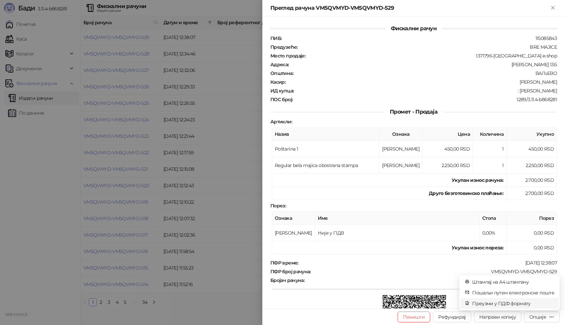
click at [521, 305] on span "Преузми у ПДФ формату" at bounding box center [513, 303] width 82 height 7
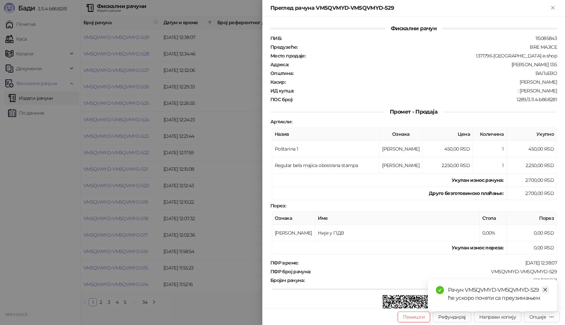
click at [546, 292] on icon "close" at bounding box center [545, 290] width 5 height 5
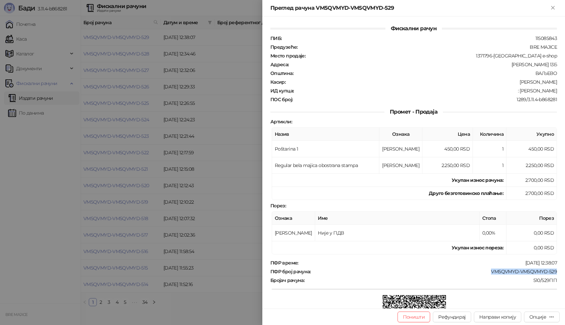
drag, startPoint x: 553, startPoint y: 269, endPoint x: 486, endPoint y: 273, distance: 66.4
click at [486, 273] on div "Фискални рачун ПИБ : 115085843 Предузеће : BRE MAJICE Место продаје : 1371796-B…" at bounding box center [413, 162] width 303 height 292
drag, startPoint x: 552, startPoint y: 90, endPoint x: 512, endPoint y: 90, distance: 39.4
click at [512, 90] on div ": [PERSON_NAME]" at bounding box center [425, 91] width 263 height 6
click at [552, 6] on icon "Close" at bounding box center [552, 7] width 3 height 3
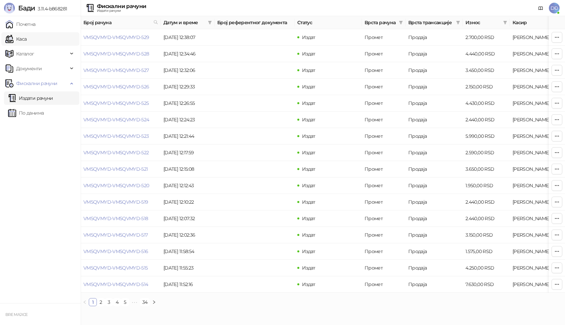
click at [16, 38] on link "Каса" at bounding box center [15, 38] width 21 height 13
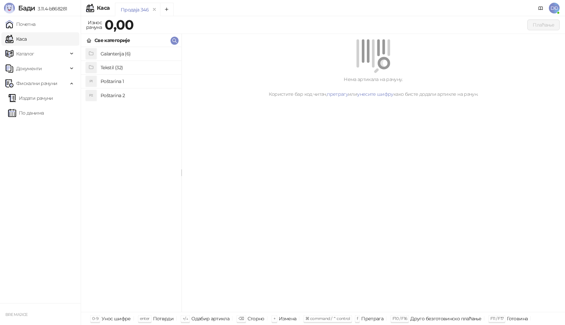
click at [110, 82] on h4 "Poštarina 1" at bounding box center [138, 81] width 75 height 11
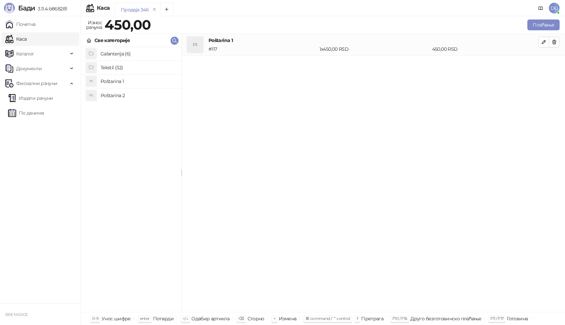
click at [114, 66] on h4 "Tekstil (32)" at bounding box center [138, 67] width 75 height 11
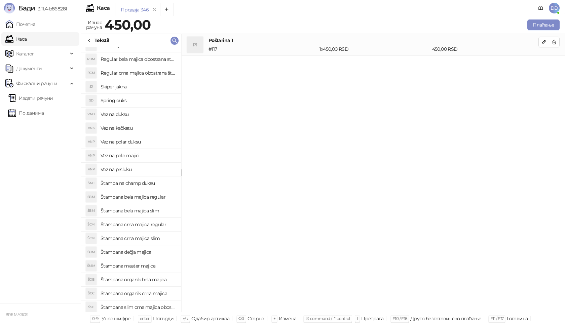
scroll to position [168, 0]
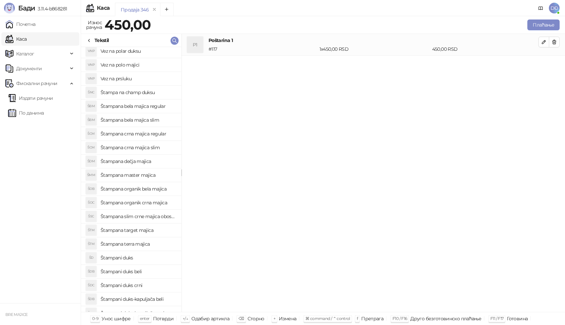
click at [153, 173] on h4 "Štampana master majica" at bounding box center [138, 175] width 75 height 11
click at [542, 62] on icon "button" at bounding box center [543, 63] width 5 height 5
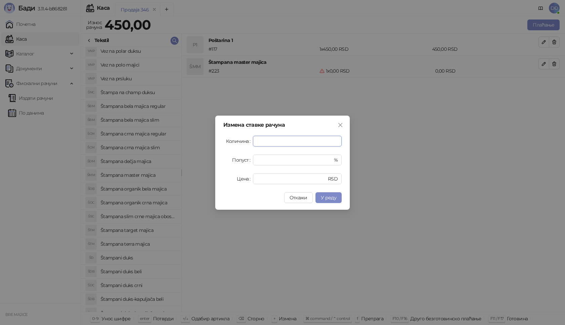
type input "*"
drag, startPoint x: 273, startPoint y: 176, endPoint x: 217, endPoint y: 176, distance: 56.2
click at [242, 179] on div "Цена * RSD" at bounding box center [282, 179] width 118 height 11
type input "****"
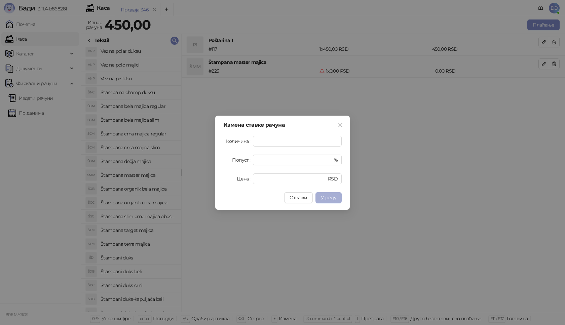
click at [333, 197] on span "У реду" at bounding box center [328, 198] width 15 height 6
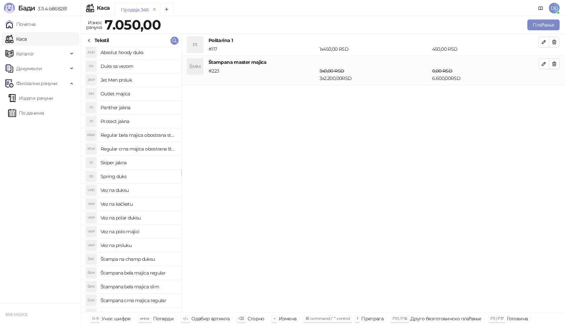
scroll to position [0, 0]
click at [132, 207] on h4 "Vez na kačketu" at bounding box center [138, 205] width 75 height 11
click at [543, 93] on icon "button" at bounding box center [543, 92] width 5 height 5
type input "*"
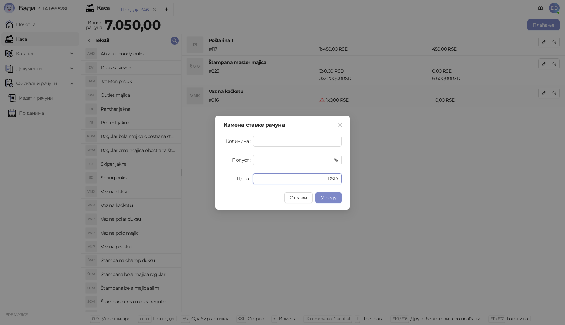
drag, startPoint x: 268, startPoint y: 177, endPoint x: 224, endPoint y: 176, distance: 44.1
click at [232, 181] on div "Цена * RSD" at bounding box center [282, 179] width 118 height 11
type input "****"
drag, startPoint x: 327, startPoint y: 201, endPoint x: 327, endPoint y: 197, distance: 4.0
click at [327, 200] on button "У реду" at bounding box center [328, 197] width 26 height 11
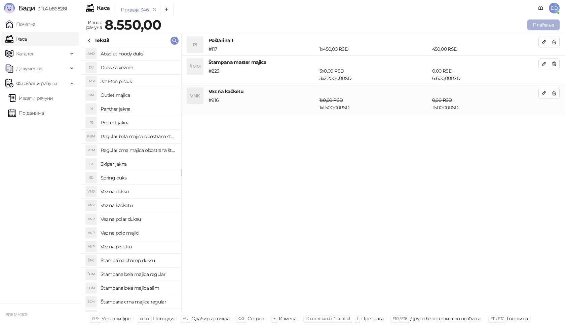
click at [544, 23] on button "Плаћање" at bounding box center [543, 25] width 32 height 11
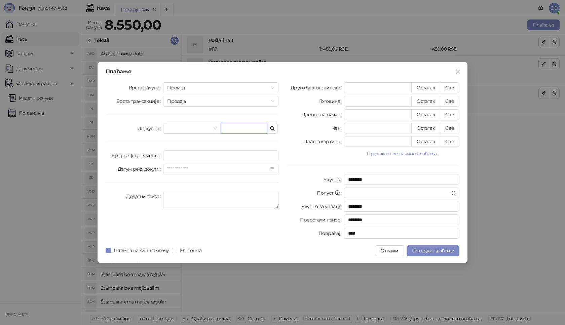
click at [235, 125] on input "text" at bounding box center [244, 128] width 47 height 11
paste input "**********"
type input "**********"
click at [455, 87] on button "Све" at bounding box center [450, 87] width 20 height 11
type input "****"
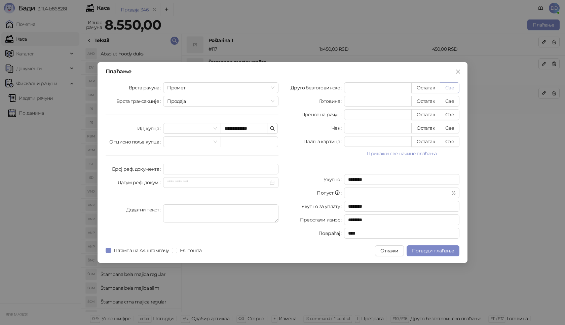
type input "****"
click at [438, 250] on span "Потврди плаћање" at bounding box center [433, 251] width 42 height 6
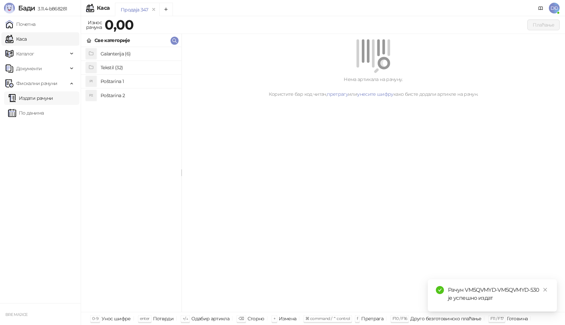
click at [49, 99] on link "Издати рачуни" at bounding box center [30, 97] width 45 height 13
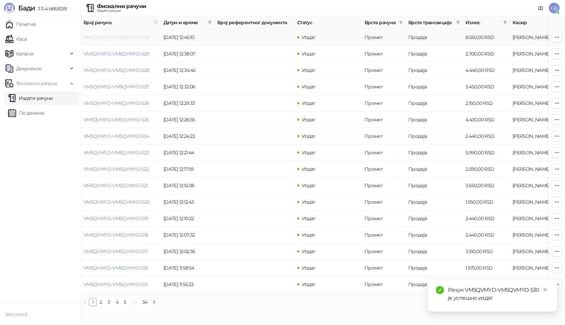
click at [120, 38] on link "VM5QVMYD-VM5QVMYD-530" at bounding box center [116, 37] width 66 height 6
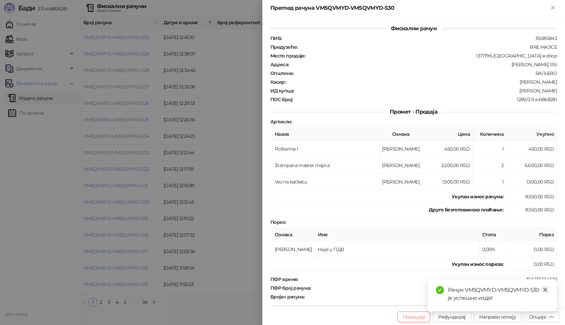
click at [545, 290] on icon "close" at bounding box center [545, 290] width 4 height 4
click at [545, 315] on div "Опције" at bounding box center [537, 317] width 17 height 6
click at [528, 304] on span "Преузми у ПДФ формату" at bounding box center [513, 303] width 82 height 7
click at [547, 290] on icon "close" at bounding box center [545, 290] width 5 height 5
drag, startPoint x: 557, startPoint y: 289, endPoint x: 487, endPoint y: 285, distance: 69.4
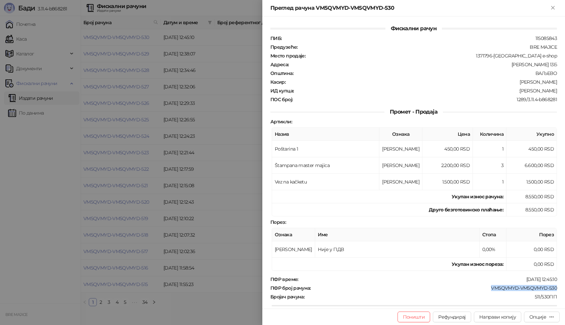
click at [487, 285] on div "Фискални рачун ПИБ : 115085843 Предузеће : BRE MAJICE Место продаје : 1371796-[…" at bounding box center [413, 162] width 303 height 292
drag, startPoint x: 556, startPoint y: 91, endPoint x: 520, endPoint y: 91, distance: 36.0
click at [520, 91] on div "Фискални рачун ПИБ : 115085843 Предузеће : BRE MAJICE Место продаје : 1371796-[…" at bounding box center [413, 162] width 303 height 292
click at [551, 8] on icon "Close" at bounding box center [553, 8] width 6 height 6
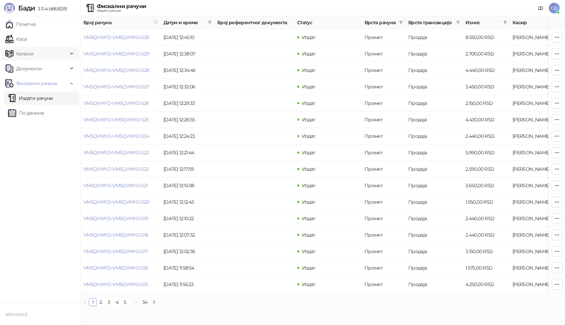
click at [18, 38] on link "Каса" at bounding box center [15, 38] width 21 height 13
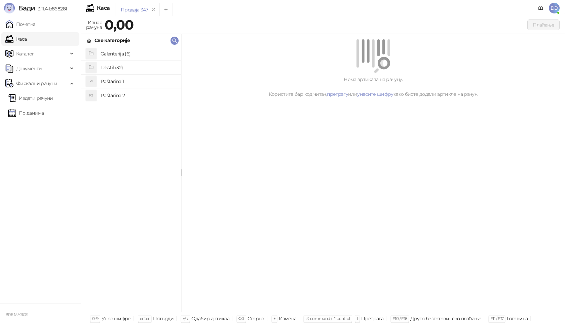
click at [109, 81] on h4 "Poštarina 1" at bounding box center [138, 81] width 75 height 11
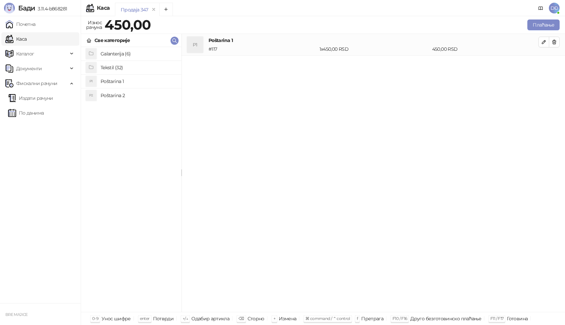
click at [113, 63] on h4 "Tekstil (32)" at bounding box center [138, 67] width 75 height 11
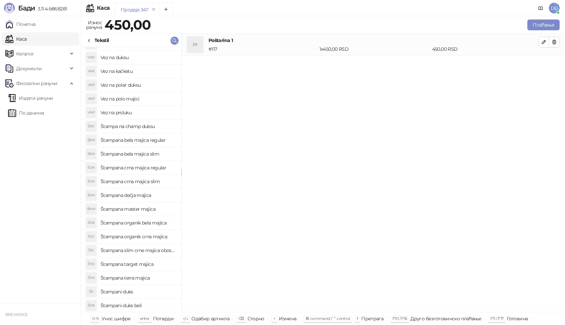
scroll to position [135, 0]
click at [145, 206] on h4 "Štampana master majica" at bounding box center [138, 208] width 75 height 11
click at [543, 63] on icon "button" at bounding box center [543, 63] width 5 height 5
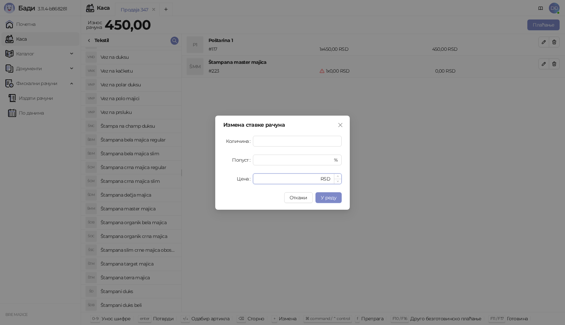
drag, startPoint x: 260, startPoint y: 182, endPoint x: 255, endPoint y: 182, distance: 5.0
click at [255, 182] on div "* RSD" at bounding box center [297, 179] width 89 height 11
type input "****"
click at [327, 199] on span "У реду" at bounding box center [328, 198] width 15 height 6
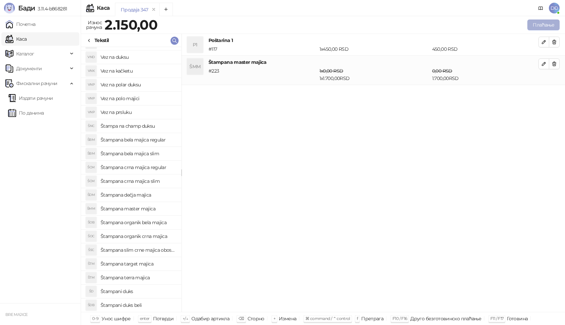
click at [540, 25] on button "Плаћање" at bounding box center [543, 25] width 32 height 11
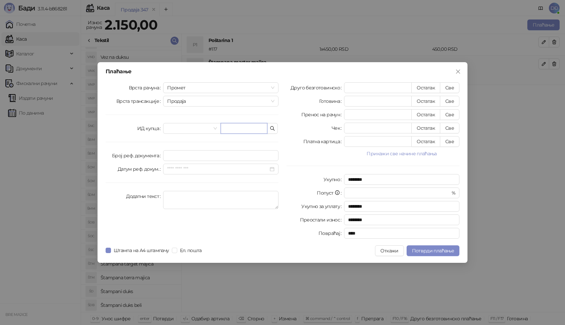
click at [239, 128] on input "text" at bounding box center [244, 128] width 47 height 11
paste input "**********"
type input "**********"
click at [448, 85] on button "Све" at bounding box center [450, 87] width 20 height 11
type input "****"
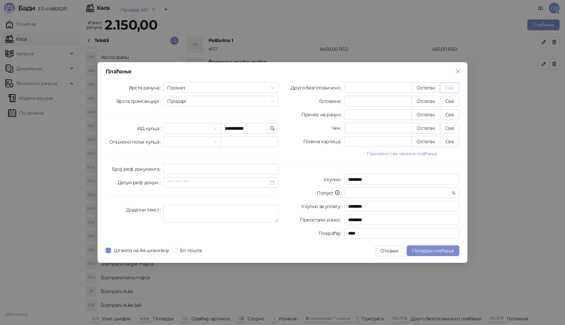
type input "****"
click at [442, 252] on span "Потврди плаћање" at bounding box center [433, 251] width 42 height 6
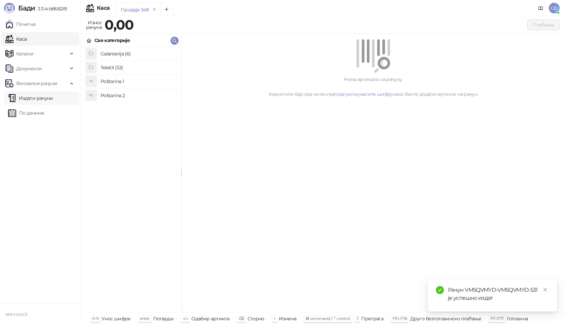
click at [43, 98] on link "Издати рачуни" at bounding box center [30, 97] width 45 height 13
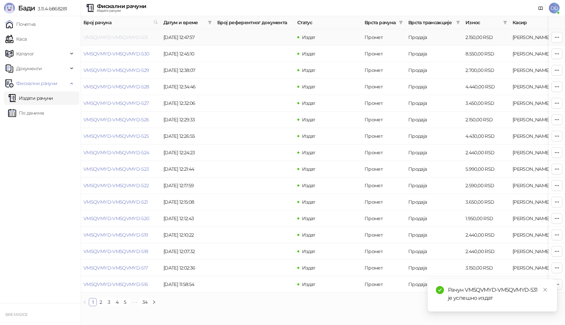
click at [122, 38] on link "VM5QVMYD-VM5QVMYD-531" at bounding box center [115, 37] width 65 height 6
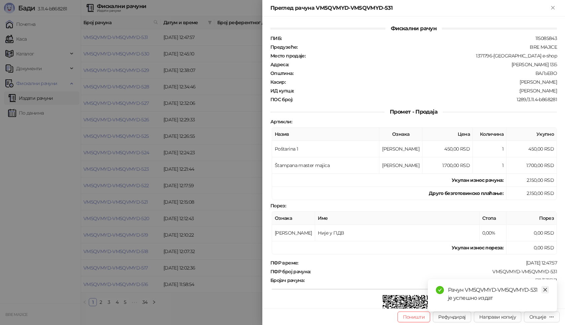
click at [545, 289] on icon "close" at bounding box center [545, 290] width 5 height 5
click at [543, 320] on div "Опције" at bounding box center [537, 317] width 17 height 6
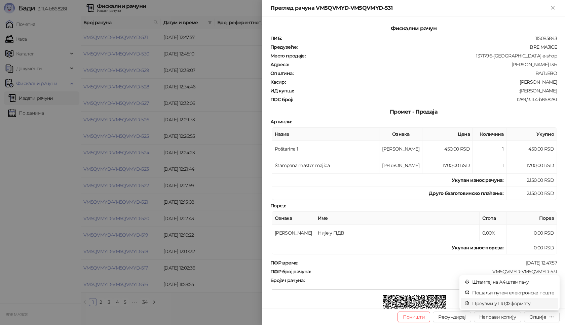
click at [520, 303] on span "Преузми у ПДФ формату" at bounding box center [513, 303] width 82 height 7
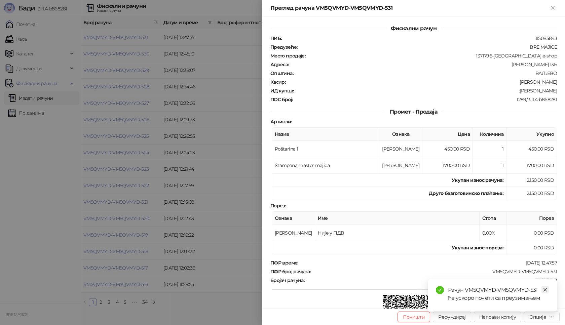
drag, startPoint x: 544, startPoint y: 293, endPoint x: 547, endPoint y: 284, distance: 9.5
click at [544, 292] on link "Close" at bounding box center [544, 289] width 7 height 7
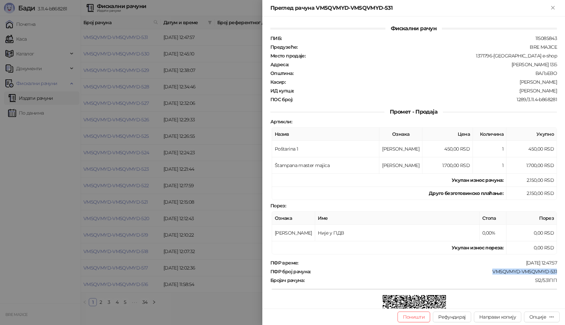
drag, startPoint x: 538, startPoint y: 275, endPoint x: 486, endPoint y: 274, distance: 52.1
click at [487, 275] on div "Фискални рачун ПИБ : 115085843 Предузеће : BRE MAJICE Место продаје : 1371796-B…" at bounding box center [413, 162] width 303 height 292
drag, startPoint x: 553, startPoint y: 88, endPoint x: 526, endPoint y: 91, distance: 27.7
click at [526, 91] on div "Фискални рачун ПИБ : 115085843 Предузеће : BRE MAJICE Место продаје : 1371796-B…" at bounding box center [413, 162] width 303 height 292
click at [555, 8] on icon "Close" at bounding box center [553, 8] width 6 height 6
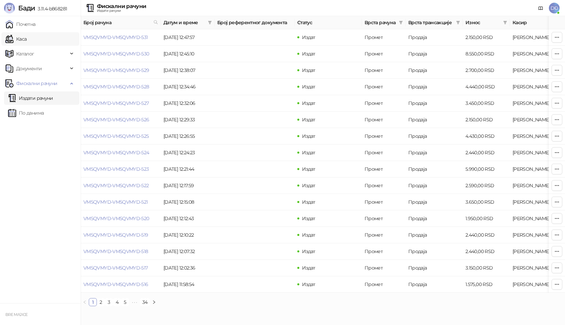
click at [27, 40] on link "Каса" at bounding box center [15, 38] width 21 height 13
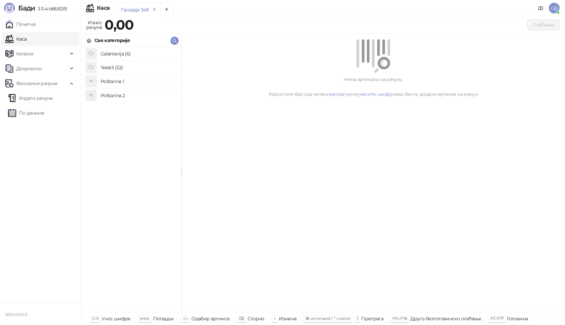
click at [111, 83] on h4 "Poštarina 1" at bounding box center [138, 81] width 75 height 11
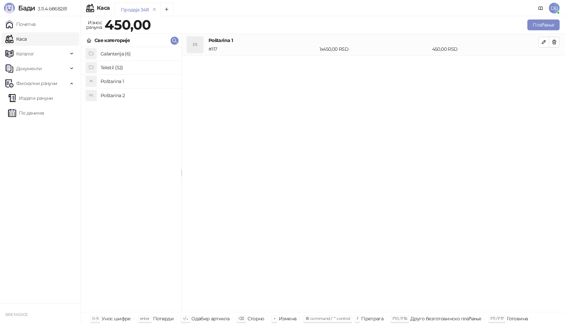
click at [113, 66] on h4 "Tekstil (32)" at bounding box center [138, 67] width 75 height 11
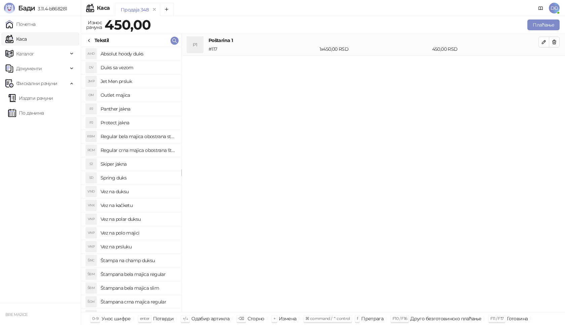
click at [130, 221] on h4 "Vez na polar duksu" at bounding box center [138, 219] width 75 height 11
click at [541, 62] on button "button" at bounding box center [543, 64] width 11 height 11
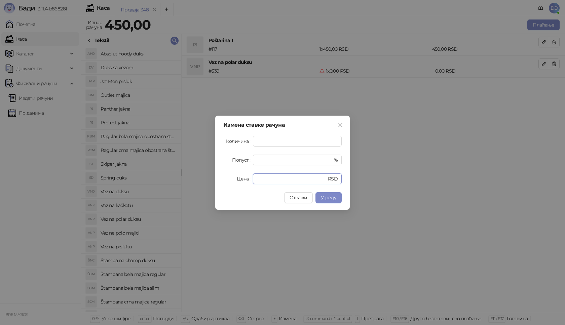
drag, startPoint x: 266, startPoint y: 179, endPoint x: 204, endPoint y: 177, distance: 61.6
click at [241, 182] on div "Цена * RSD" at bounding box center [282, 179] width 118 height 11
type input "****"
click at [331, 197] on span "У реду" at bounding box center [328, 198] width 15 height 6
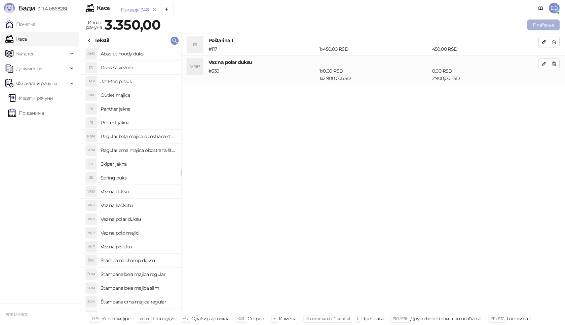
click at [529, 25] on button "Плаћање" at bounding box center [543, 25] width 32 height 11
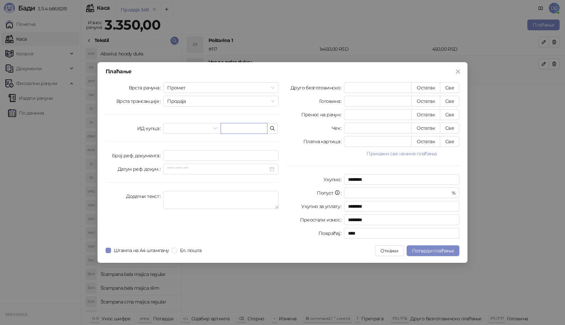
drag, startPoint x: 257, startPoint y: 126, endPoint x: 247, endPoint y: 129, distance: 10.1
click at [256, 127] on input "text" at bounding box center [244, 128] width 47 height 11
paste input "**********"
type input "**********"
click at [444, 86] on button "Све" at bounding box center [450, 87] width 20 height 11
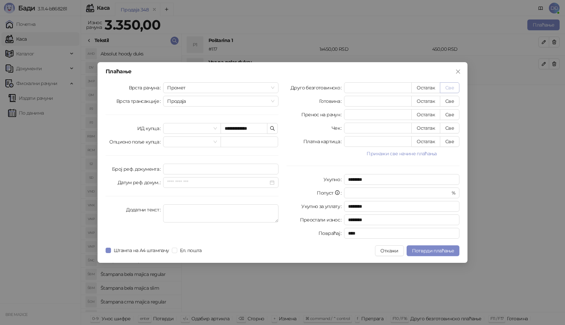
type input "****"
click at [425, 250] on span "Потврди плаћање" at bounding box center [433, 251] width 42 height 6
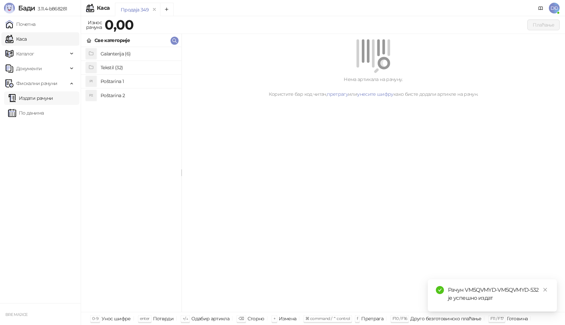
click at [48, 99] on link "Издати рачуни" at bounding box center [30, 97] width 45 height 13
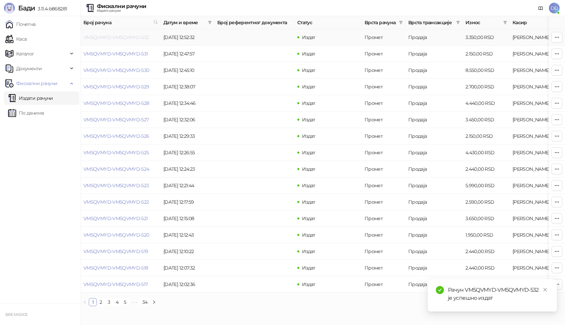
drag, startPoint x: 111, startPoint y: 32, endPoint x: 111, endPoint y: 36, distance: 4.0
click at [111, 36] on link "VM5QVMYD-VM5QVMYD-532" at bounding box center [116, 37] width 66 height 6
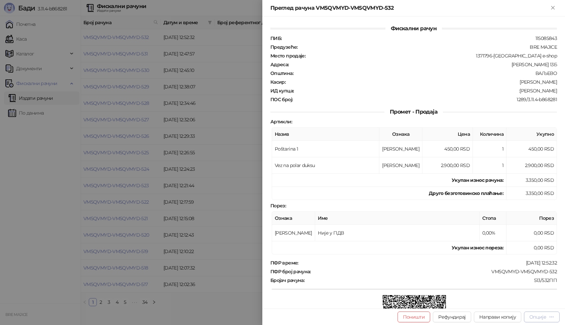
click at [542, 316] on div "Опције" at bounding box center [537, 317] width 17 height 6
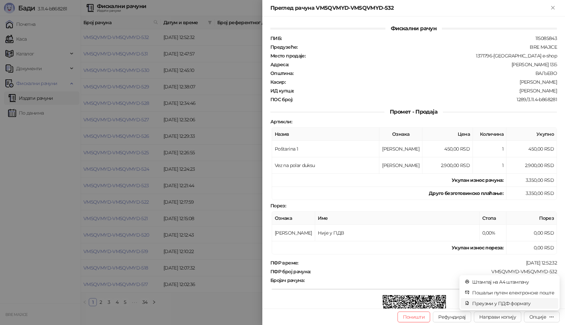
click at [517, 304] on span "Преузми у ПДФ формату" at bounding box center [513, 303] width 82 height 7
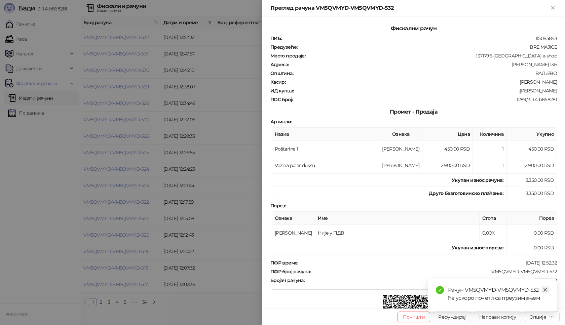
click at [546, 291] on icon "close" at bounding box center [545, 290] width 5 height 5
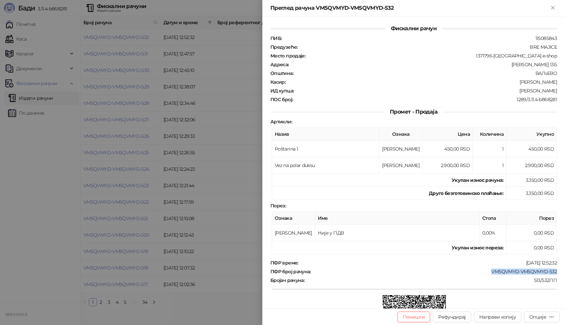
drag, startPoint x: 559, startPoint y: 270, endPoint x: 482, endPoint y: 271, distance: 77.4
click at [482, 271] on div "Фискални рачун ПИБ : 115085843 Предузеће : BRE MAJICE Место продаје : 1371796-B…" at bounding box center [413, 162] width 303 height 292
drag, startPoint x: 553, startPoint y: 91, endPoint x: 521, endPoint y: 92, distance: 32.0
click at [521, 92] on div "Фискални рачун ПИБ : 115085843 Предузеће : BRE MAJICE Место продаје : 1371796-B…" at bounding box center [413, 162] width 303 height 292
